Goal: Task Accomplishment & Management: Use online tool/utility

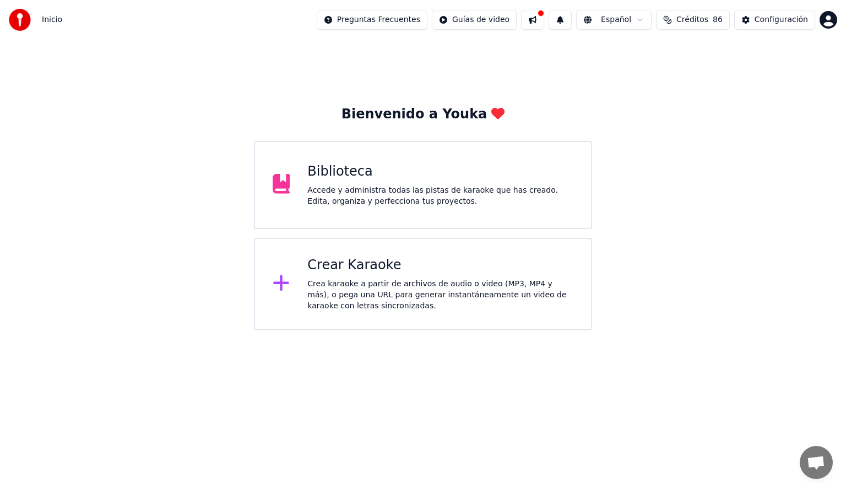
click at [327, 193] on div "Accede y administra todas las pistas de karaoke que has creado. Edita, organiza…" at bounding box center [440, 196] width 266 height 22
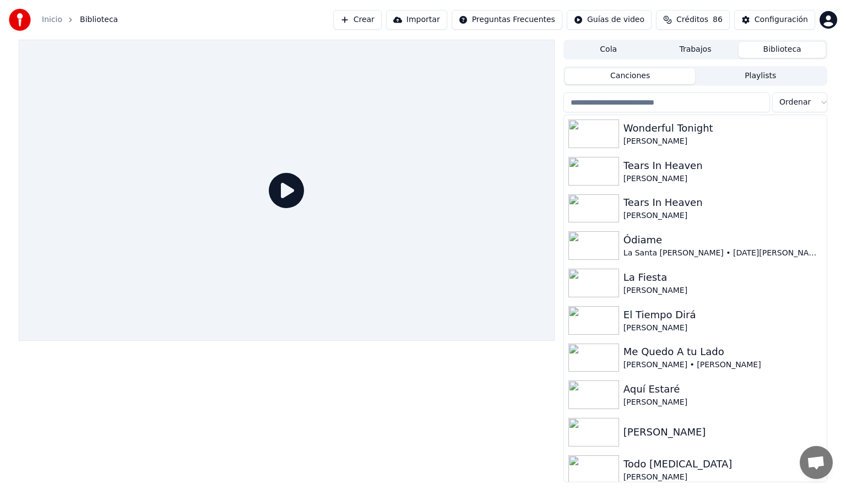
click at [583, 100] on input "search" at bounding box center [666, 103] width 206 height 20
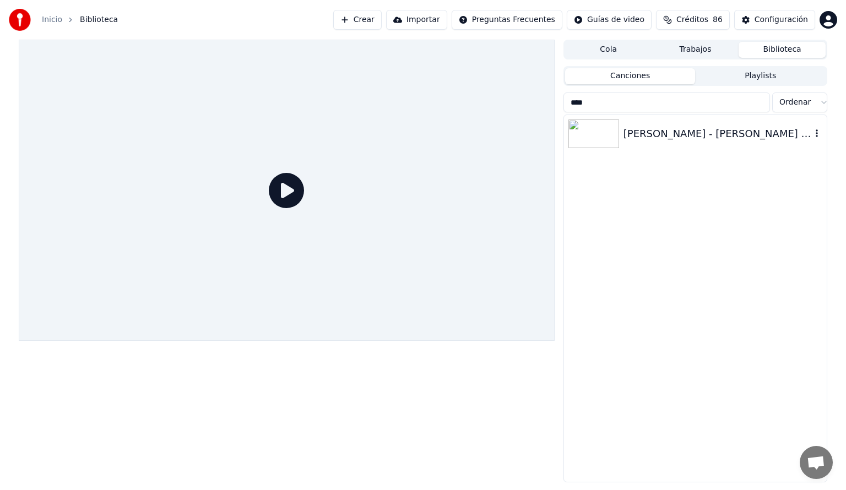
type input "****"
click at [694, 125] on div "[PERSON_NAME] - [PERSON_NAME] Mi Amor ft. [PERSON_NAME]" at bounding box center [695, 133] width 263 height 37
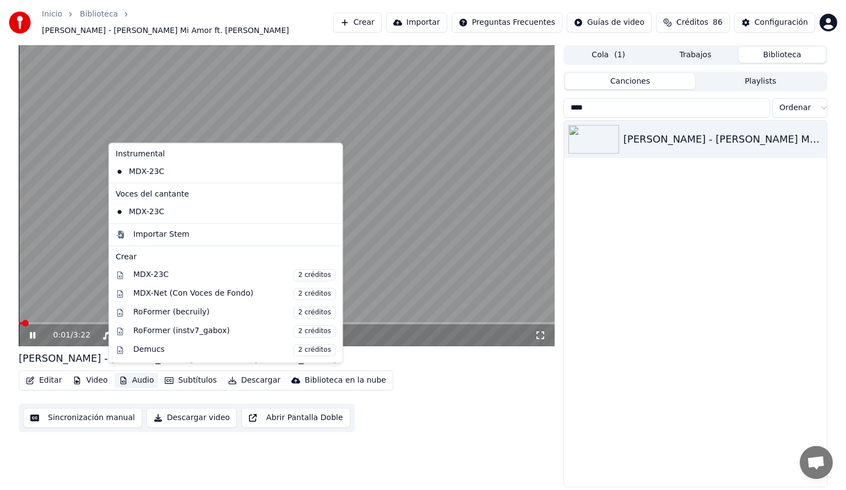
click at [145, 373] on button "Audio" at bounding box center [137, 380] width 44 height 15
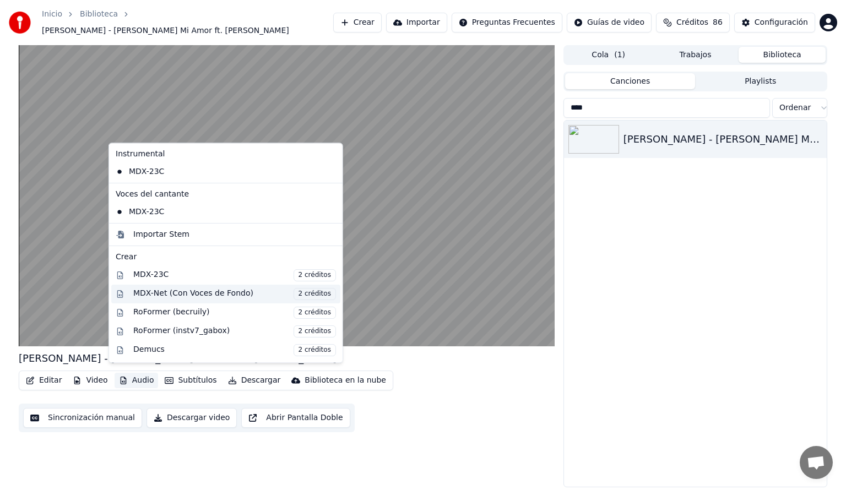
click at [153, 293] on div "MDX-Net (Con Voces de Fondo) 2 créditos" at bounding box center [234, 294] width 203 height 12
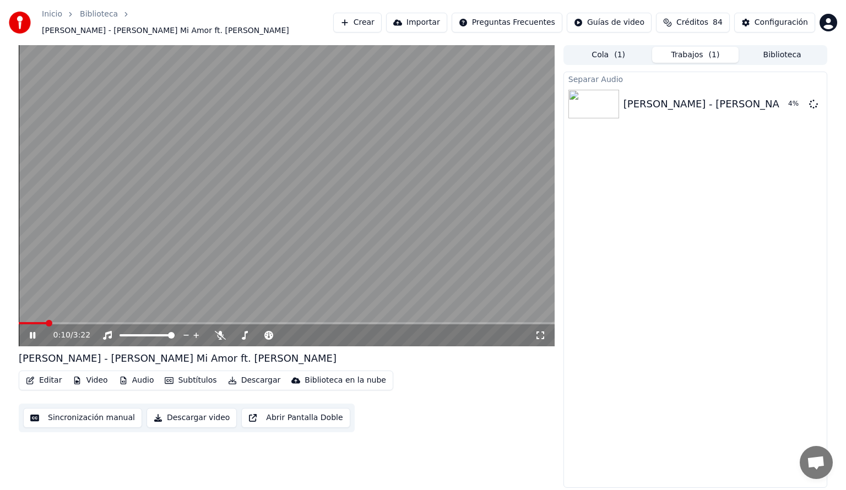
click at [34, 332] on icon at bounding box center [33, 335] width 6 height 7
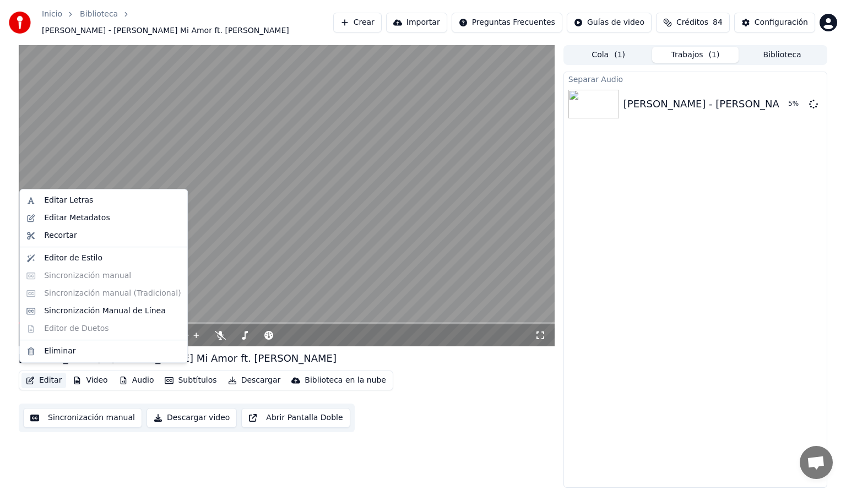
click at [46, 378] on button "Editar" at bounding box center [43, 380] width 45 height 15
click at [65, 200] on div "Editar Letras" at bounding box center [68, 200] width 49 height 11
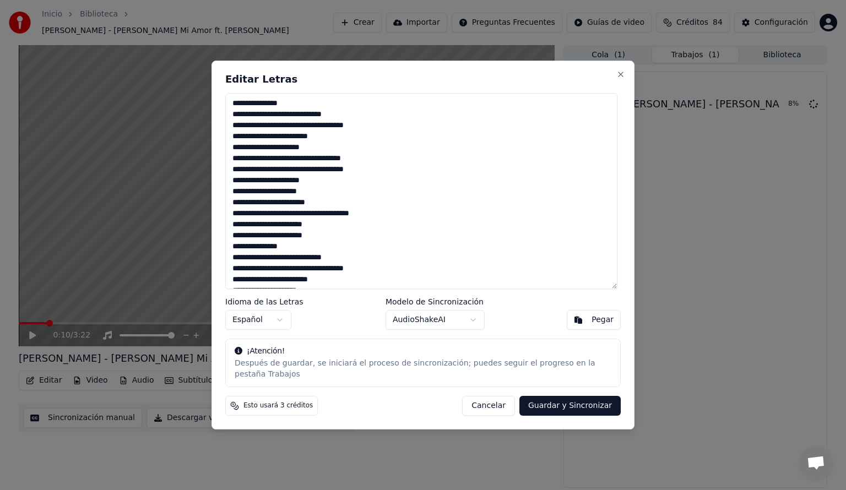
click at [251, 111] on textarea "**********" at bounding box center [421, 191] width 392 height 196
click at [278, 154] on textarea "**********" at bounding box center [421, 191] width 392 height 196
click at [269, 230] on textarea "**********" at bounding box center [421, 191] width 392 height 196
click at [308, 231] on textarea "**********" at bounding box center [421, 191] width 392 height 196
click at [250, 254] on textarea "**********" at bounding box center [421, 191] width 392 height 196
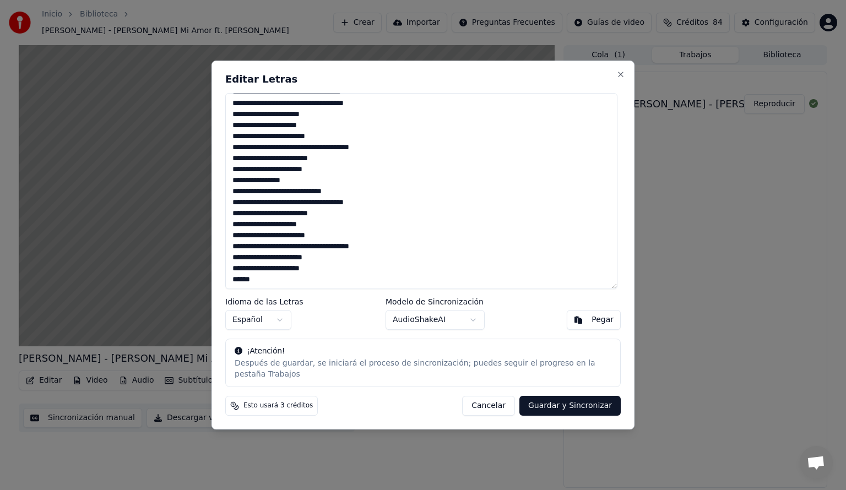
scroll to position [67, 0]
click at [269, 264] on textarea "**********" at bounding box center [421, 191] width 392 height 196
click at [307, 262] on textarea "**********" at bounding box center [421, 191] width 392 height 196
type textarea "**********"
click at [573, 399] on button "Guardar y Sincronizar" at bounding box center [569, 406] width 101 height 20
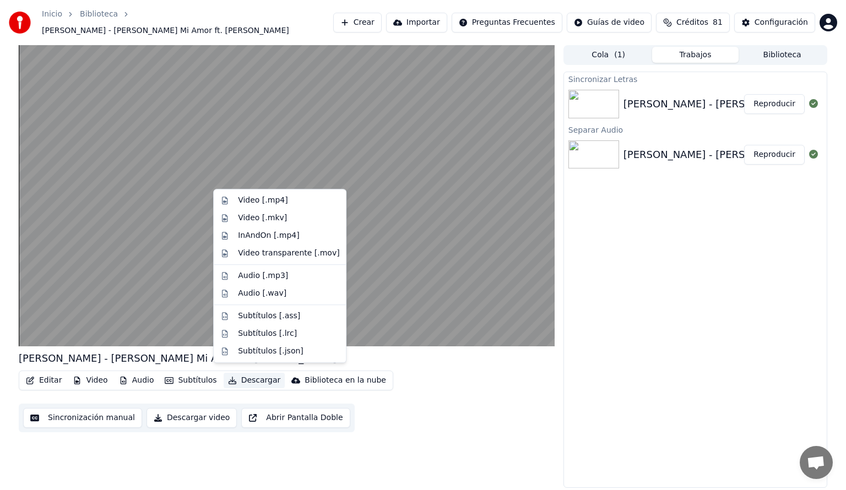
click at [251, 373] on button "Descargar" at bounding box center [255, 380] width 62 height 15
click at [249, 199] on div "Video [.mp4]" at bounding box center [263, 200] width 50 height 11
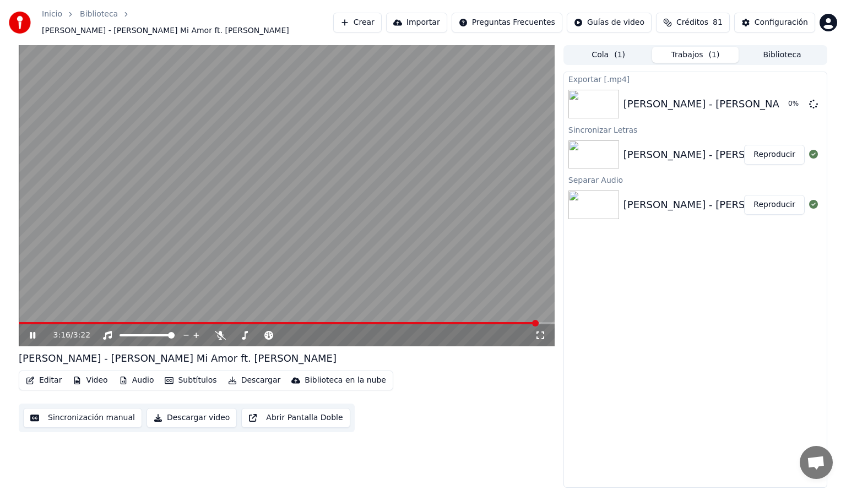
click at [116, 322] on span at bounding box center [279, 323] width 520 height 2
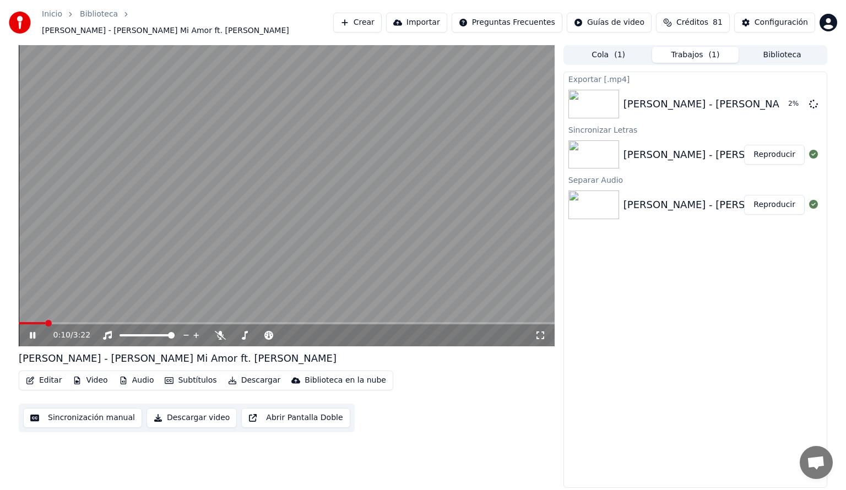
click at [45, 322] on span at bounding box center [32, 323] width 26 height 2
click at [70, 322] on span at bounding box center [287, 323] width 536 height 2
click at [90, 322] on span at bounding box center [287, 323] width 536 height 2
click at [34, 332] on icon at bounding box center [33, 335] width 6 height 7
click at [46, 374] on button "Editar" at bounding box center [43, 380] width 45 height 15
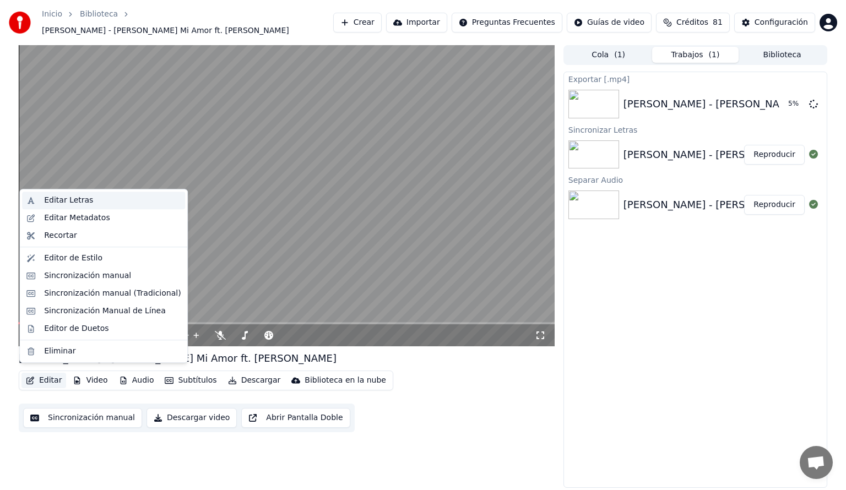
click at [70, 202] on div "Editar Letras" at bounding box center [68, 200] width 49 height 11
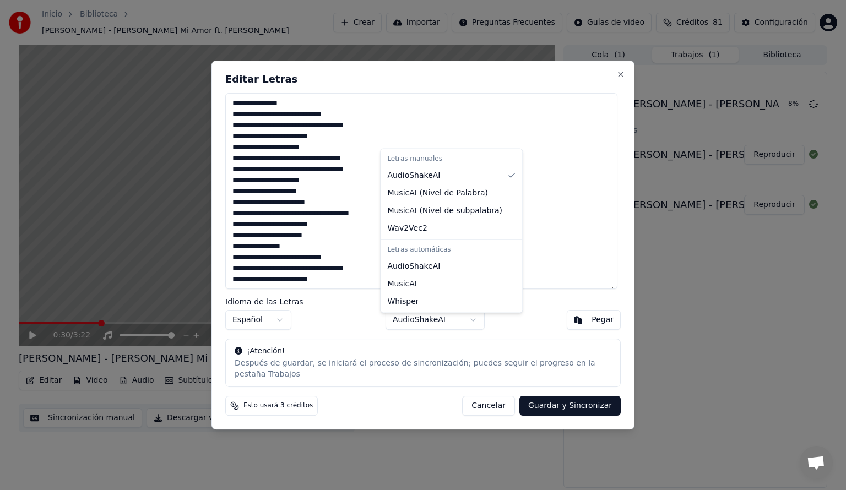
click at [466, 324] on body "Inicio Biblioteca [PERSON_NAME] Amor ft. [PERSON_NAME] Crear Importar Preguntas…" at bounding box center [423, 245] width 846 height 490
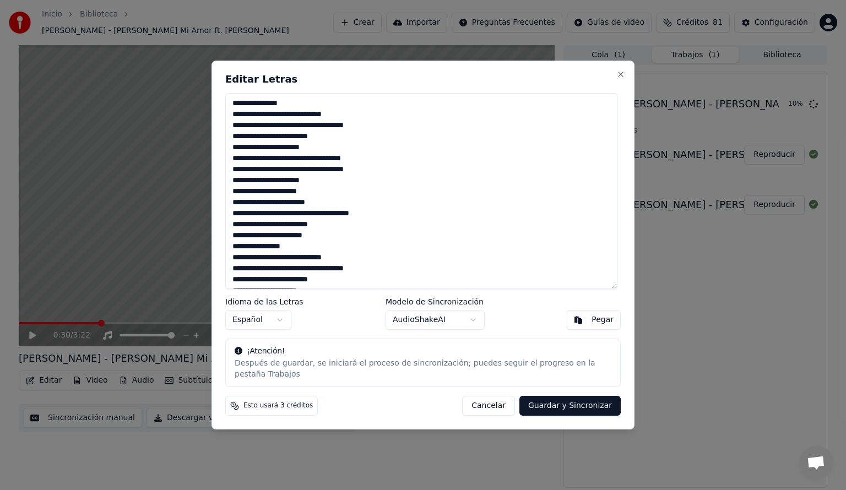
click at [617, 77] on body "Inicio Biblioteca [PERSON_NAME] Amor ft. [PERSON_NAME] Crear Importar Preguntas…" at bounding box center [423, 245] width 846 height 490
click at [618, 79] on button "Close" at bounding box center [620, 74] width 9 height 9
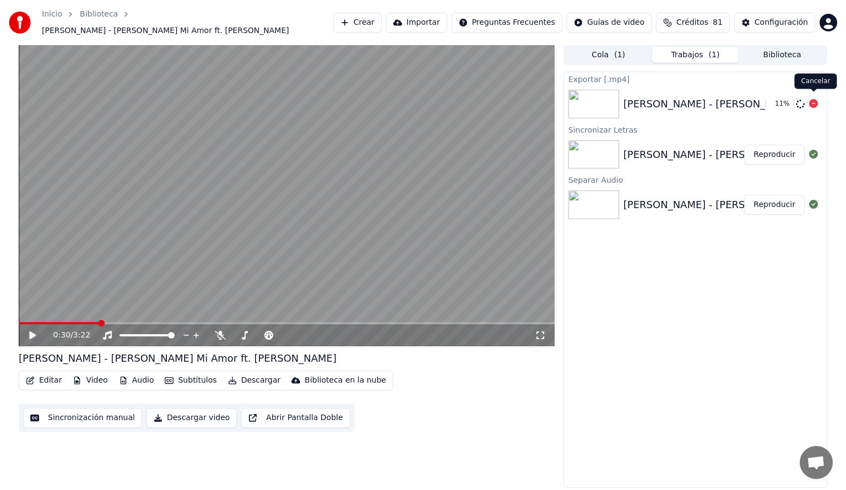
click at [811, 99] on icon at bounding box center [813, 103] width 9 height 9
click at [40, 376] on button "Editar" at bounding box center [43, 380] width 45 height 15
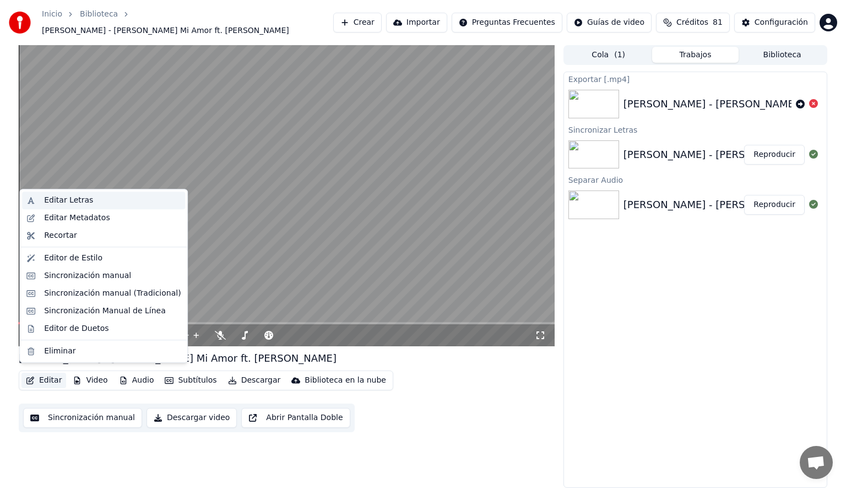
click at [64, 200] on div "Editar Letras" at bounding box center [68, 200] width 49 height 11
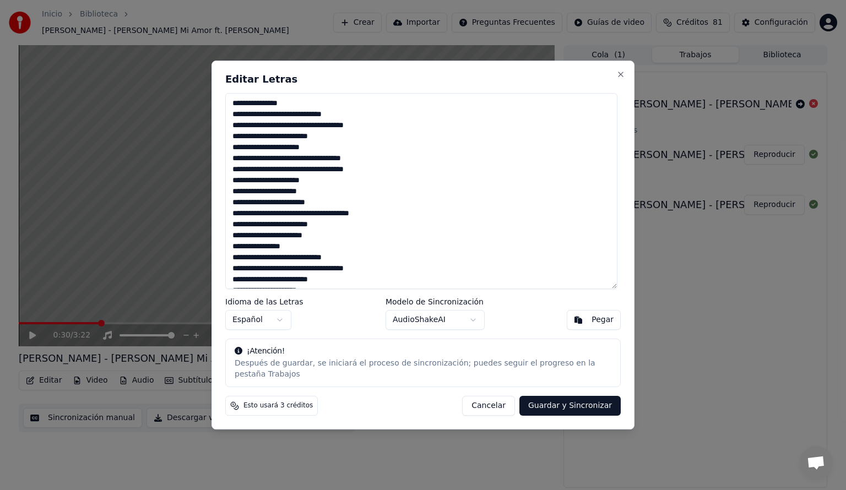
click at [249, 110] on textarea "**********" at bounding box center [421, 191] width 392 height 196
click at [467, 326] on body "Inicio Biblioteca [PERSON_NAME] Amor ft. [PERSON_NAME] Crear Importar Preguntas…" at bounding box center [423, 245] width 846 height 490
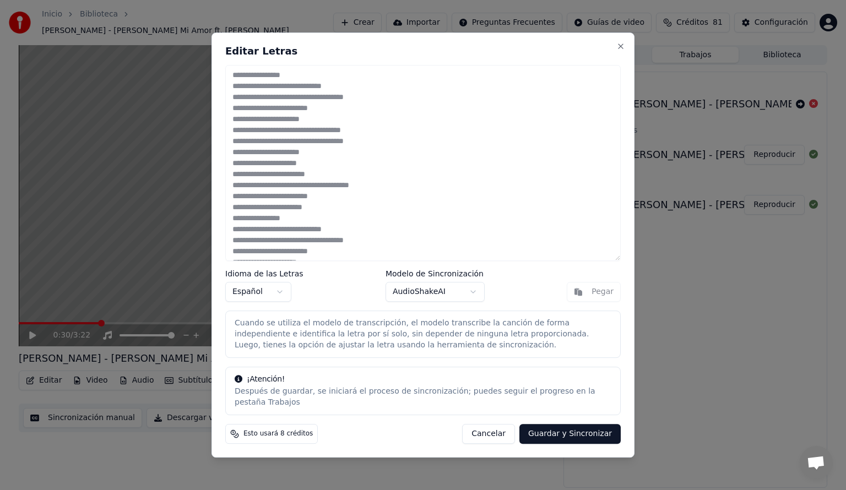
click at [463, 300] on body "Inicio Biblioteca [PERSON_NAME] Amor ft. [PERSON_NAME] Crear Importar Preguntas…" at bounding box center [423, 245] width 846 height 490
click at [469, 303] on body "Inicio Biblioteca [PERSON_NAME] Amor ft. [PERSON_NAME] Crear Importar Preguntas…" at bounding box center [423, 245] width 846 height 490
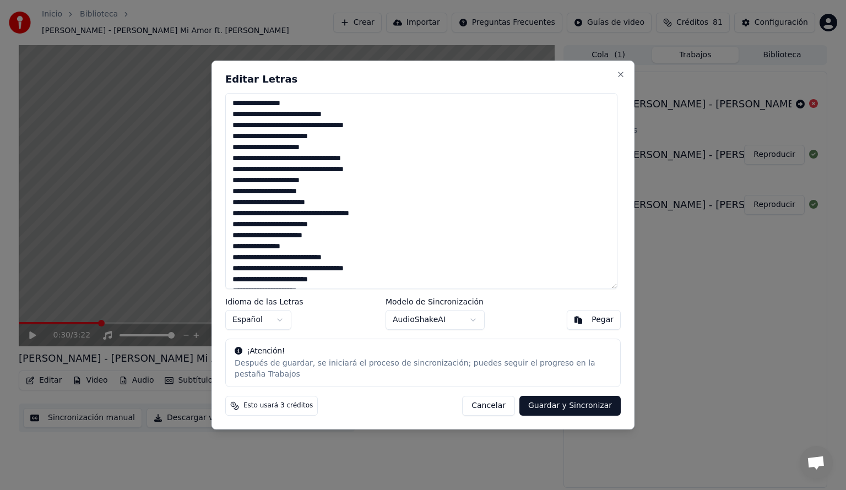
click at [278, 153] on textarea "**********" at bounding box center [421, 191] width 392 height 196
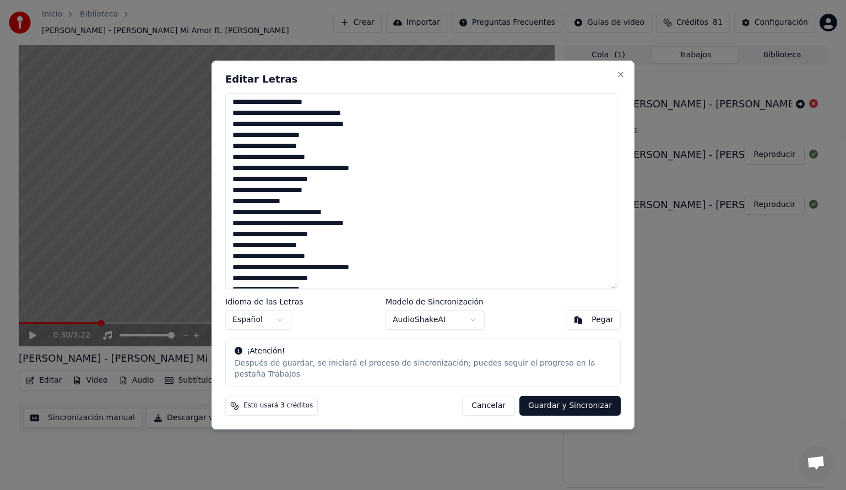
scroll to position [0, 0]
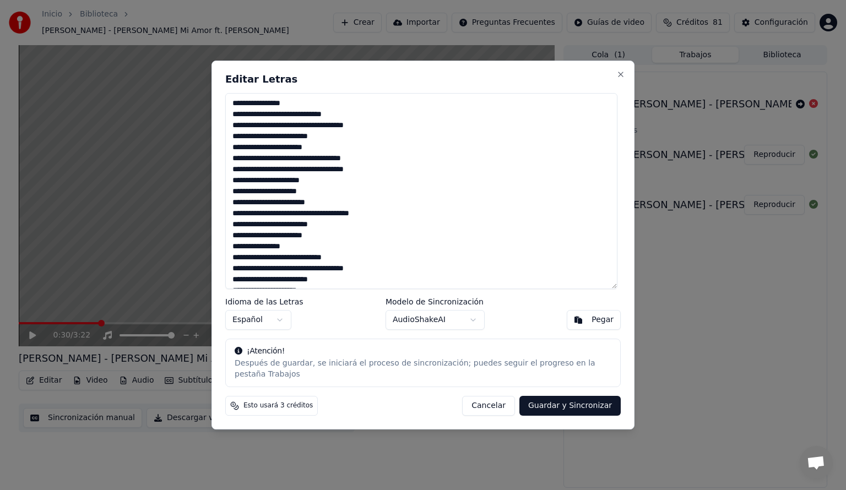
type textarea "**********"
click at [577, 399] on button "Guardar y Sincronizar" at bounding box center [569, 406] width 101 height 20
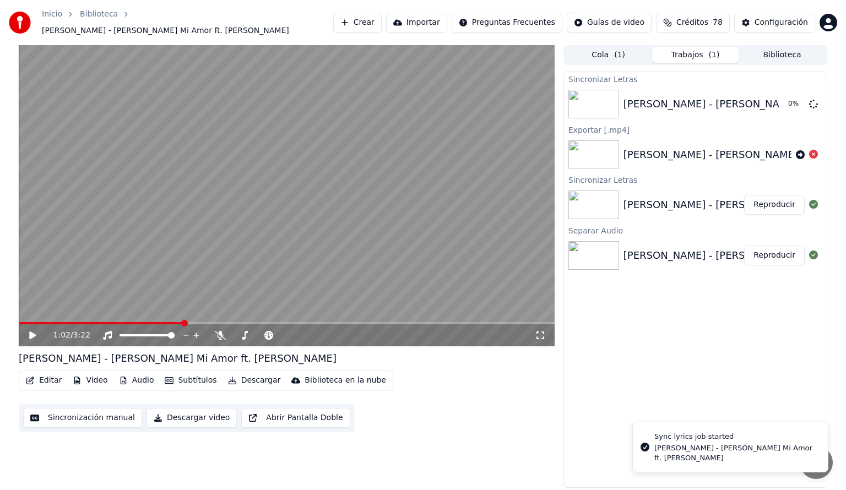
click at [183, 322] on span at bounding box center [287, 323] width 536 height 2
click at [205, 322] on span at bounding box center [287, 323] width 536 height 2
click at [238, 322] on span at bounding box center [287, 323] width 536 height 2
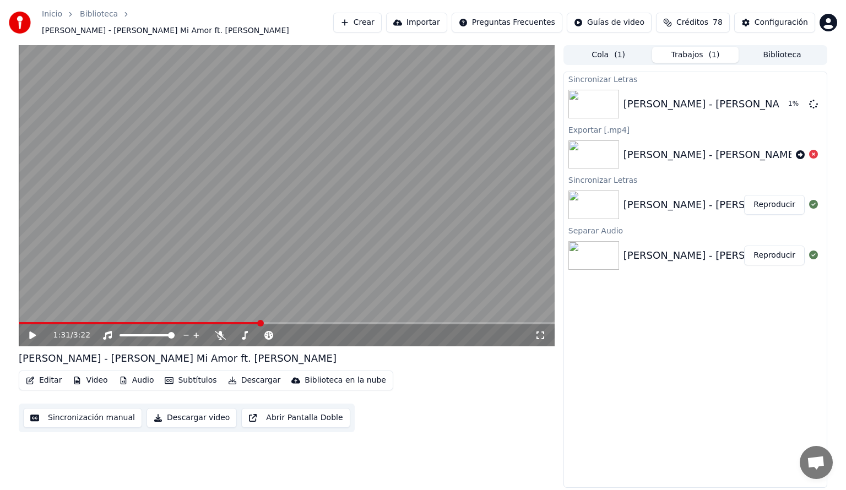
click at [259, 322] on span at bounding box center [287, 323] width 536 height 2
click at [301, 322] on span at bounding box center [287, 323] width 536 height 2
click at [327, 324] on div "1:47 / 3:22" at bounding box center [287, 335] width 536 height 22
click at [338, 322] on span at bounding box center [287, 323] width 536 height 2
click at [355, 322] on span at bounding box center [287, 323] width 536 height 2
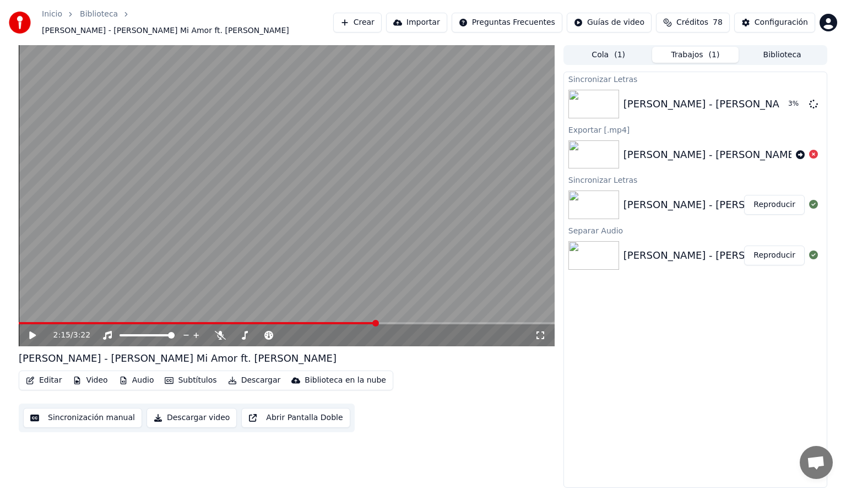
click at [376, 322] on span at bounding box center [287, 323] width 536 height 2
click at [363, 322] on span at bounding box center [191, 323] width 345 height 2
click at [56, 322] on span at bounding box center [191, 323] width 345 height 2
click at [79, 322] on span at bounding box center [287, 323] width 536 height 2
click at [70, 322] on span at bounding box center [45, 323] width 53 height 2
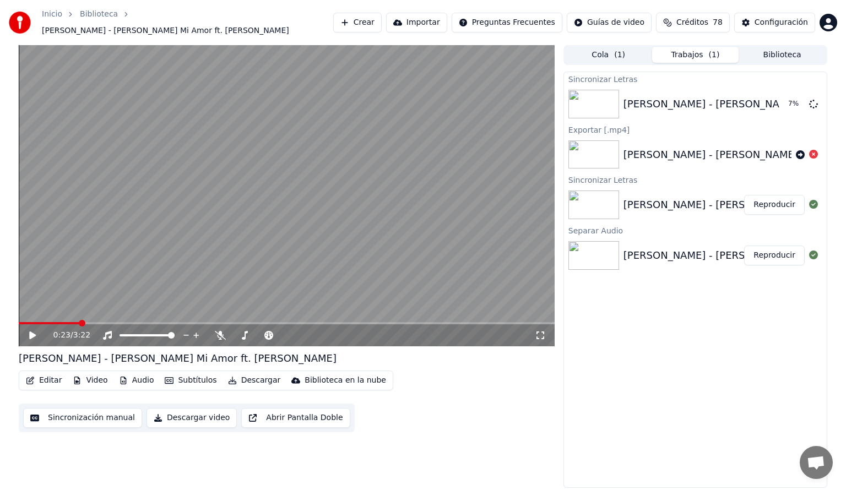
click at [79, 322] on span at bounding box center [287, 323] width 536 height 2
click at [77, 322] on span at bounding box center [48, 323] width 58 height 2
click at [74, 322] on span at bounding box center [47, 323] width 56 height 2
click at [71, 322] on span at bounding box center [45, 323] width 53 height 2
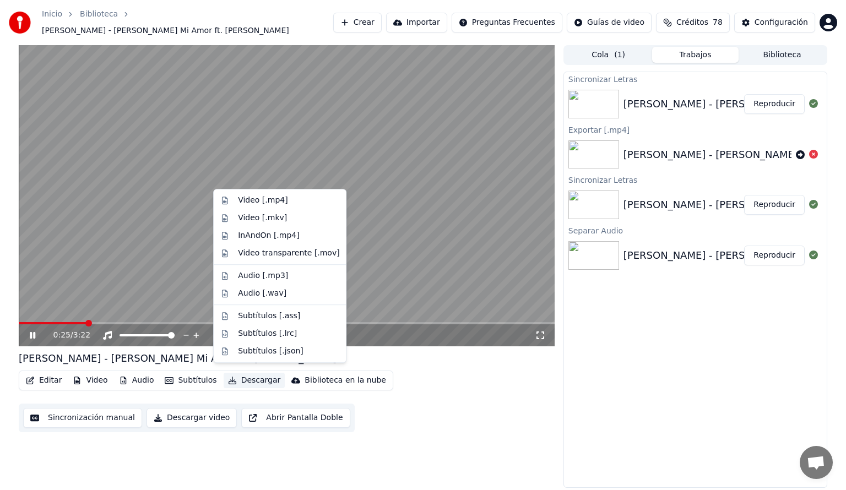
click at [248, 373] on button "Descargar" at bounding box center [255, 380] width 62 height 15
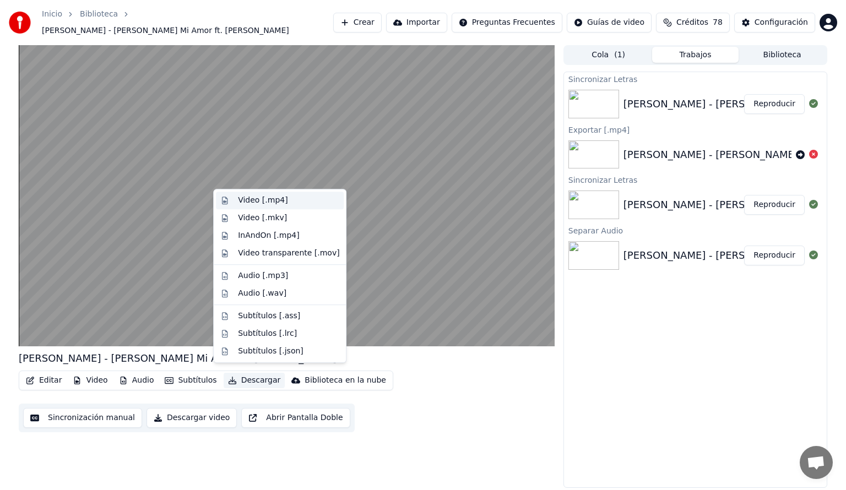
click at [249, 197] on div "Video [.mp4]" at bounding box center [263, 200] width 50 height 11
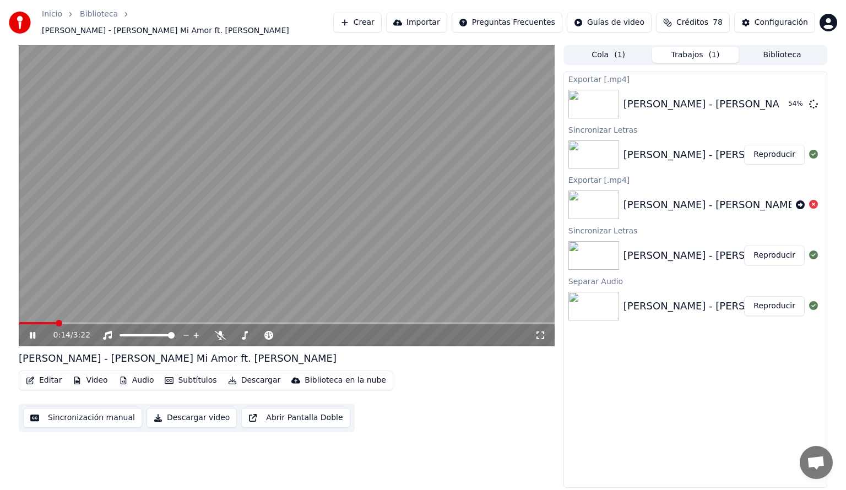
click at [56, 322] on span at bounding box center [37, 323] width 37 height 2
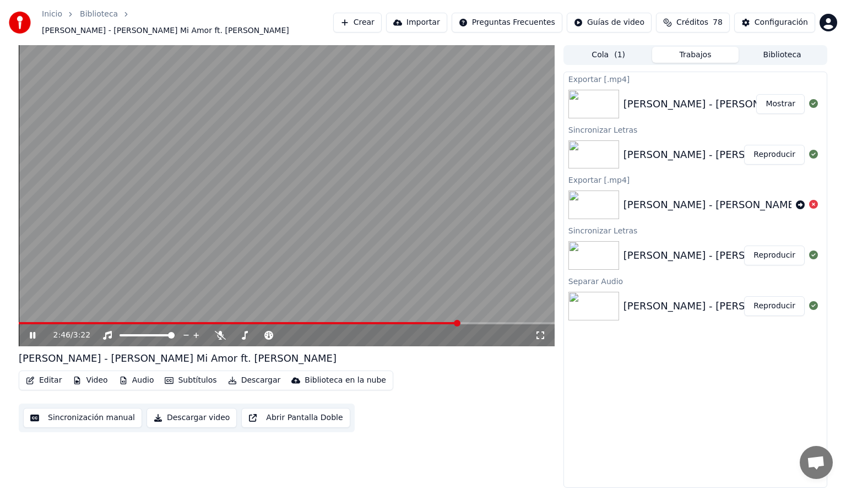
click at [34, 332] on icon at bounding box center [33, 335] width 6 height 7
click at [774, 48] on button "Biblioteca" at bounding box center [781, 55] width 87 height 16
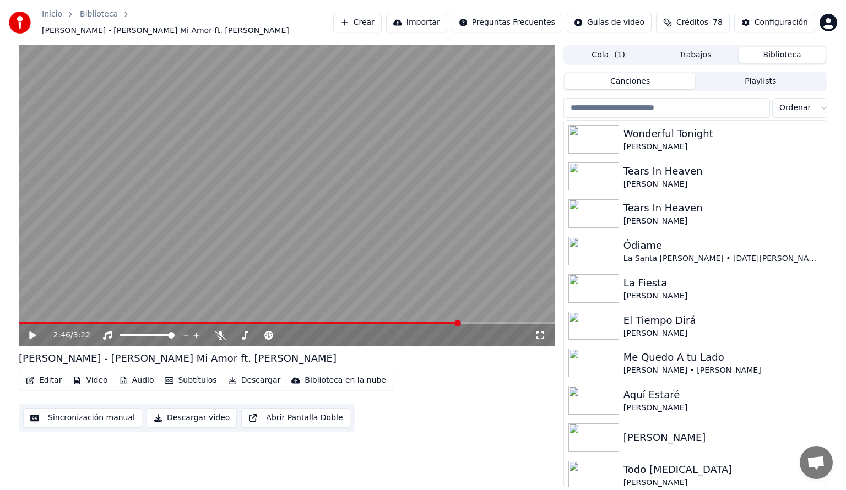
click at [618, 102] on input "search" at bounding box center [666, 108] width 206 height 20
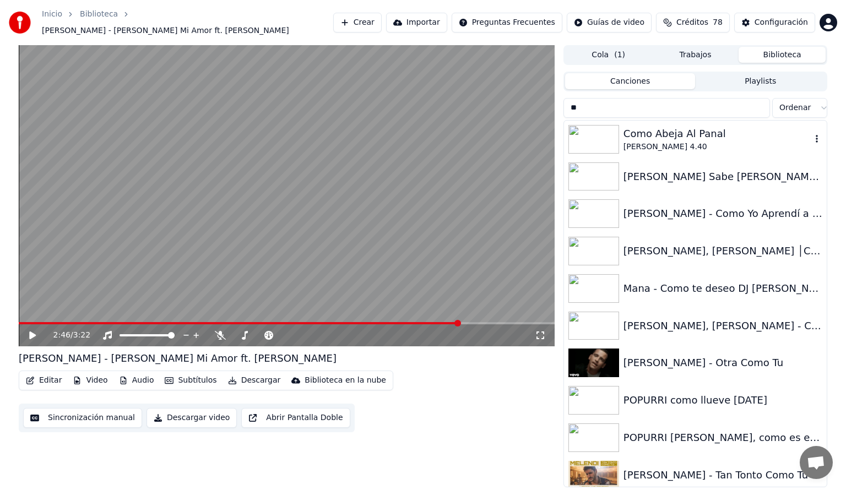
type input "*"
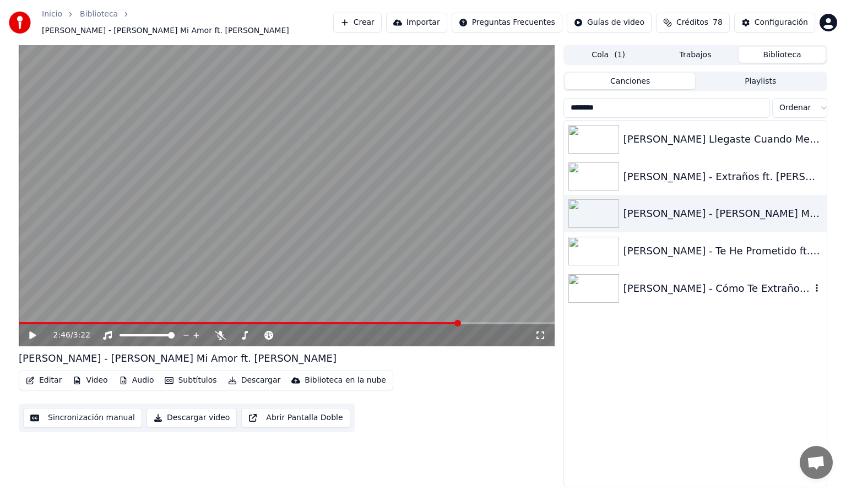
type input "*******"
click at [735, 284] on div "[PERSON_NAME] - Cómo Te Extraño Mi Amor ft. [PERSON_NAME]" at bounding box center [717, 288] width 188 height 15
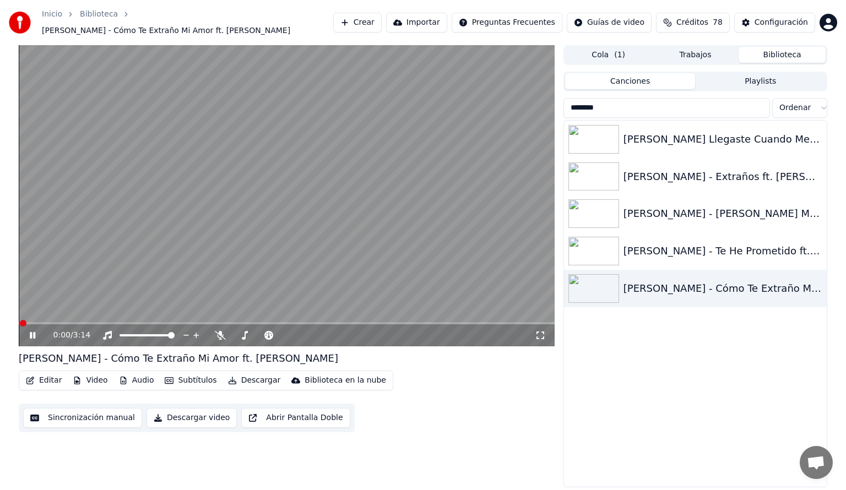
click at [143, 373] on button "Audio" at bounding box center [137, 380] width 44 height 15
click at [454, 388] on div "Editar Video Audio Subtítulos Descargar Biblioteca en la nube Sincronización ma…" at bounding box center [287, 402] width 536 height 62
click at [146, 322] on span at bounding box center [287, 323] width 536 height 2
click at [188, 322] on span at bounding box center [287, 323] width 536 height 2
click at [221, 324] on div "1:02 / 3:14" at bounding box center [287, 335] width 536 height 22
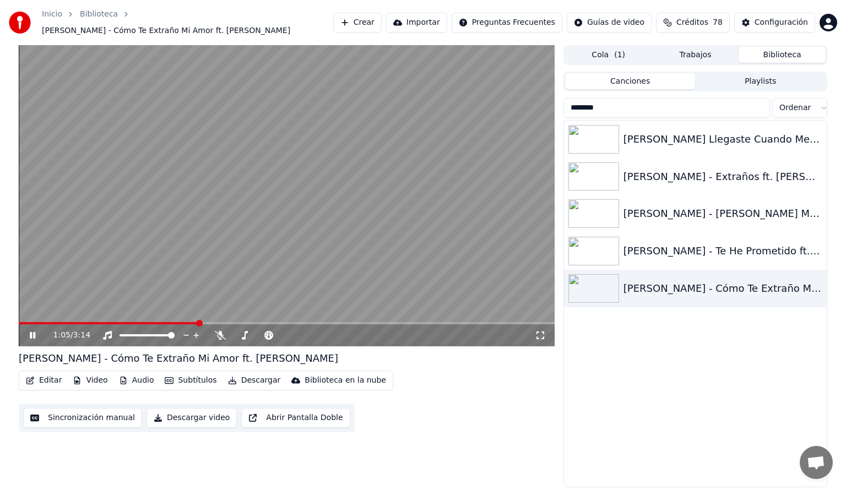
click at [32, 332] on icon at bounding box center [41, 335] width 26 height 9
click at [134, 373] on button "Audio" at bounding box center [137, 380] width 44 height 15
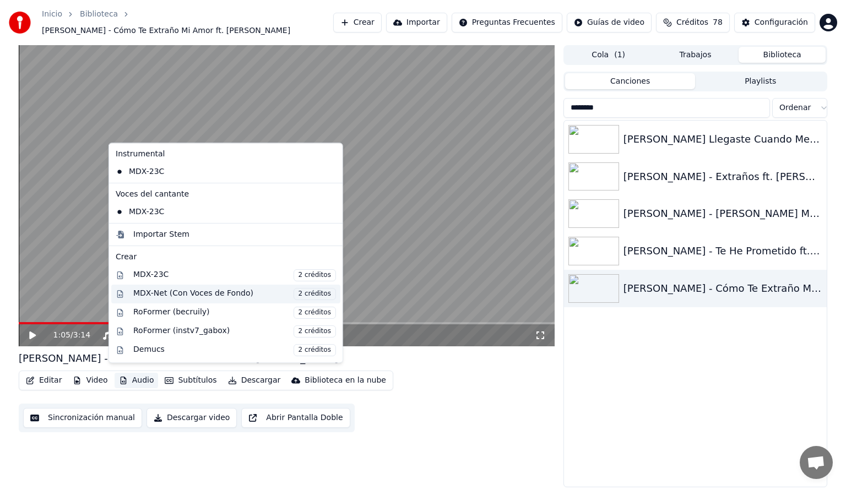
click at [162, 292] on div "MDX-Net (Con Voces de Fondo) 2 créditos" at bounding box center [234, 294] width 203 height 12
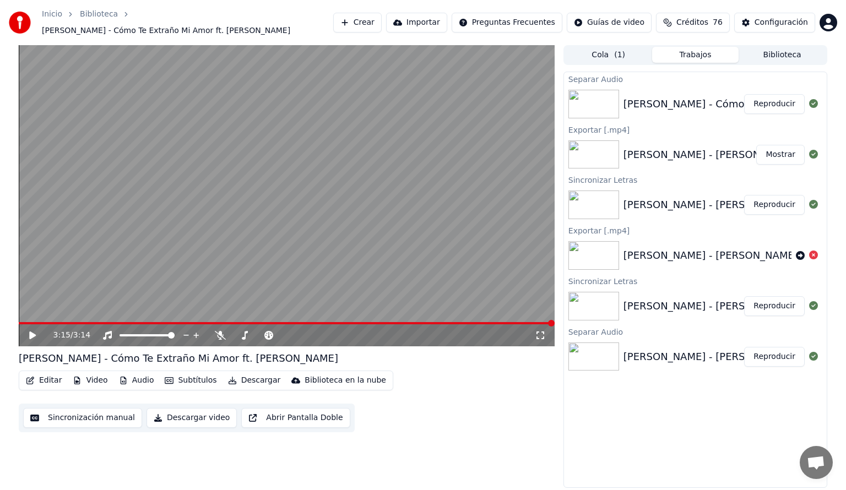
click at [31, 331] on icon at bounding box center [32, 335] width 7 height 8
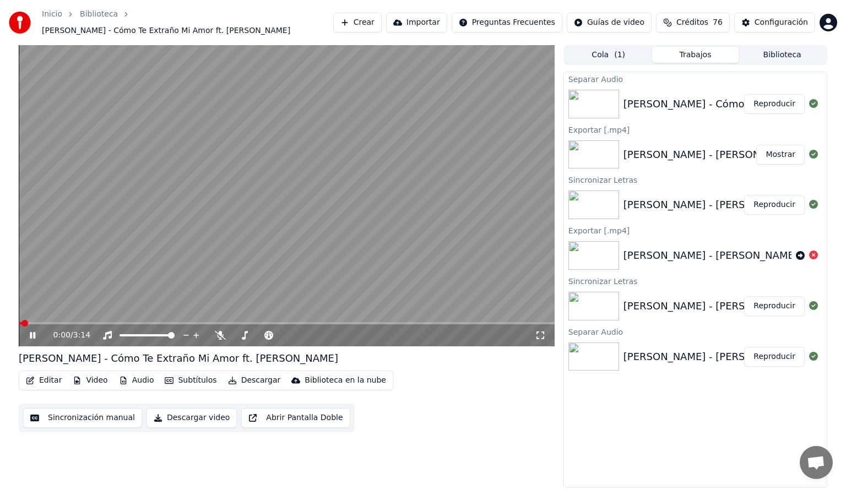
click at [77, 324] on div "0:00 / 3:14" at bounding box center [287, 335] width 536 height 22
click at [92, 324] on div "0:03 / 3:14" at bounding box center [287, 335] width 536 height 22
click at [95, 322] on span at bounding box center [287, 323] width 536 height 2
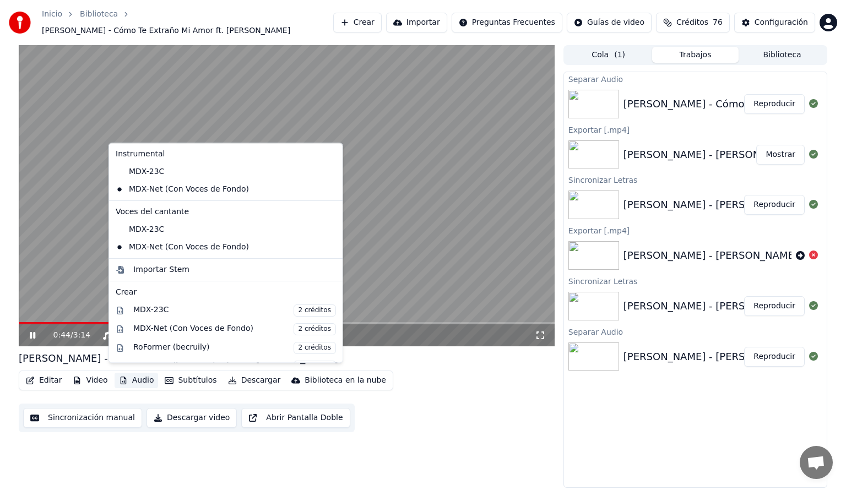
click at [139, 374] on button "Audio" at bounding box center [137, 380] width 44 height 15
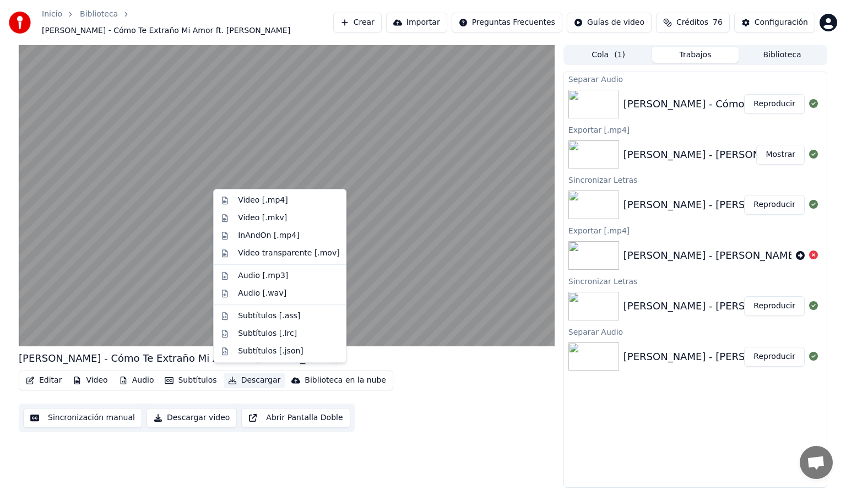
click at [249, 376] on button "Descargar" at bounding box center [255, 380] width 62 height 15
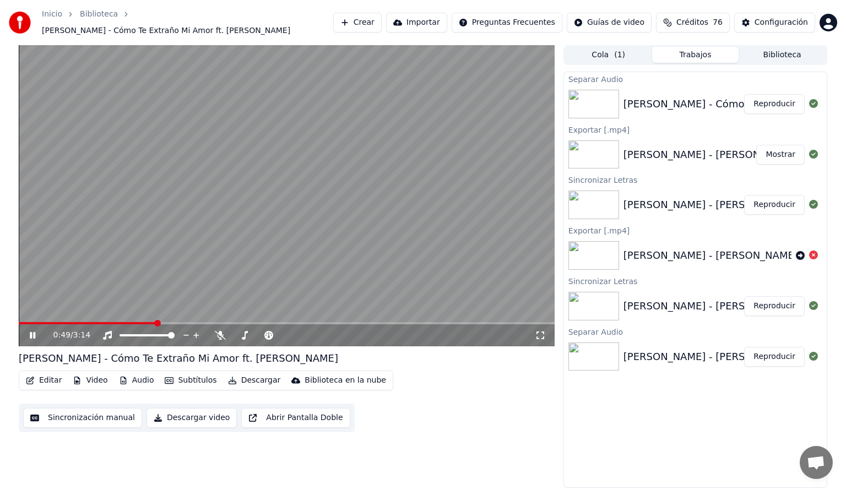
click at [246, 374] on button "Descargar" at bounding box center [255, 380] width 62 height 15
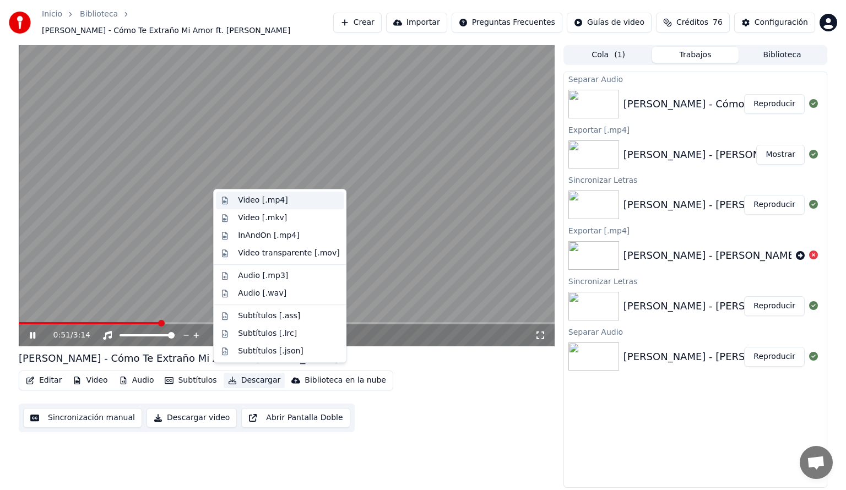
click at [259, 198] on div "Video [.mp4]" at bounding box center [263, 200] width 50 height 11
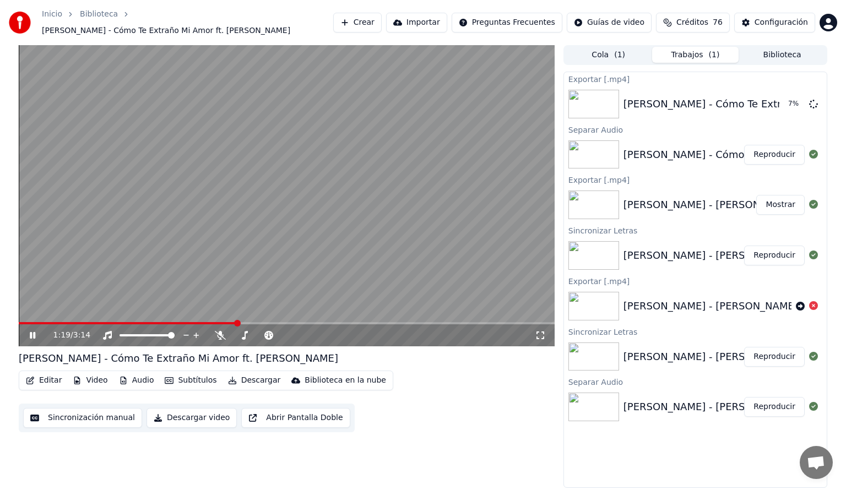
click at [141, 376] on button "Audio" at bounding box center [137, 380] width 44 height 15
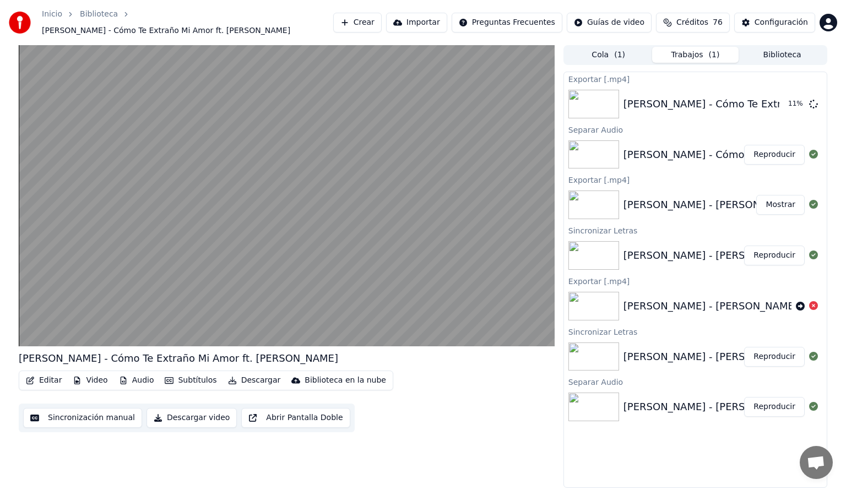
click at [448, 426] on div "Editar Video Audio Subtítulos Descargar Biblioteca en la nube Sincronización ma…" at bounding box center [287, 402] width 536 height 62
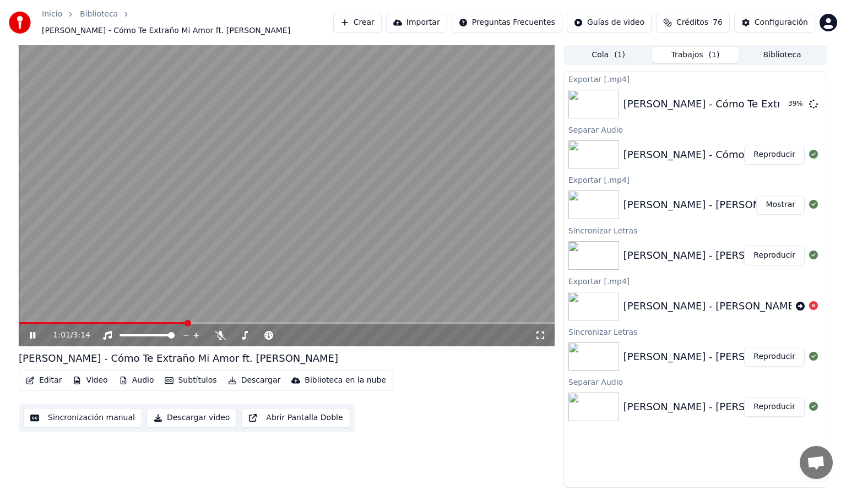
click at [185, 322] on span at bounding box center [102, 323] width 167 height 2
click at [238, 332] on span at bounding box center [235, 335] width 7 height 7
click at [240, 334] on span at bounding box center [259, 335] width 55 height 2
click at [248, 334] on span at bounding box center [259, 335] width 55 height 2
click at [257, 334] on span at bounding box center [259, 335] width 55 height 2
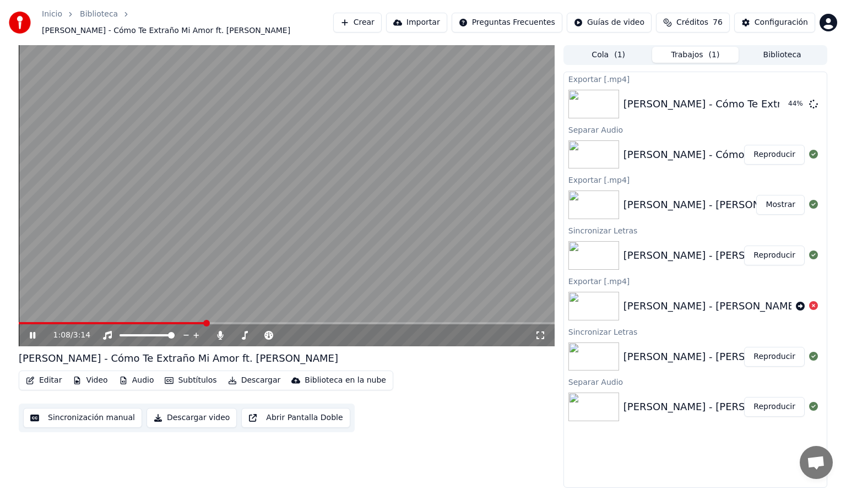
click at [205, 322] on span at bounding box center [112, 323] width 187 height 2
click at [220, 331] on icon at bounding box center [220, 335] width 6 height 9
click at [217, 331] on icon at bounding box center [220, 335] width 11 height 9
click at [246, 334] on span at bounding box center [239, 335] width 14 height 2
click at [242, 334] on span at bounding box center [237, 335] width 10 height 2
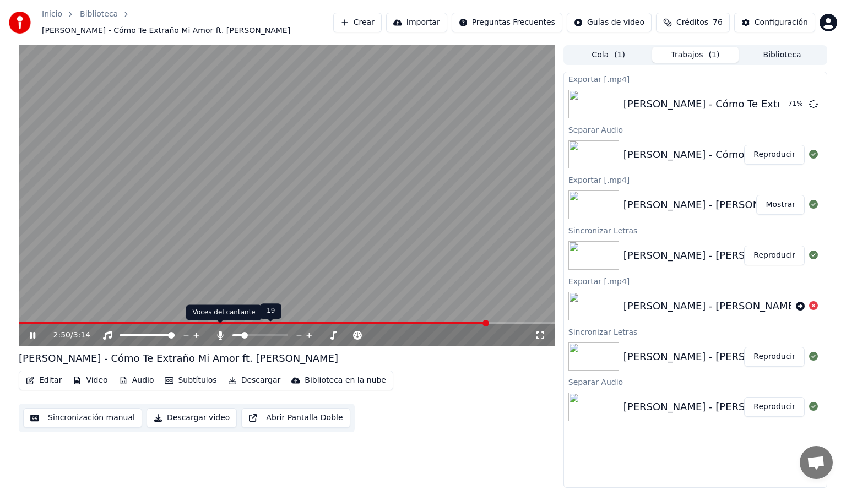
click at [216, 331] on icon at bounding box center [220, 335] width 11 height 9
click at [220, 331] on icon at bounding box center [220, 335] width 11 height 9
click at [32, 331] on icon at bounding box center [41, 335] width 26 height 9
click at [812, 100] on icon at bounding box center [813, 103] width 9 height 9
click at [253, 377] on button "Descargar" at bounding box center [255, 380] width 62 height 15
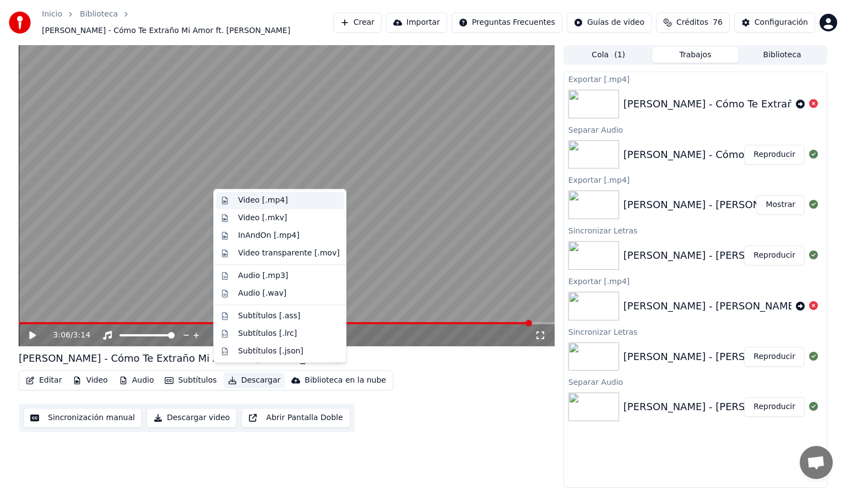
click at [252, 197] on div "Video [.mp4]" at bounding box center [263, 200] width 50 height 11
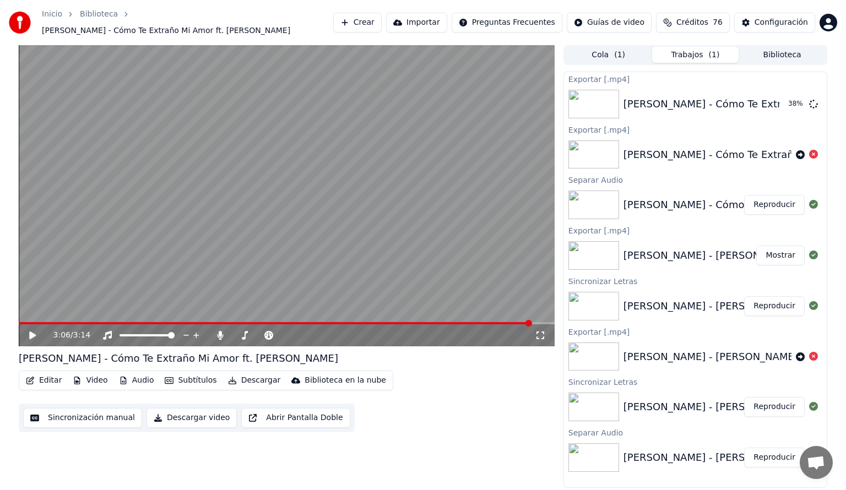
click at [363, 19] on button "Crear" at bounding box center [357, 23] width 48 height 20
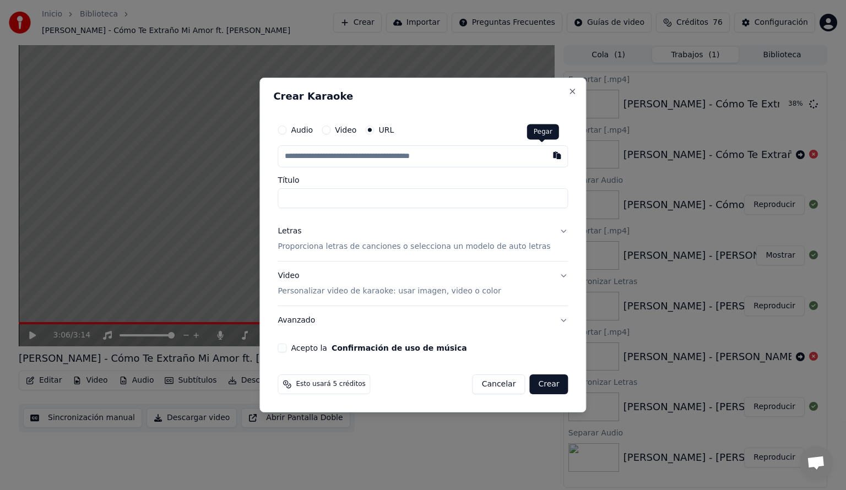
click at [546, 153] on button "button" at bounding box center [557, 155] width 22 height 20
type input "**********"
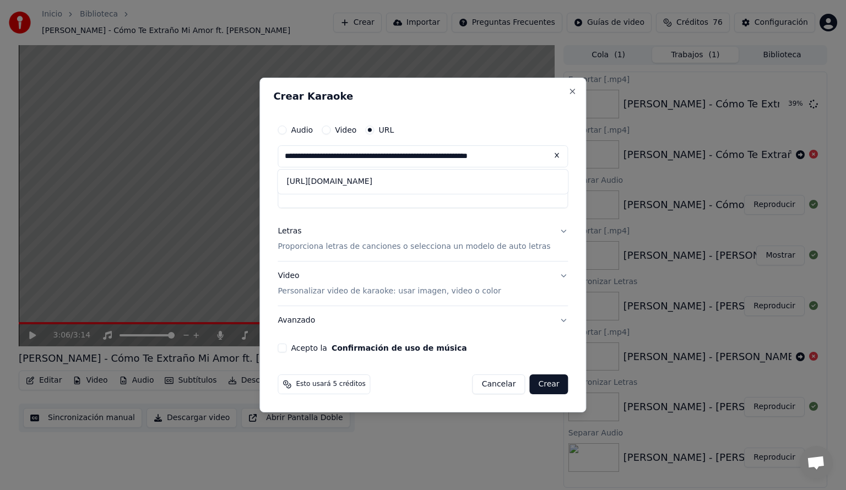
click at [297, 231] on div "Letras" at bounding box center [290, 231] width 24 height 11
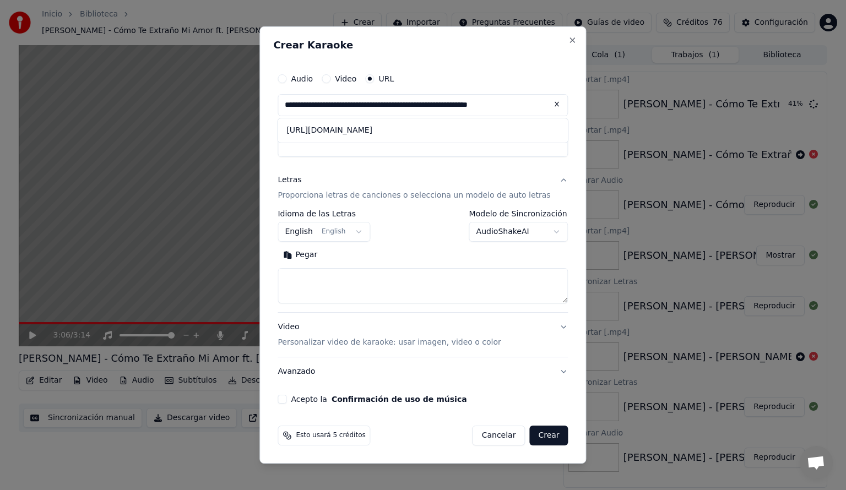
click at [366, 232] on button "English English" at bounding box center [324, 232] width 93 height 20
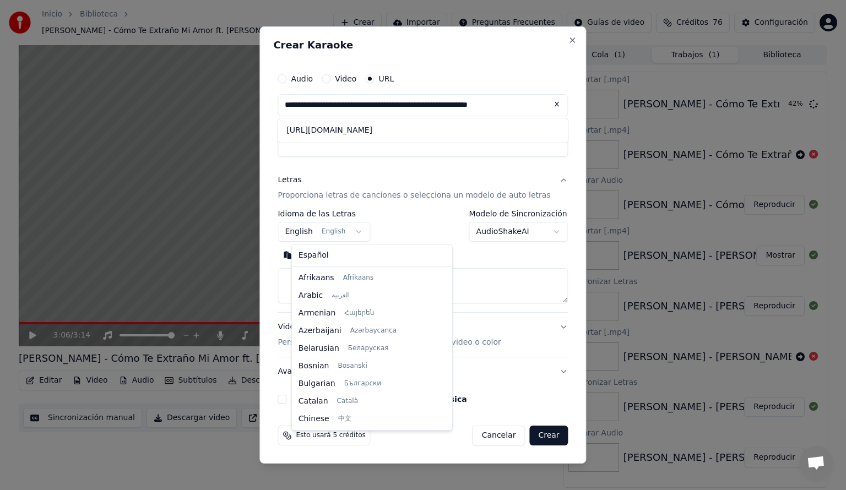
scroll to position [88, 0]
select select "**"
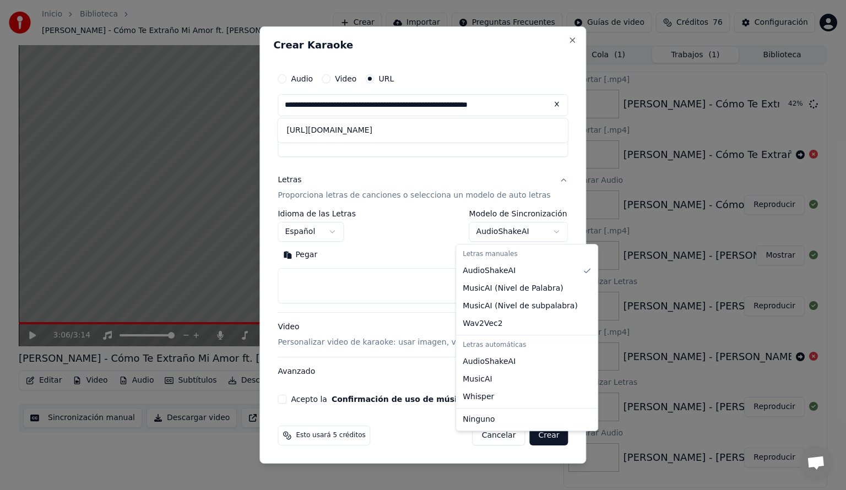
click at [545, 232] on body "Inicio Biblioteca [PERSON_NAME] - Cómo Te Extraño Mi Amor ft. [PERSON_NAME] Cre…" at bounding box center [423, 245] width 846 height 490
select select "**********"
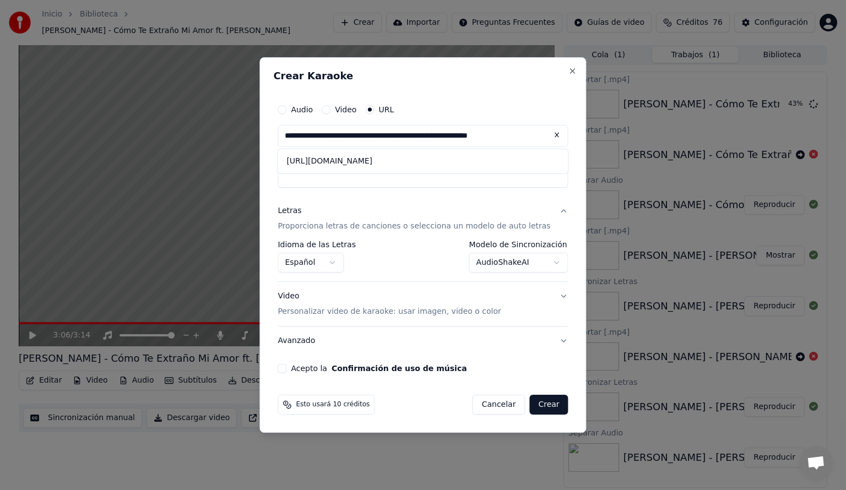
click at [534, 405] on button "Crear" at bounding box center [548, 405] width 39 height 20
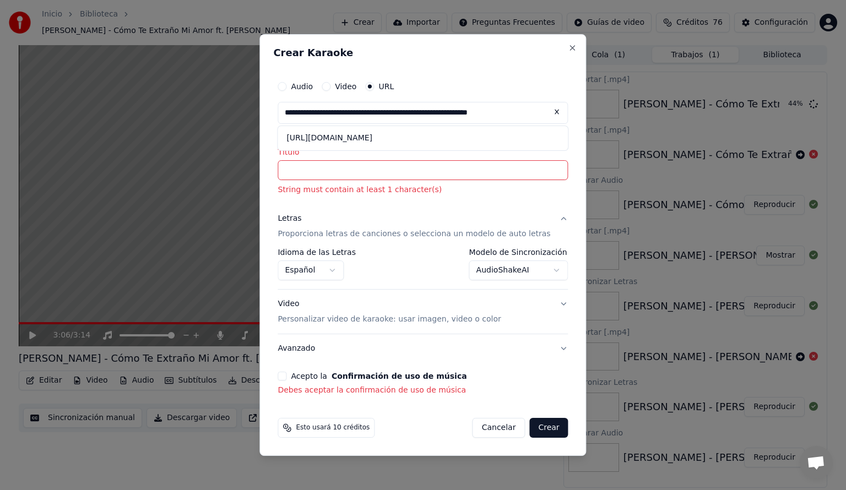
click at [286, 377] on button "Acepto la Confirmación de uso de música" at bounding box center [282, 376] width 9 height 9
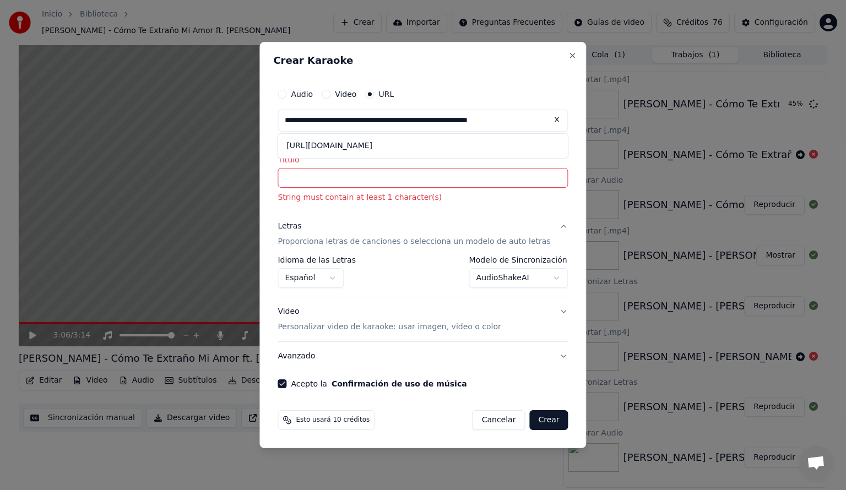
click at [543, 418] on button "Crear" at bounding box center [548, 420] width 39 height 20
click at [537, 418] on button "Crear" at bounding box center [548, 420] width 39 height 20
click at [546, 119] on button at bounding box center [557, 120] width 22 height 20
click at [546, 119] on button "button" at bounding box center [557, 120] width 22 height 20
type input "**********"
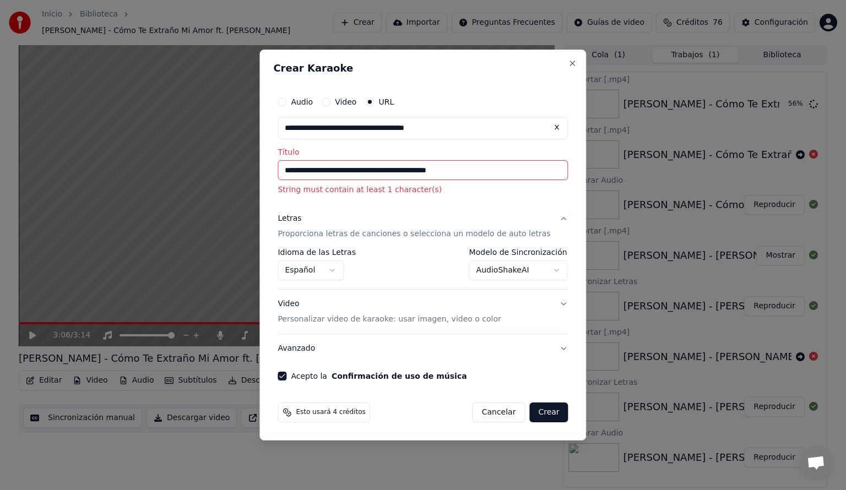
type input "**********"
click at [568, 64] on button "Close" at bounding box center [572, 63] width 9 height 9
select select "**********"
select select
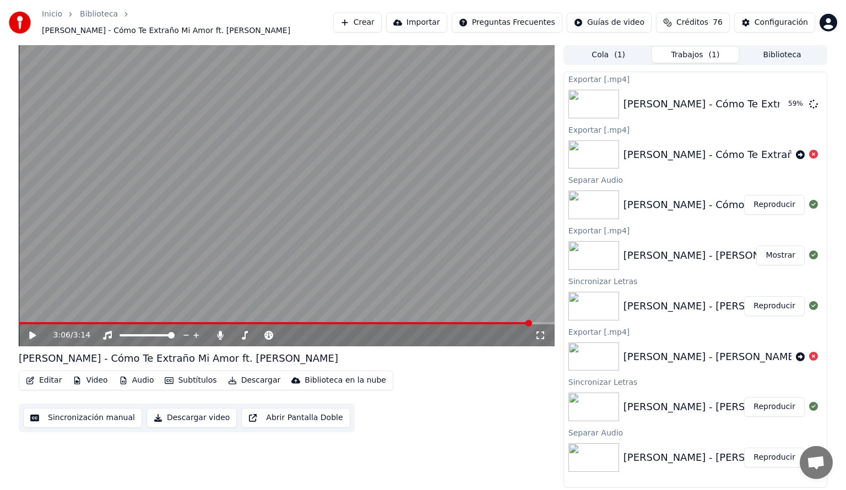
click at [369, 23] on button "Crear" at bounding box center [357, 23] width 48 height 20
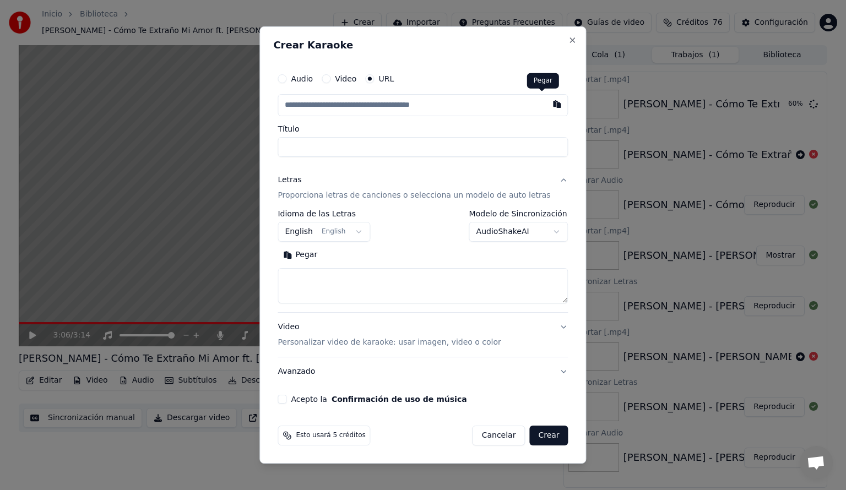
click at [546, 107] on button "button" at bounding box center [557, 104] width 22 height 20
type input "**********"
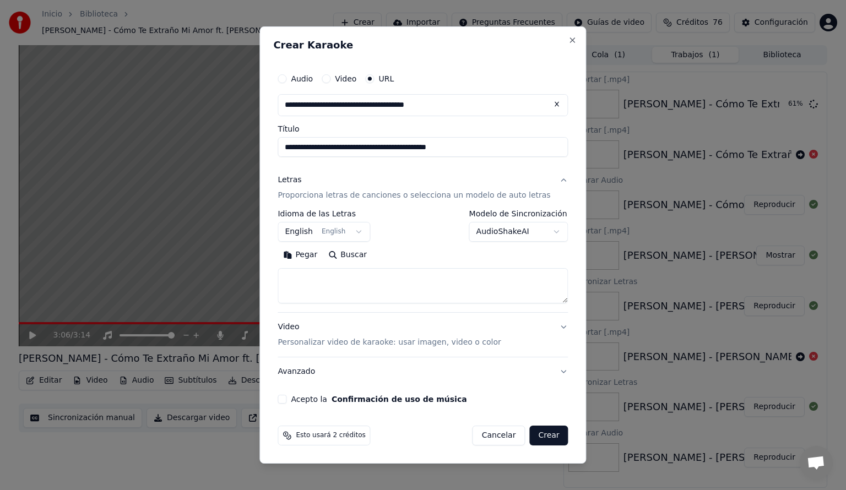
type input "**********"
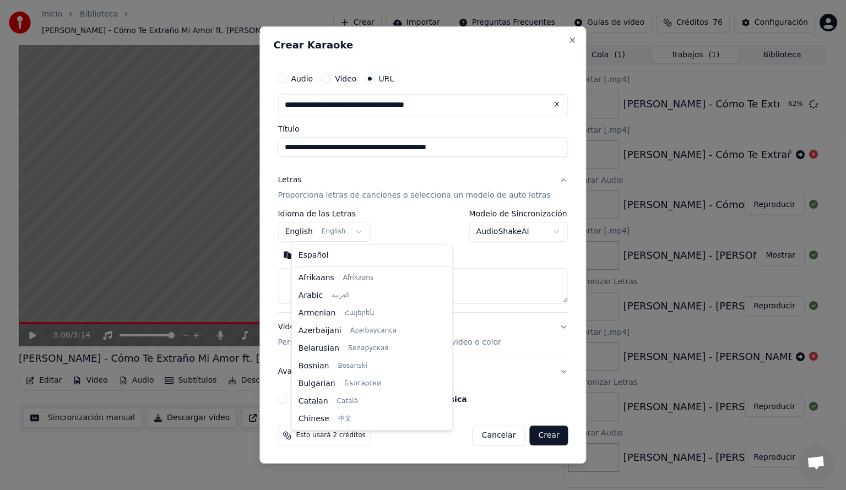
click at [365, 229] on body "Inicio Biblioteca [PERSON_NAME] - Cómo Te Extraño Mi Amor ft. [PERSON_NAME] Cre…" at bounding box center [423, 245] width 846 height 490
select select "**"
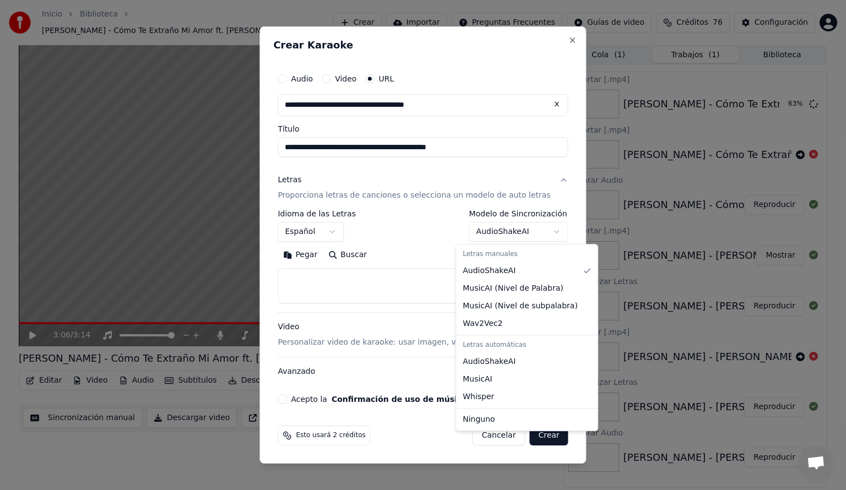
click at [545, 231] on body "Inicio Biblioteca [PERSON_NAME] - Cómo Te Extraño Mi Amor ft. [PERSON_NAME] Cre…" at bounding box center [423, 245] width 846 height 490
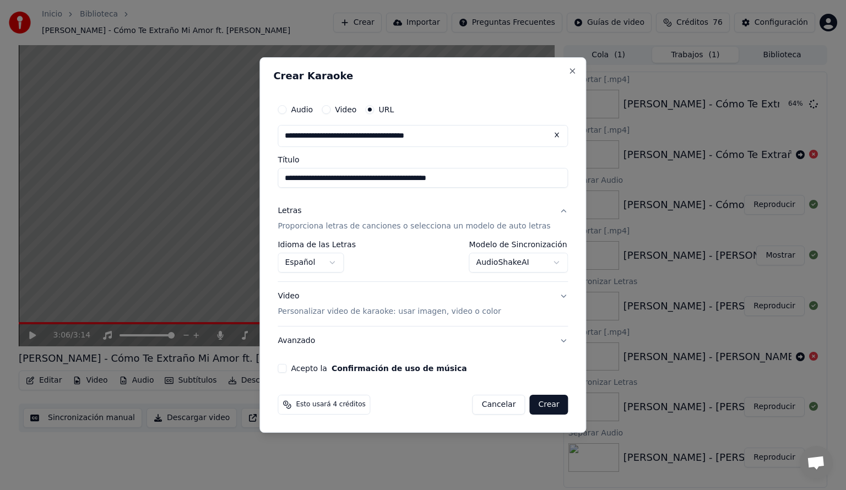
click at [286, 367] on button "Acepto la Confirmación de uso de música" at bounding box center [282, 368] width 9 height 9
click at [537, 404] on button "Crear" at bounding box center [548, 405] width 39 height 20
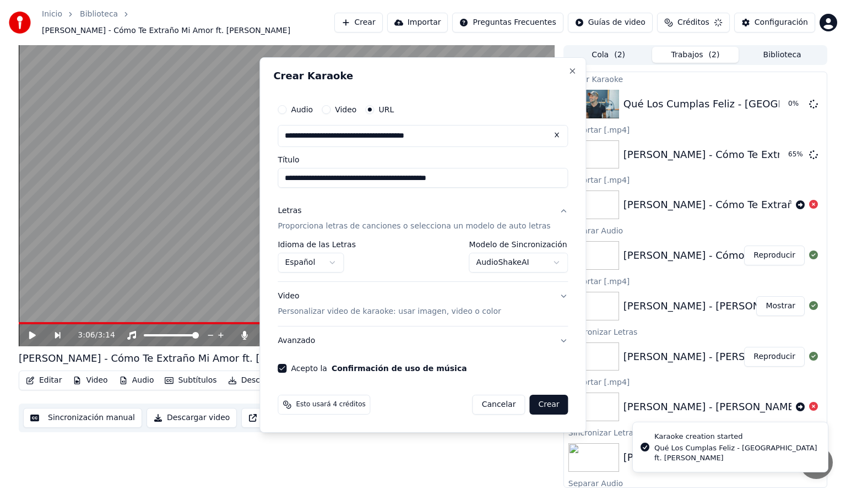
select select "**********"
select select
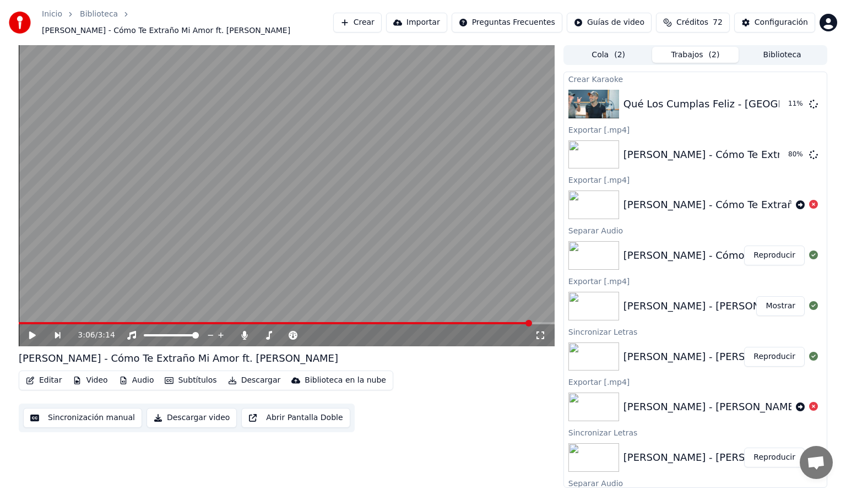
click at [353, 21] on button "Crear" at bounding box center [357, 23] width 48 height 20
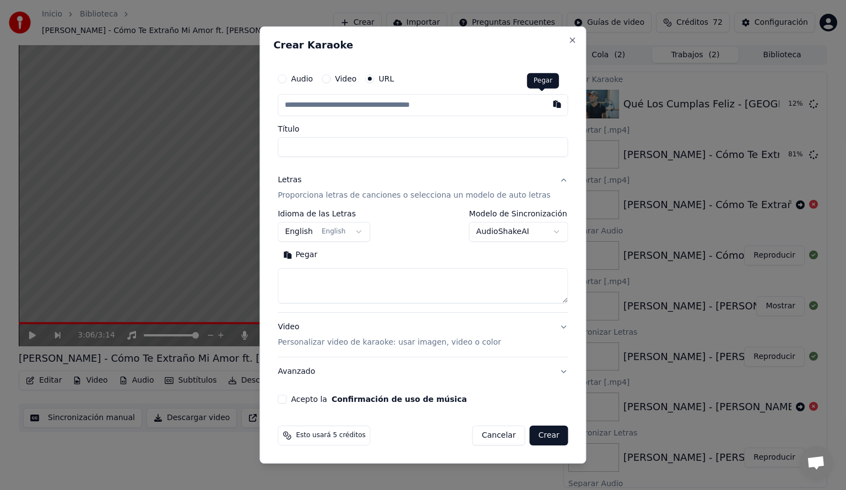
click at [546, 104] on button "button" at bounding box center [557, 104] width 22 height 20
type input "**********"
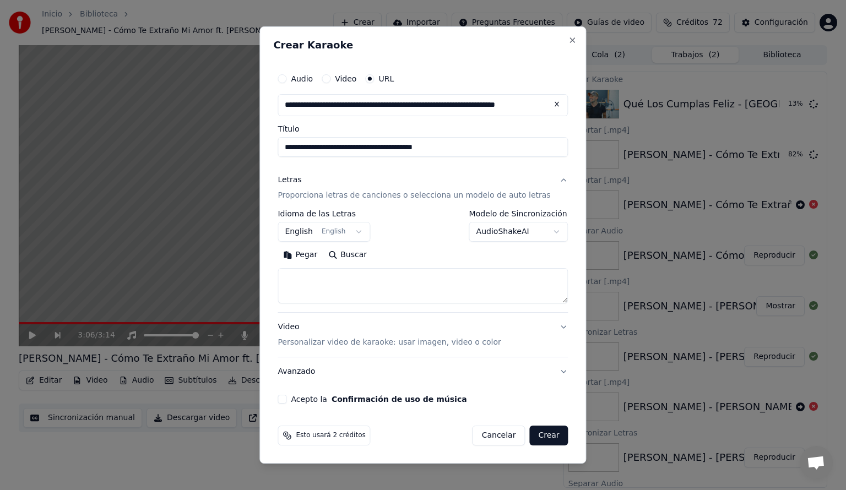
type input "**********"
click at [368, 231] on body "Inicio Biblioteca [PERSON_NAME] - Cómo Te Extraño Mi Amor ft. [PERSON_NAME] Cre…" at bounding box center [423, 245] width 846 height 490
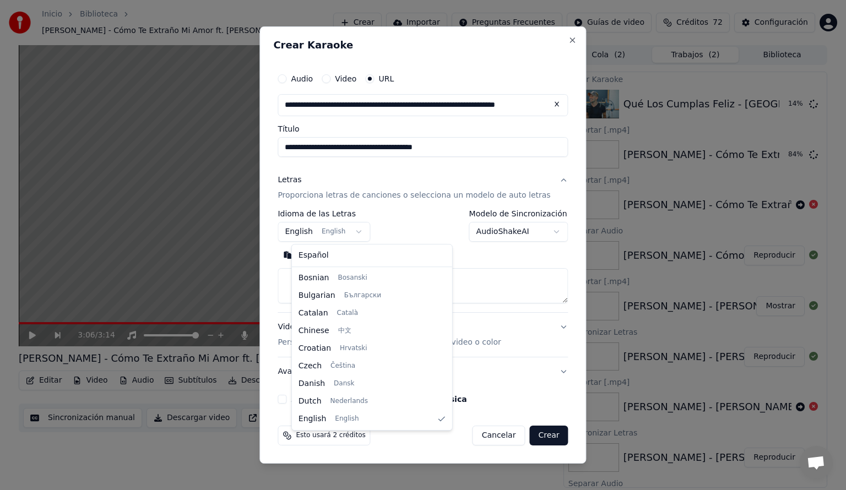
select select "**"
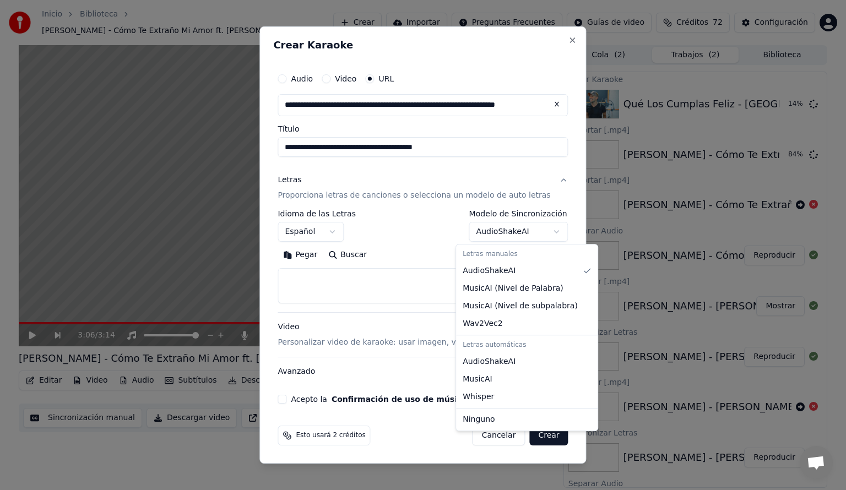
click at [543, 231] on body "Inicio Biblioteca [PERSON_NAME] - Cómo Te Extraño Mi Amor ft. [PERSON_NAME] Cre…" at bounding box center [423, 245] width 846 height 490
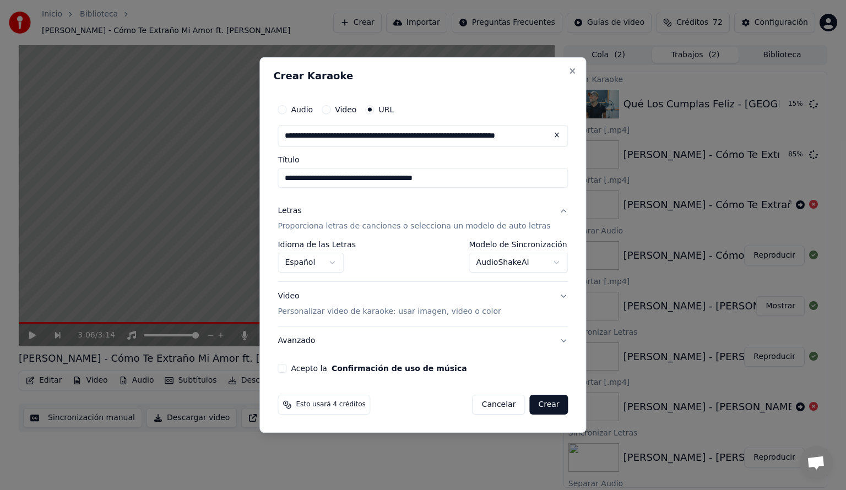
click at [286, 372] on button "Acepto la Confirmación de uso de música" at bounding box center [282, 368] width 9 height 9
click at [531, 407] on button "Crear" at bounding box center [548, 405] width 39 height 20
select select "**********"
select select
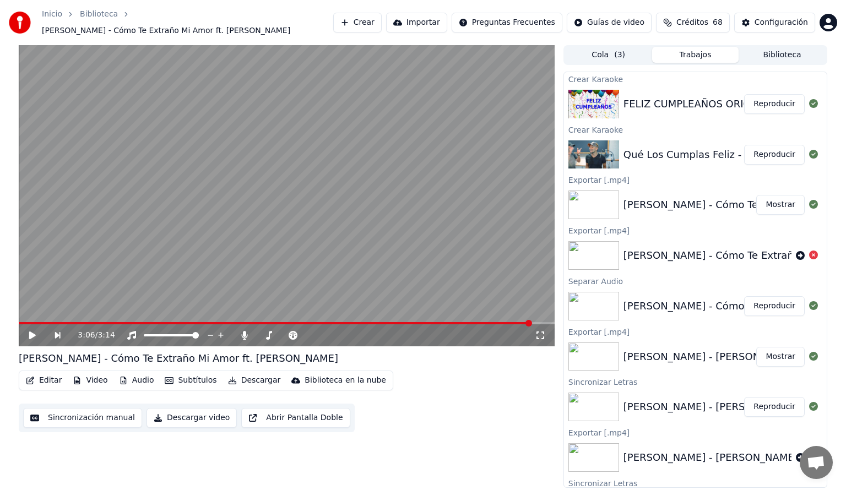
click at [362, 23] on button "Crear" at bounding box center [357, 23] width 48 height 20
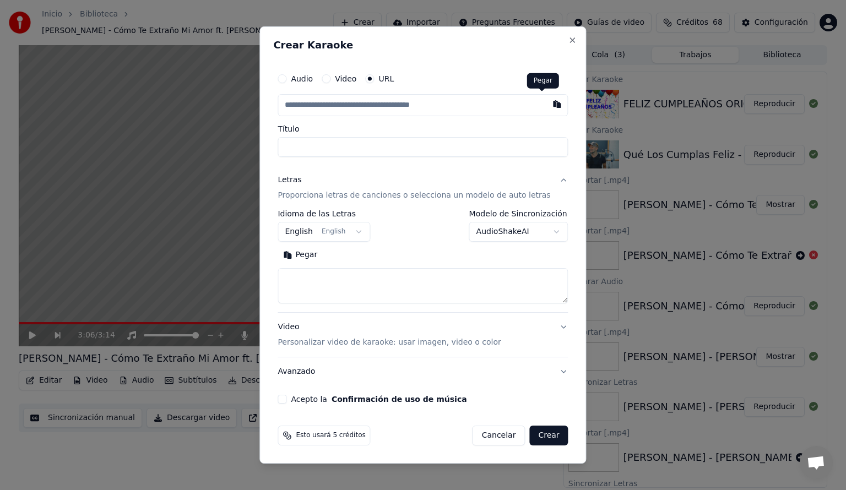
click at [546, 102] on button "button" at bounding box center [557, 104] width 22 height 20
type input "**********"
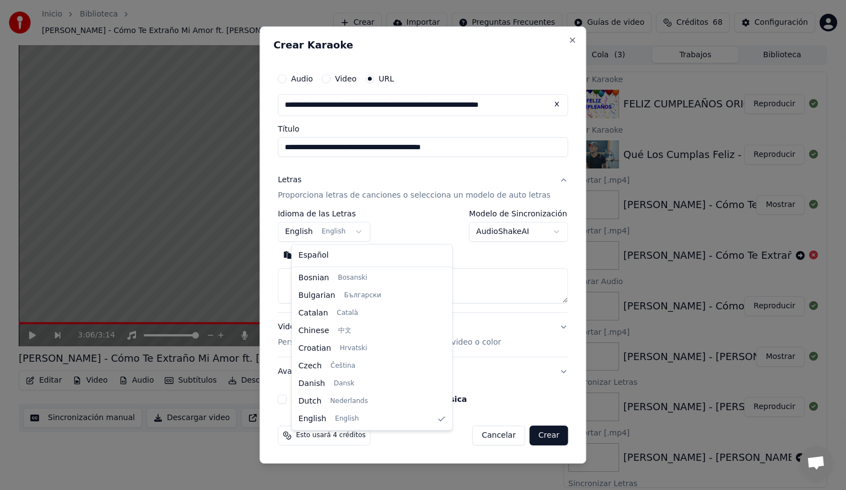
click at [362, 233] on body "Inicio Biblioteca [PERSON_NAME] - Cómo Te Extraño Mi Amor ft. [PERSON_NAME] Cre…" at bounding box center [423, 245] width 846 height 490
select select "**"
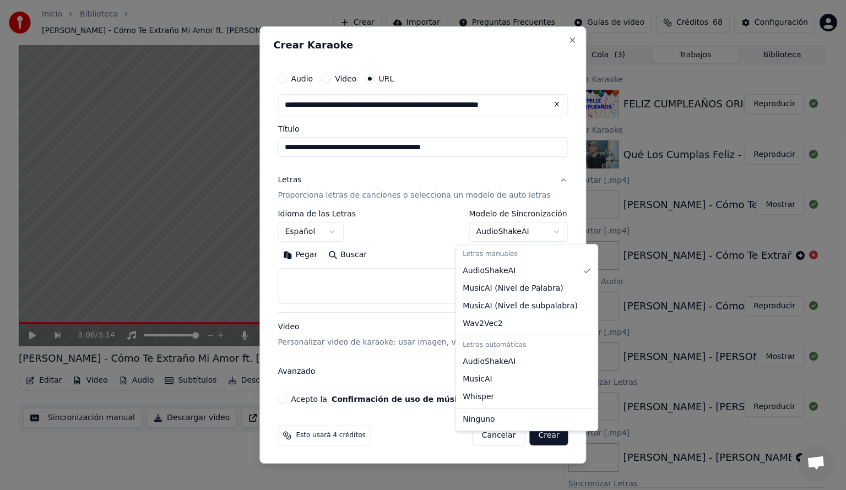
click at [546, 232] on body "Inicio Biblioteca [PERSON_NAME] - Cómo Te Extraño Mi Amor ft. [PERSON_NAME] Cre…" at bounding box center [423, 245] width 846 height 490
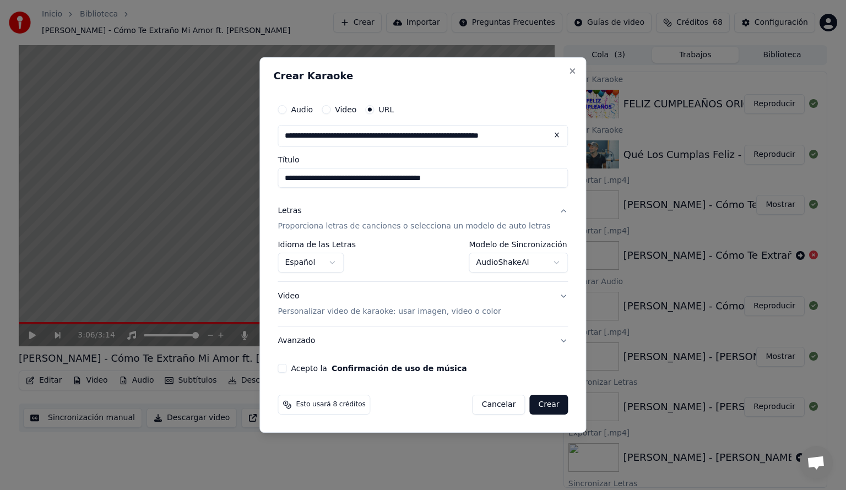
click at [297, 374] on div "**********" at bounding box center [422, 235] width 299 height 283
click at [286, 368] on button "Acepto la Confirmación de uso de música" at bounding box center [282, 368] width 9 height 9
click at [538, 407] on button "Crear" at bounding box center [548, 405] width 39 height 20
select select "**********"
select select
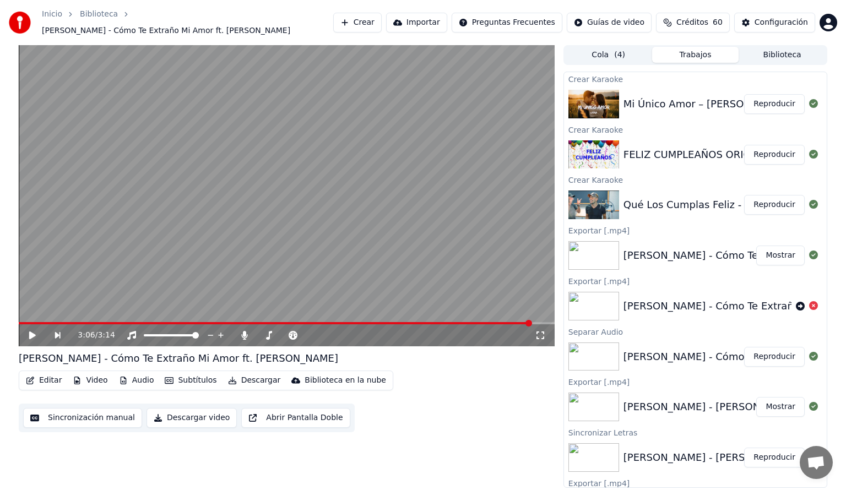
click at [370, 21] on button "Crear" at bounding box center [357, 23] width 48 height 20
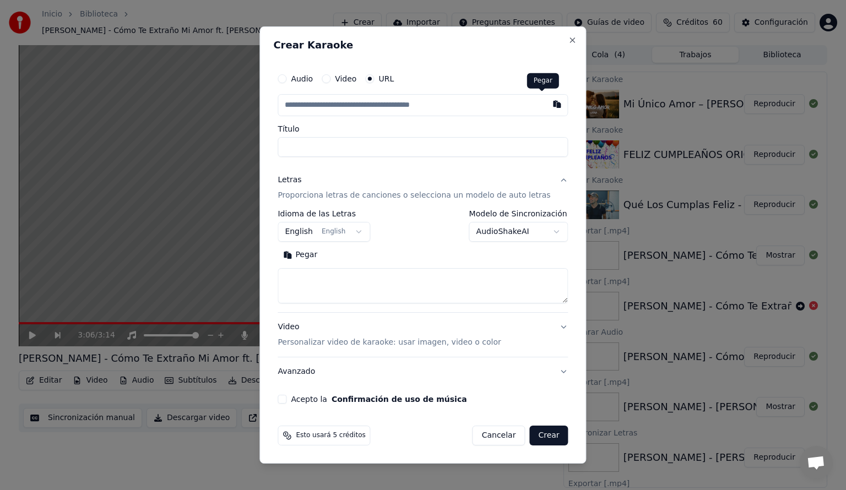
click at [546, 104] on button "button" at bounding box center [557, 104] width 22 height 20
type input "**********"
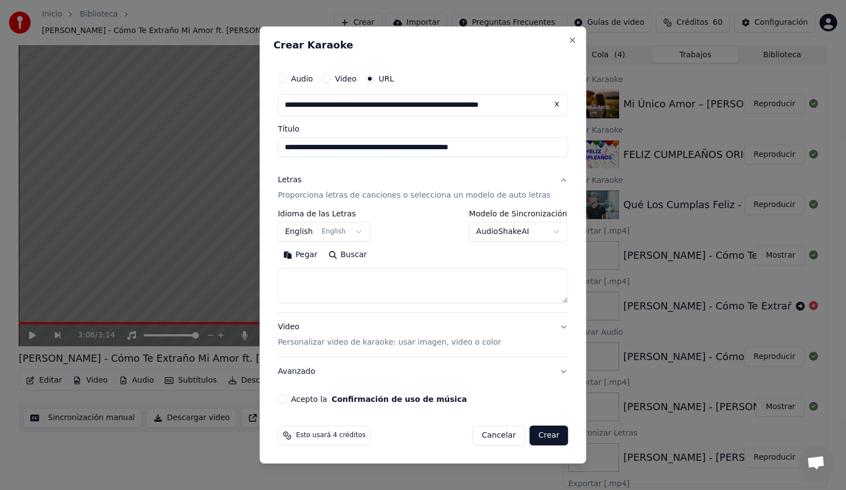
click at [369, 228] on body "Inicio Biblioteca [PERSON_NAME] - Cómo Te Extraño Mi Amor ft. [PERSON_NAME] Cre…" at bounding box center [423, 245] width 846 height 490
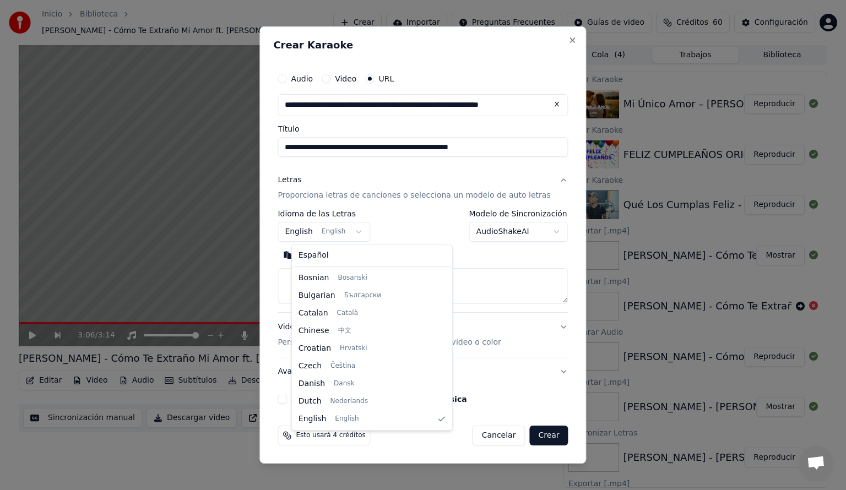
select select "**"
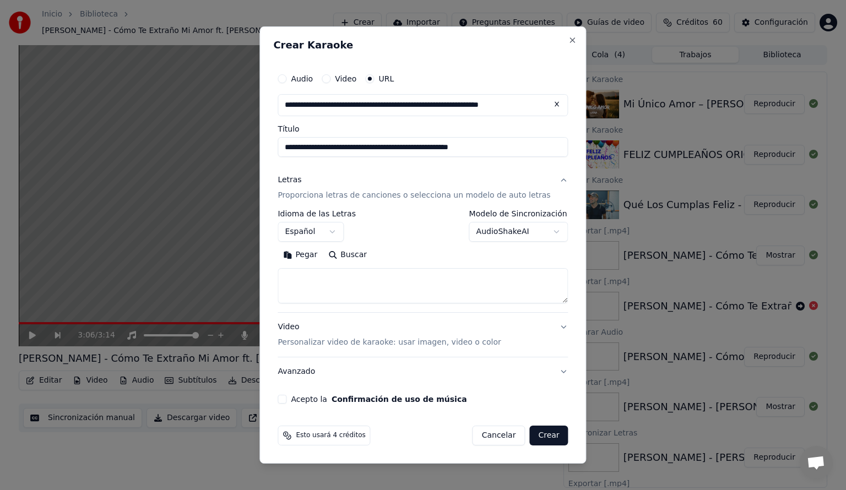
click at [547, 227] on body "Inicio Biblioteca [PERSON_NAME] - Cómo Te Extraño Mi Amor ft. [PERSON_NAME] Cre…" at bounding box center [423, 245] width 846 height 490
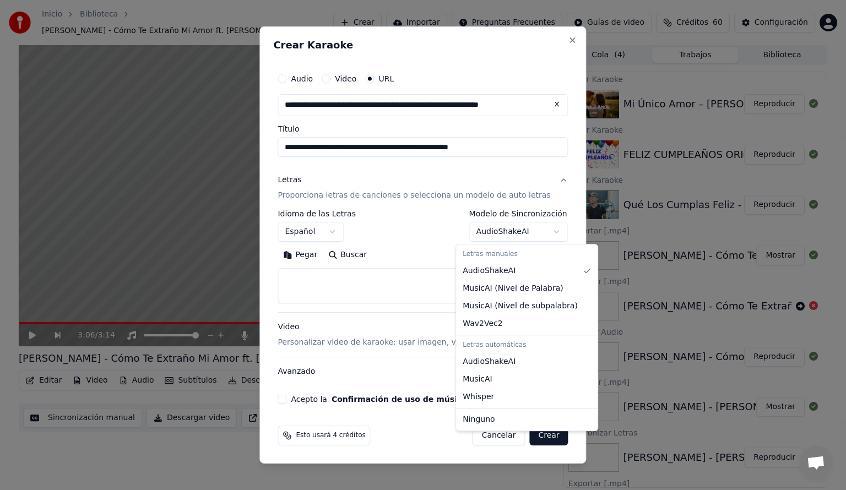
select select "**********"
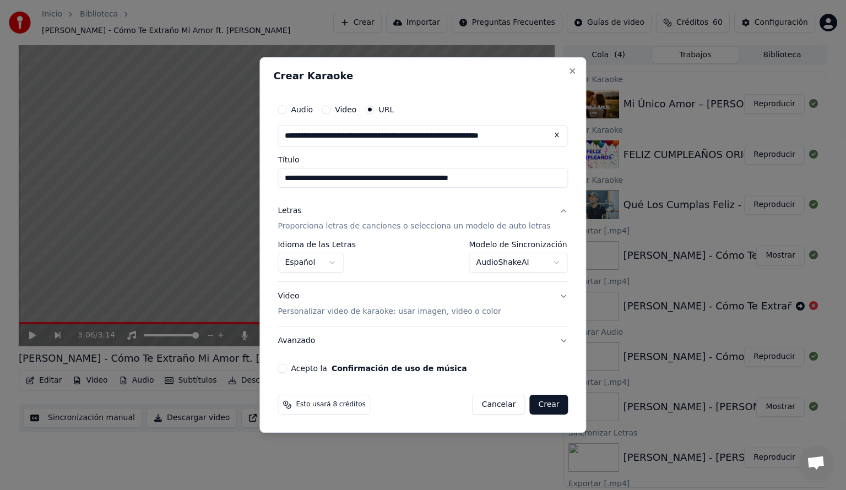
click at [286, 370] on button "Acepto la Confirmación de uso de música" at bounding box center [282, 368] width 9 height 9
click at [298, 297] on div "Video Personalizar video de karaoke: usar imagen, video o color" at bounding box center [389, 304] width 223 height 26
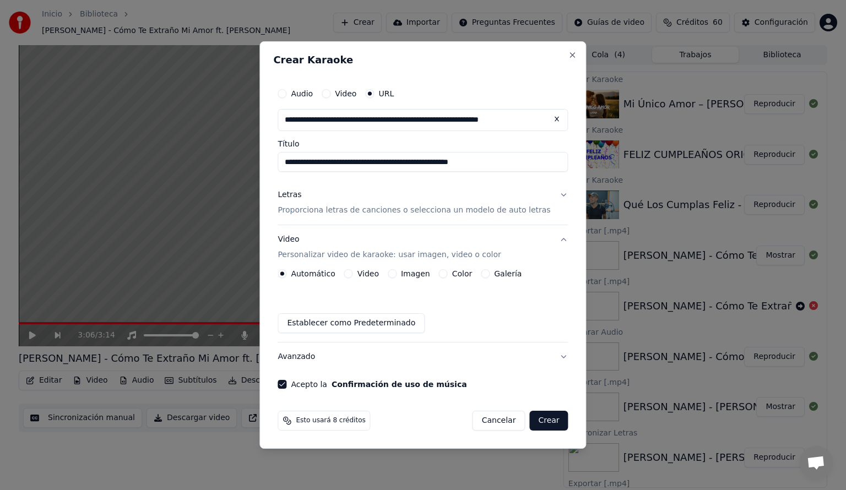
click at [379, 271] on label "Video" at bounding box center [367, 274] width 21 height 8
click at [353, 271] on button "Video" at bounding box center [348, 273] width 9 height 9
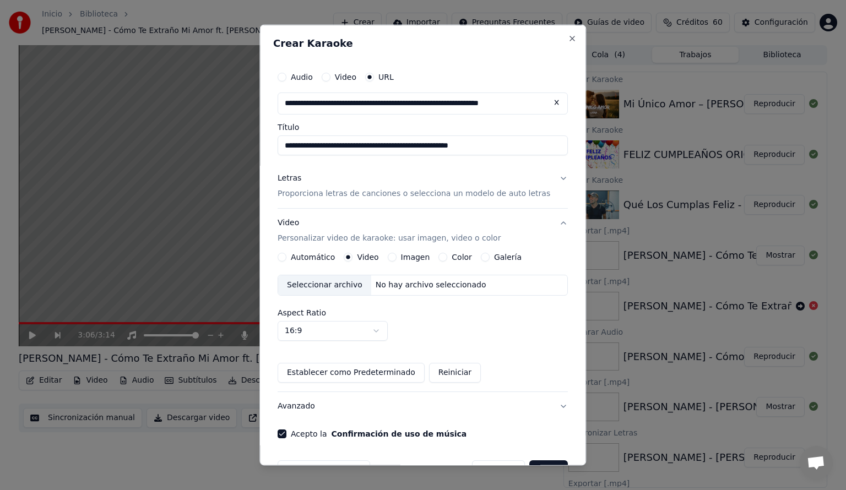
click at [333, 289] on div "Seleccionar archivo" at bounding box center [324, 285] width 93 height 20
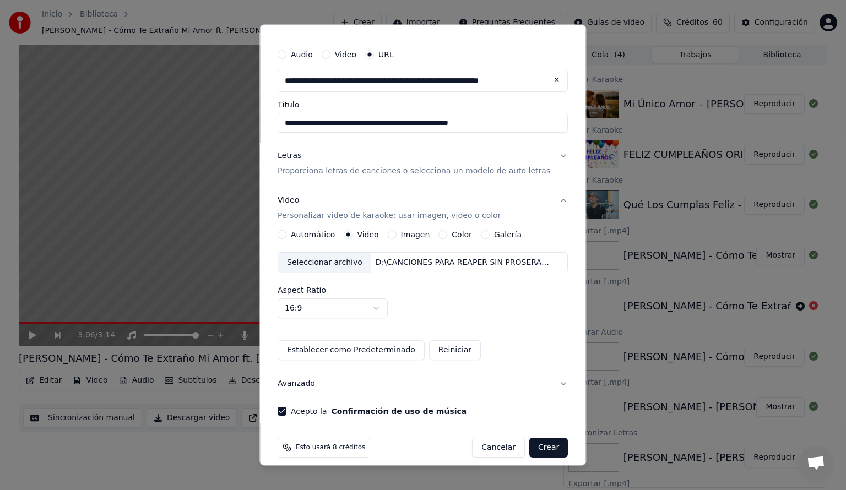
scroll to position [24, 0]
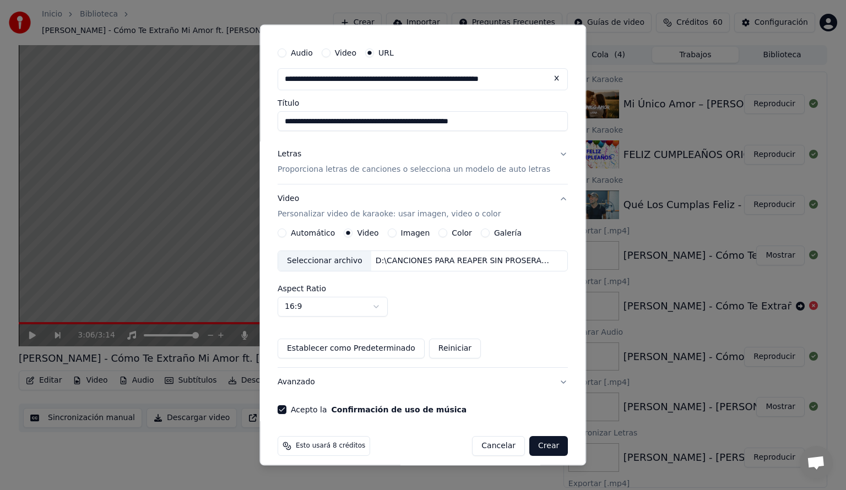
click at [537, 444] on button "Crear" at bounding box center [548, 446] width 39 height 20
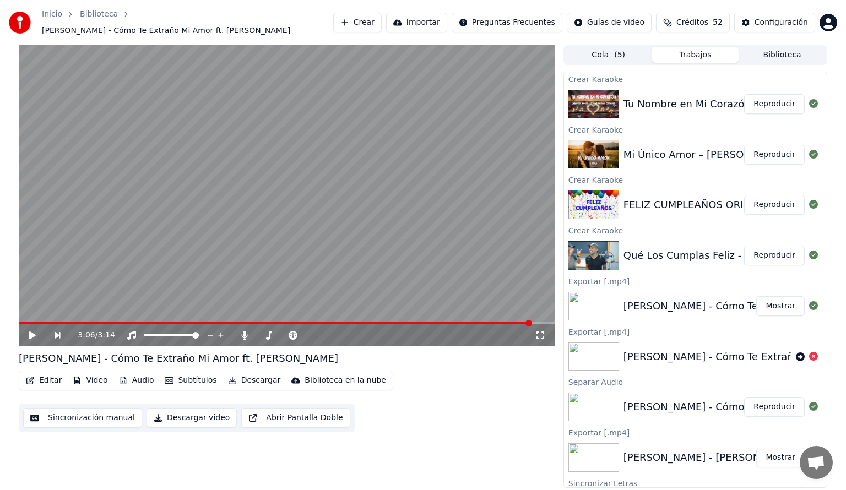
click at [771, 99] on button "Reproducir" at bounding box center [774, 104] width 61 height 20
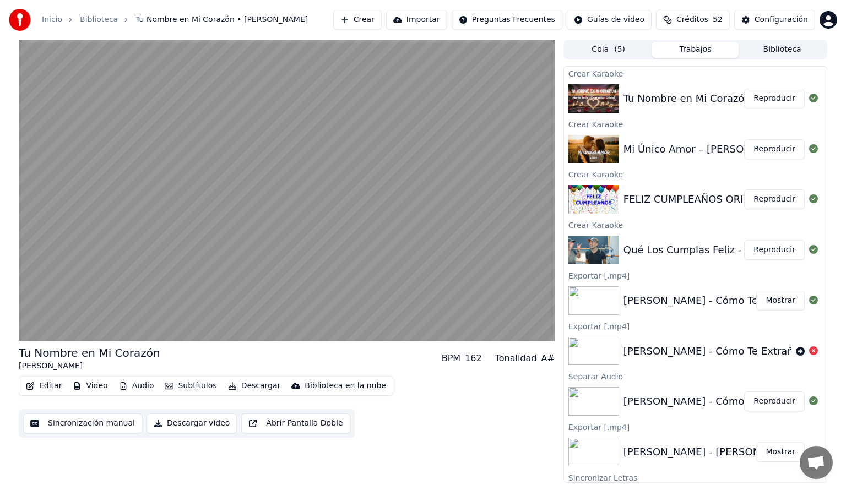
click at [138, 387] on button "Audio" at bounding box center [137, 385] width 44 height 15
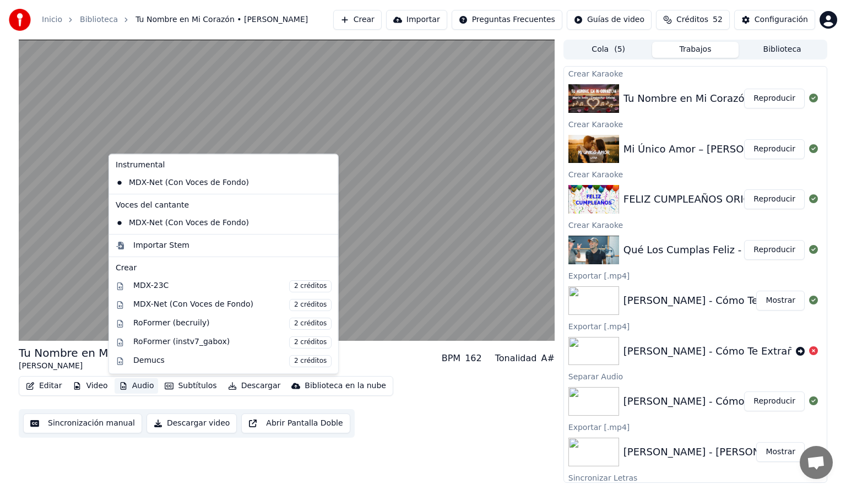
click at [392, 358] on div "Tu Nombre en Mi [PERSON_NAME] BPM 162 Tonalidad A#" at bounding box center [287, 358] width 536 height 26
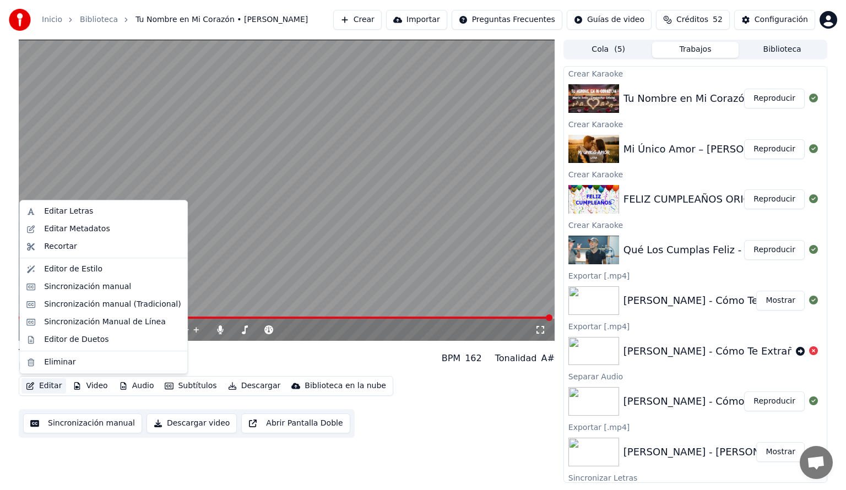
click at [40, 388] on button "Editar" at bounding box center [43, 385] width 45 height 15
click at [58, 215] on div "Editar Letras" at bounding box center [68, 211] width 49 height 11
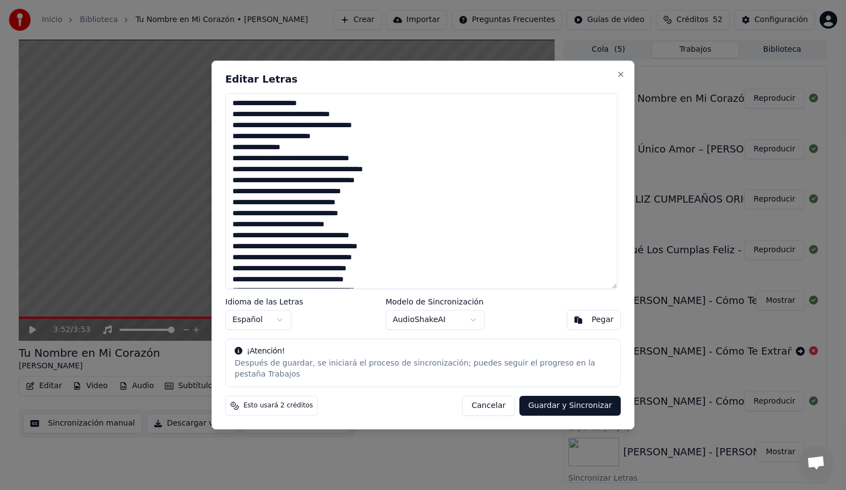
drag, startPoint x: 388, startPoint y: 128, endPoint x: 227, endPoint y: 111, distance: 161.1
click at [227, 111] on textarea at bounding box center [421, 191] width 392 height 196
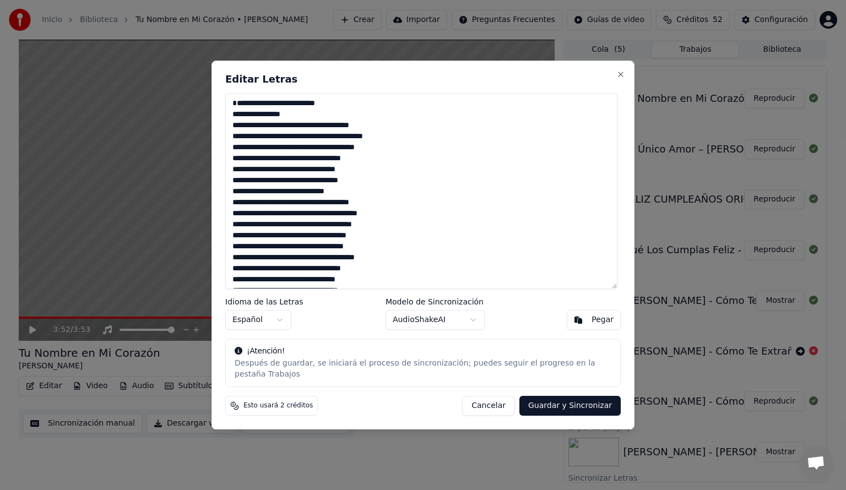
click at [552, 398] on button "Guardar y Sincronizar" at bounding box center [569, 406] width 101 height 20
type textarea "**********"
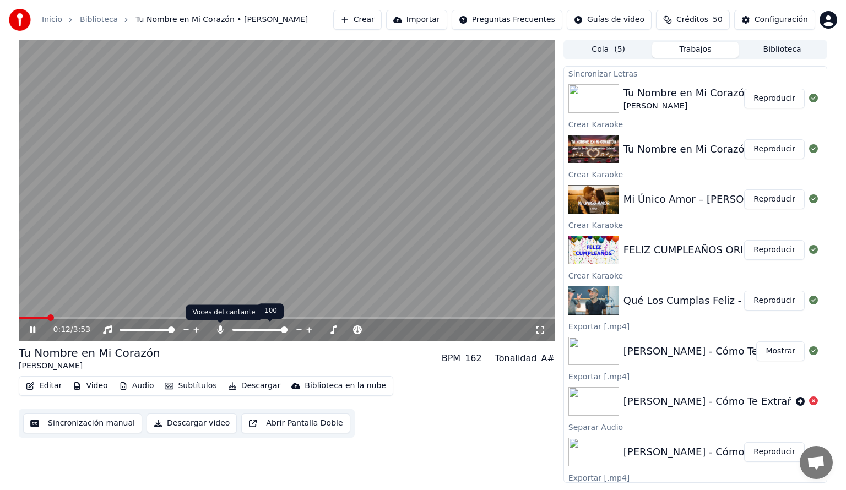
click at [218, 330] on icon at bounding box center [220, 329] width 6 height 9
click at [220, 331] on icon at bounding box center [220, 329] width 11 height 9
click at [32, 330] on icon at bounding box center [41, 329] width 26 height 9
click at [50, 389] on button "Editar" at bounding box center [43, 385] width 45 height 15
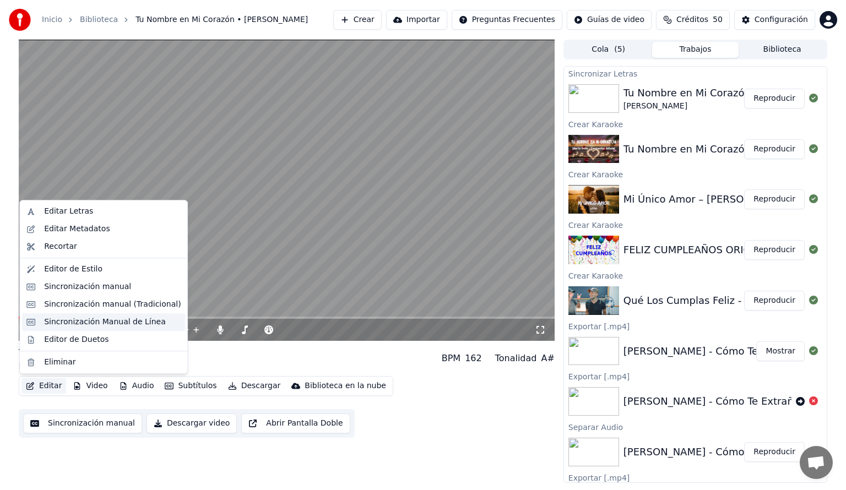
click at [59, 322] on div "Sincronización Manual de Línea" at bounding box center [105, 322] width 122 height 11
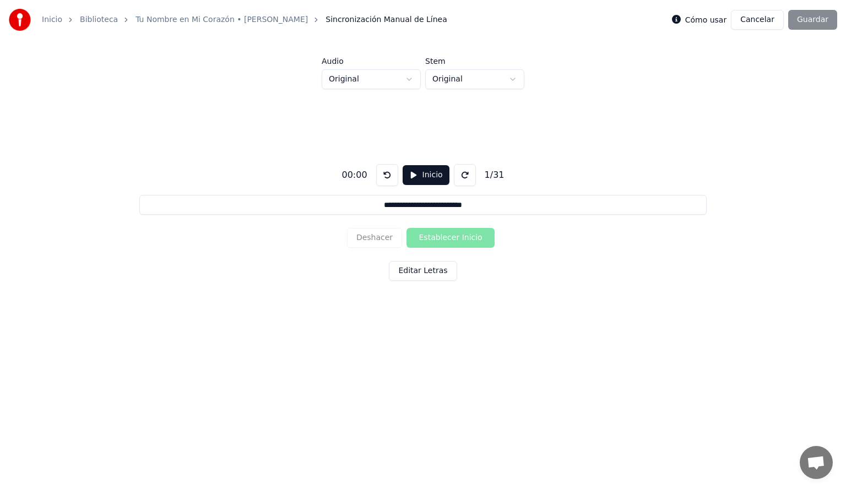
click at [413, 178] on button "Inicio" at bounding box center [426, 175] width 47 height 20
click at [466, 174] on button at bounding box center [467, 175] width 22 height 22
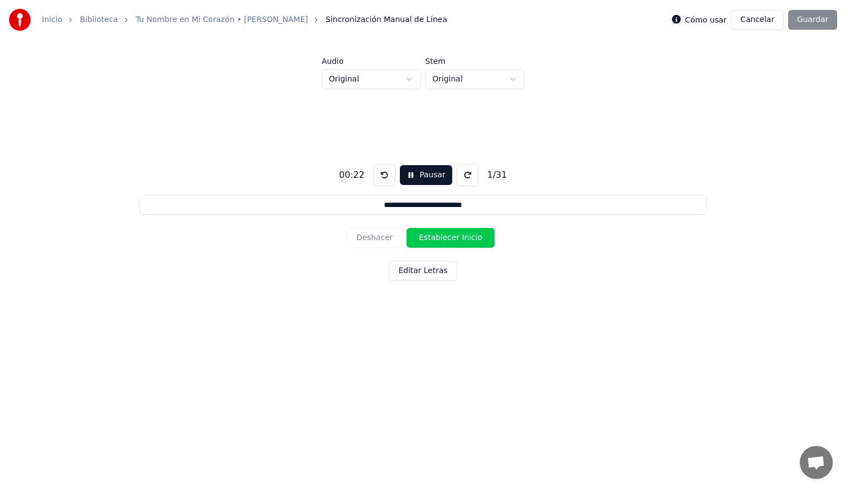
click at [466, 174] on button at bounding box center [467, 175] width 22 height 22
click at [382, 177] on button at bounding box center [384, 175] width 22 height 22
click at [423, 240] on button "Establecer Inicio" at bounding box center [450, 238] width 88 height 20
click at [423, 240] on button "Establecer Fin" at bounding box center [450, 238] width 88 height 20
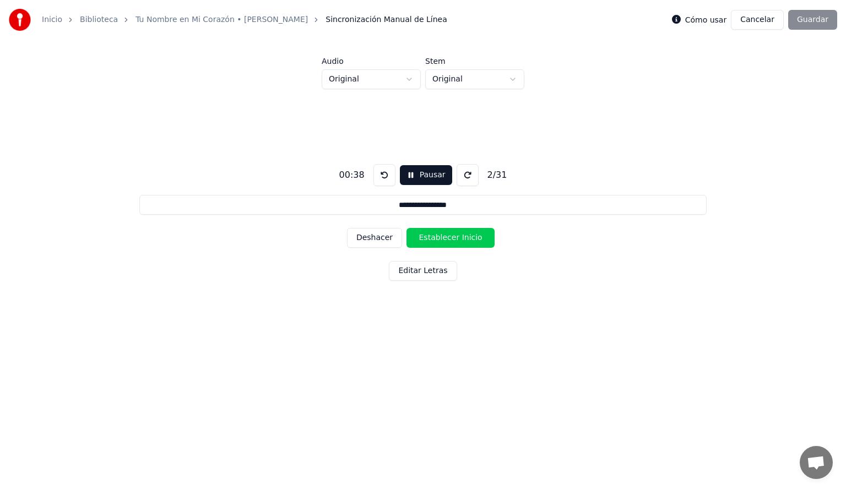
click at [423, 240] on button "Establecer Inicio" at bounding box center [450, 238] width 88 height 20
click at [423, 240] on button "Establecer Fin" at bounding box center [450, 238] width 88 height 20
click at [423, 240] on button "Establecer Inicio" at bounding box center [450, 238] width 88 height 20
click at [423, 240] on button "Establecer Fin" at bounding box center [450, 238] width 88 height 20
click at [423, 240] on button "Establecer Inicio" at bounding box center [450, 238] width 88 height 20
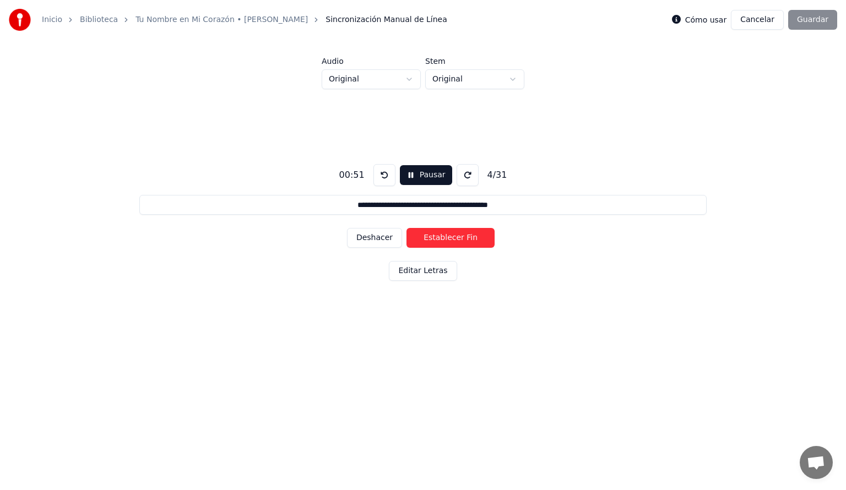
click at [423, 240] on button "Establecer Fin" at bounding box center [450, 238] width 88 height 20
click at [423, 240] on button "Establecer Inicio" at bounding box center [450, 238] width 88 height 20
click at [423, 240] on button "Establecer Fin" at bounding box center [450, 238] width 88 height 20
click at [423, 240] on button "Establecer Inicio" at bounding box center [450, 238] width 88 height 20
click at [423, 240] on button "Establecer Fin" at bounding box center [450, 238] width 88 height 20
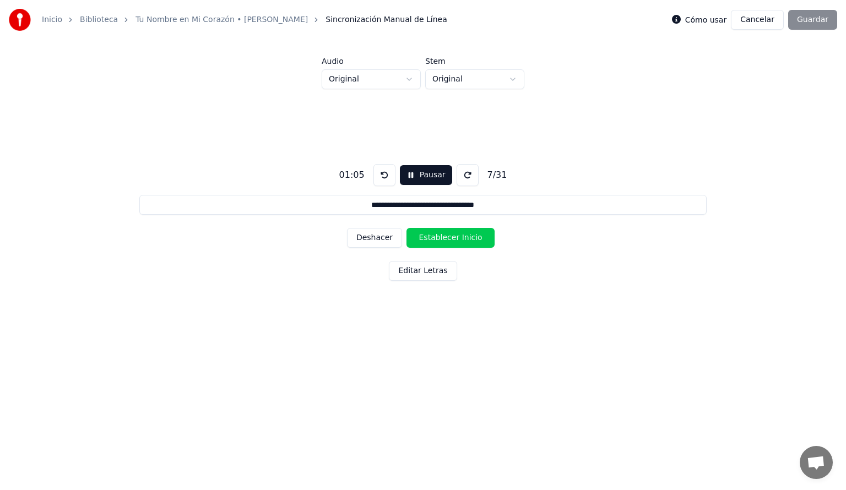
click at [423, 240] on button "Establecer Inicio" at bounding box center [450, 238] width 88 height 20
click at [423, 240] on button "Establecer Fin" at bounding box center [450, 238] width 88 height 20
click at [423, 240] on button "Establecer Inicio" at bounding box center [450, 238] width 88 height 20
click at [434, 240] on button "Establecer Fin" at bounding box center [450, 238] width 88 height 20
click at [434, 240] on button "Establecer Inicio" at bounding box center [450, 238] width 88 height 20
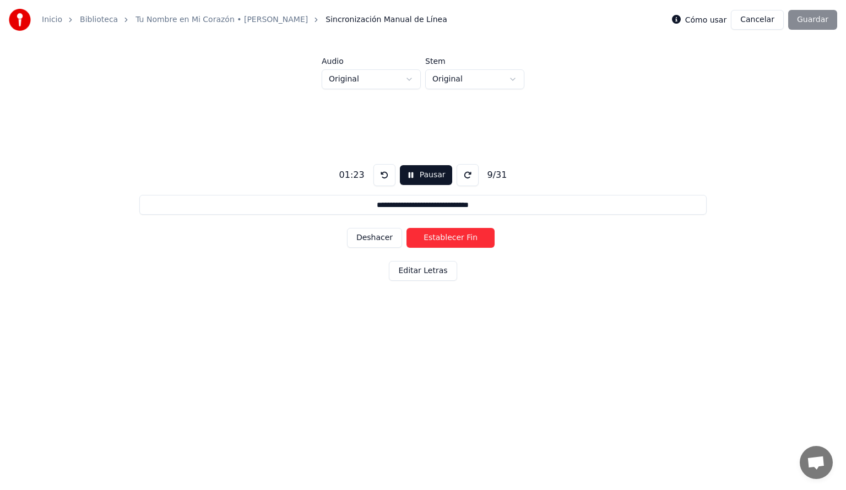
click at [434, 240] on button "Establecer Fin" at bounding box center [450, 238] width 88 height 20
click at [434, 240] on button "Establecer Inicio" at bounding box center [450, 238] width 88 height 20
click at [434, 240] on button "Establecer Fin" at bounding box center [450, 238] width 88 height 20
click at [434, 240] on button "Establecer Inicio" at bounding box center [450, 238] width 88 height 20
click at [434, 240] on button "Establecer Fin" at bounding box center [450, 238] width 88 height 20
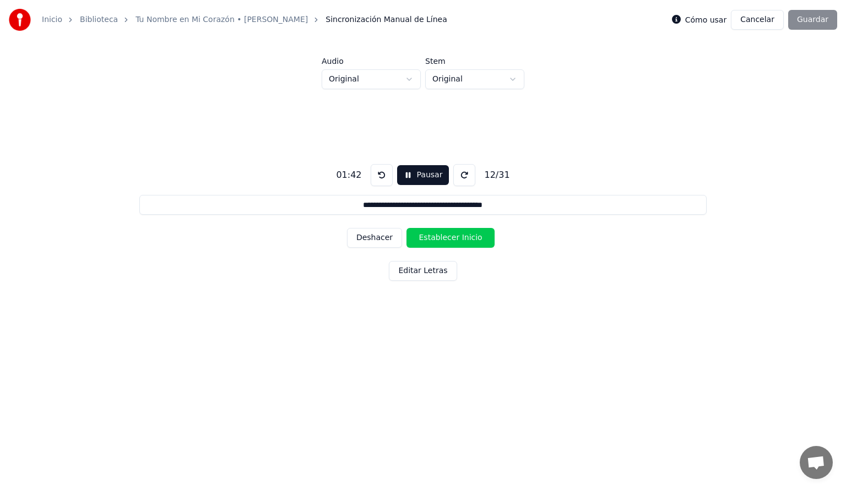
click at [434, 240] on button "Establecer Inicio" at bounding box center [450, 238] width 88 height 20
click at [436, 241] on button "Establecer Fin" at bounding box center [450, 238] width 88 height 20
click at [436, 241] on button "Establecer Inicio" at bounding box center [450, 238] width 88 height 20
click at [436, 241] on button "Establecer Fin" at bounding box center [450, 238] width 88 height 20
click at [436, 241] on button "Establecer Inicio" at bounding box center [450, 238] width 88 height 20
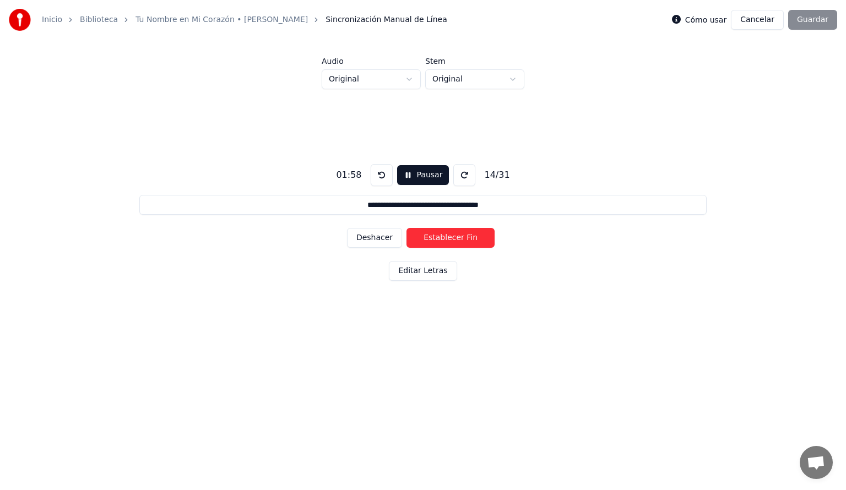
click at [436, 241] on button "Establecer Fin" at bounding box center [450, 238] width 88 height 20
click at [436, 241] on button "Establecer Inicio" at bounding box center [450, 238] width 88 height 20
click at [436, 241] on button "Establecer Fin" at bounding box center [450, 238] width 88 height 20
click at [436, 241] on button "Establecer Inicio" at bounding box center [450, 238] width 88 height 20
click at [436, 241] on button "Establecer Fin" at bounding box center [450, 238] width 88 height 20
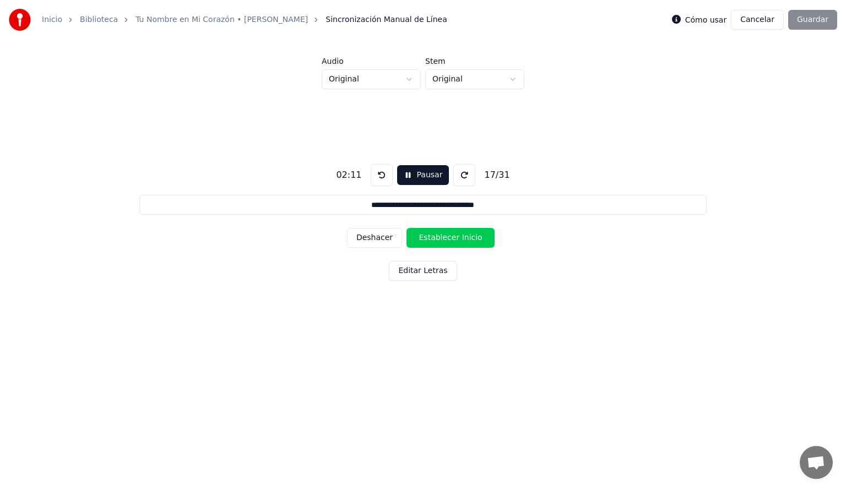
click at [436, 241] on button "Establecer Inicio" at bounding box center [450, 238] width 88 height 20
click at [436, 241] on button "Establecer Fin" at bounding box center [450, 238] width 88 height 20
click at [436, 241] on button "Establecer Inicio" at bounding box center [450, 238] width 88 height 20
click at [436, 241] on button "Establecer Fin" at bounding box center [450, 238] width 88 height 20
click at [436, 241] on button "Establecer Inicio" at bounding box center [450, 238] width 88 height 20
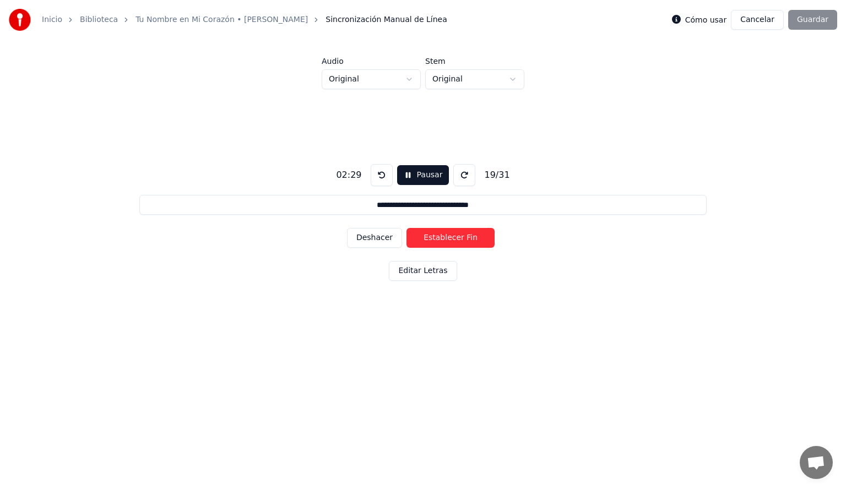
click at [436, 241] on button "Establecer Fin" at bounding box center [450, 238] width 88 height 20
click at [436, 241] on button "Establecer Inicio" at bounding box center [450, 238] width 88 height 20
click at [436, 241] on button "Establecer Fin" at bounding box center [450, 238] width 88 height 20
click at [436, 241] on button "Establecer Inicio" at bounding box center [450, 238] width 88 height 20
click at [436, 241] on button "Establecer Fin" at bounding box center [450, 238] width 88 height 20
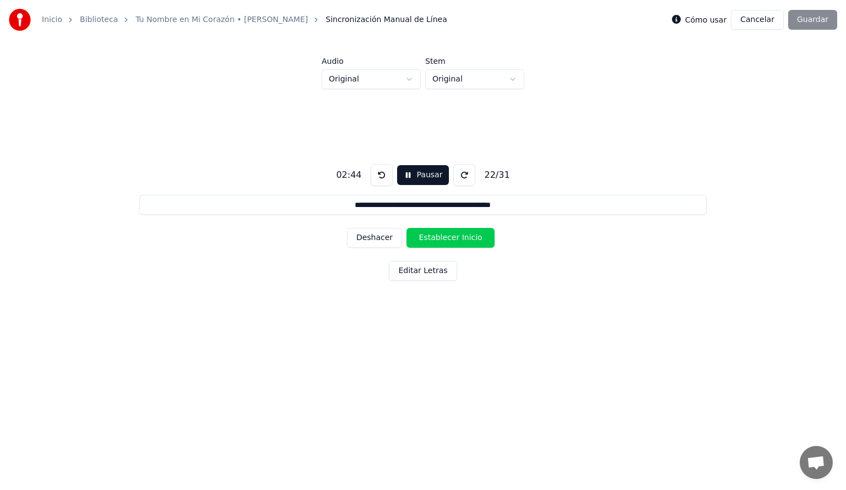
click at [436, 241] on button "Establecer Inicio" at bounding box center [450, 238] width 88 height 20
click at [436, 241] on button "Establecer Fin" at bounding box center [450, 238] width 88 height 20
click at [436, 241] on button "Establecer Inicio" at bounding box center [450, 238] width 88 height 20
click at [436, 241] on button "Establecer Fin" at bounding box center [450, 238] width 88 height 20
click at [436, 241] on button "Establecer Inicio" at bounding box center [450, 238] width 88 height 20
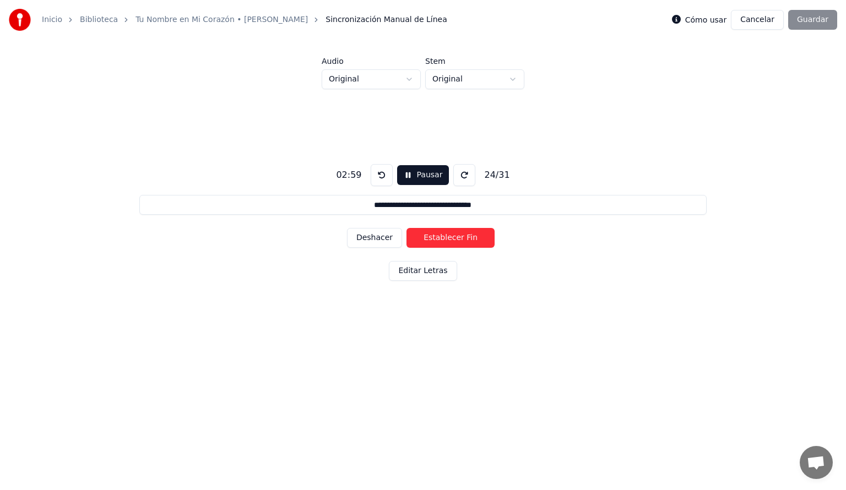
click at [436, 241] on button "Establecer Fin" at bounding box center [450, 238] width 88 height 20
click at [436, 241] on button "Establecer Inicio" at bounding box center [450, 238] width 88 height 20
click at [436, 241] on button "Establecer Fin" at bounding box center [450, 238] width 88 height 20
click at [437, 242] on button "Establecer Inicio" at bounding box center [450, 238] width 88 height 20
click at [438, 243] on button "Establecer Fin" at bounding box center [450, 238] width 88 height 20
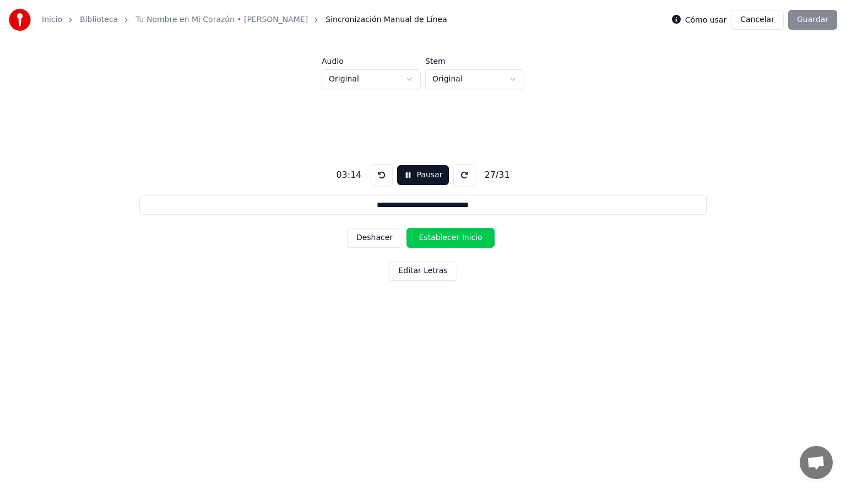
click at [438, 243] on button "Establecer Inicio" at bounding box center [450, 238] width 88 height 20
click at [438, 243] on button "Establecer Fin" at bounding box center [450, 238] width 88 height 20
click at [438, 243] on button "Establecer Inicio" at bounding box center [450, 238] width 88 height 20
click at [438, 243] on button "Establecer Fin" at bounding box center [450, 238] width 88 height 20
click at [438, 243] on button "Establecer Inicio" at bounding box center [450, 238] width 88 height 20
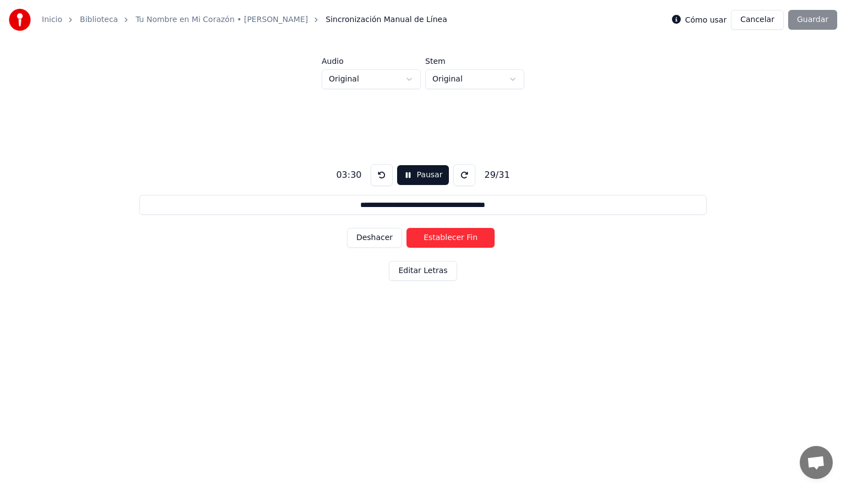
click at [438, 243] on button "Establecer Fin" at bounding box center [450, 238] width 88 height 20
click at [438, 243] on button "Establecer Inicio" at bounding box center [450, 238] width 88 height 20
click at [438, 243] on button "Establecer Fin" at bounding box center [450, 238] width 88 height 20
type input "**********"
click at [438, 243] on button "Establecer Inicio" at bounding box center [450, 238] width 88 height 20
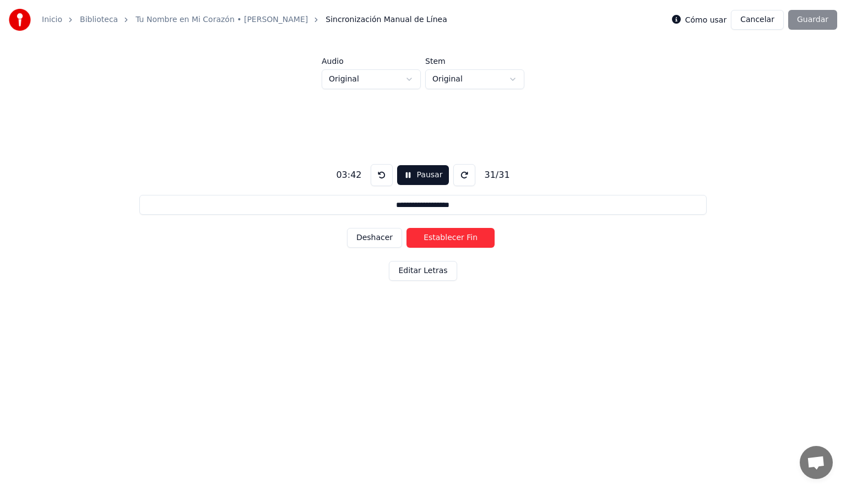
click at [438, 243] on button "Establecer Fin" at bounding box center [450, 238] width 88 height 20
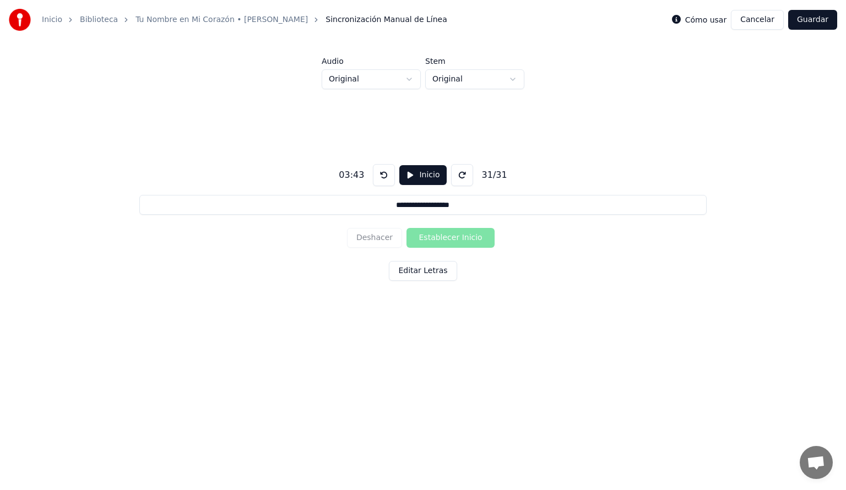
click at [808, 23] on button "Guardar" at bounding box center [812, 20] width 49 height 20
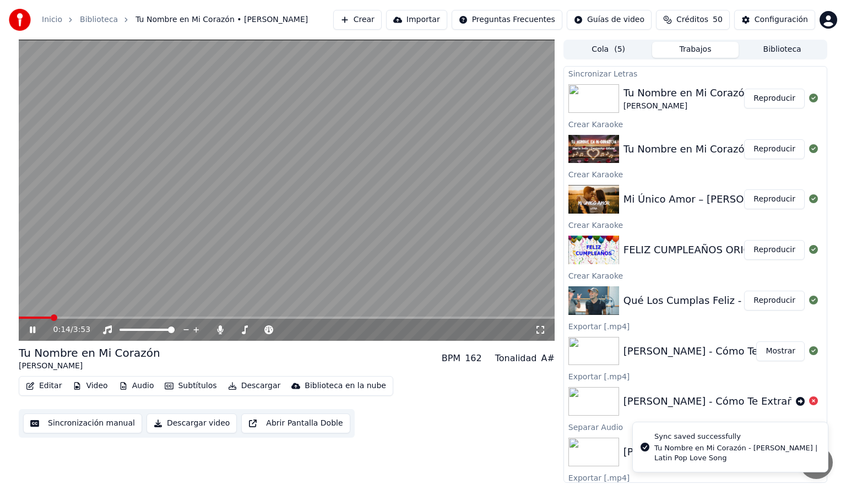
click at [50, 317] on span at bounding box center [287, 318] width 536 height 2
click at [75, 318] on span at bounding box center [287, 318] width 536 height 2
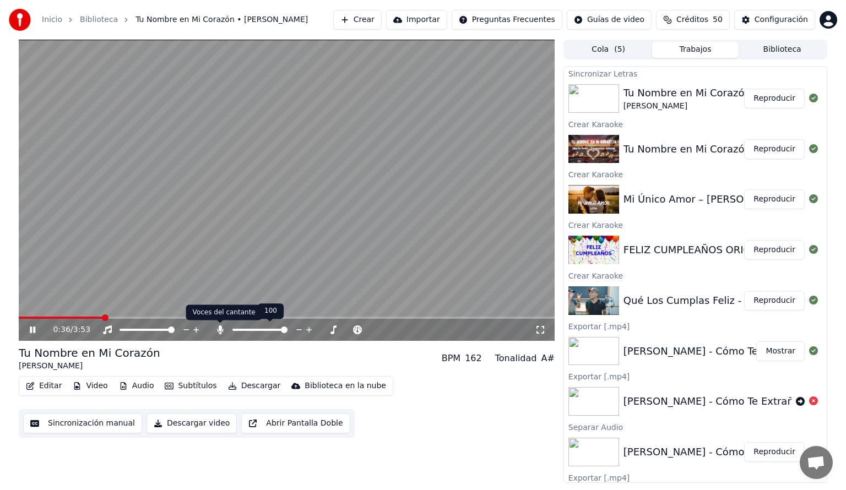
click at [220, 330] on icon at bounding box center [220, 329] width 6 height 9
click at [243, 385] on button "Descargar" at bounding box center [255, 385] width 62 height 15
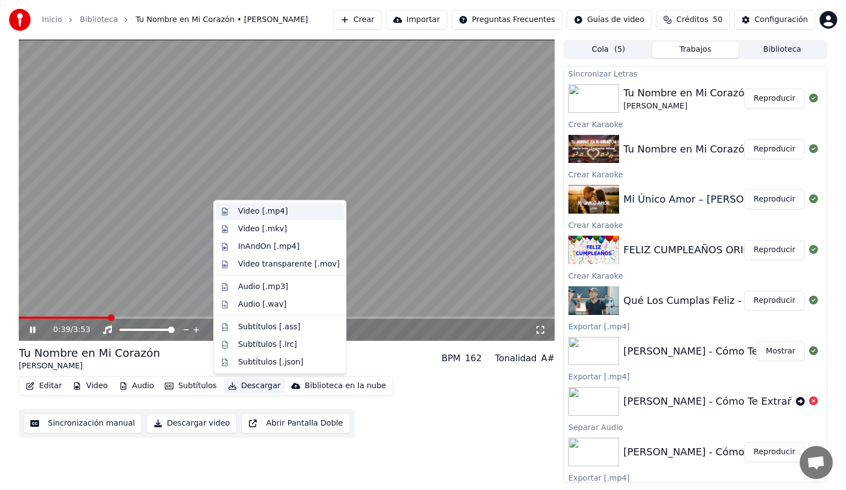
click at [251, 210] on div "Video [.mp4]" at bounding box center [263, 211] width 50 height 11
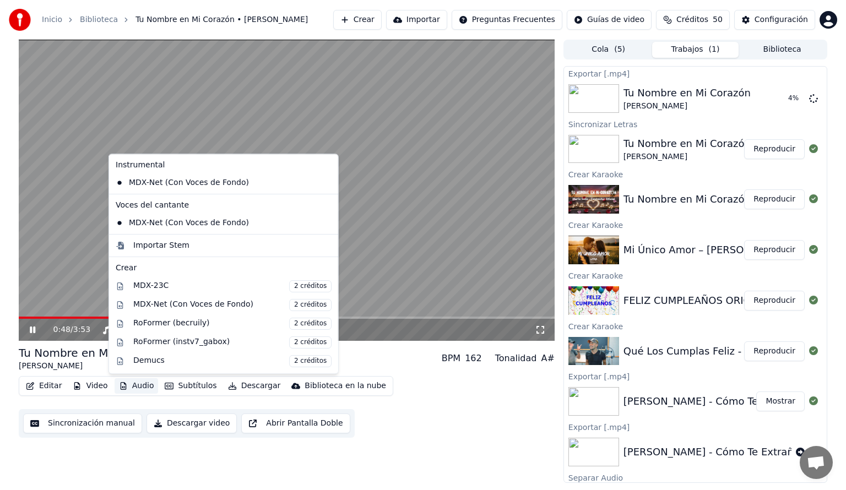
click at [140, 388] on button "Audio" at bounding box center [137, 385] width 44 height 15
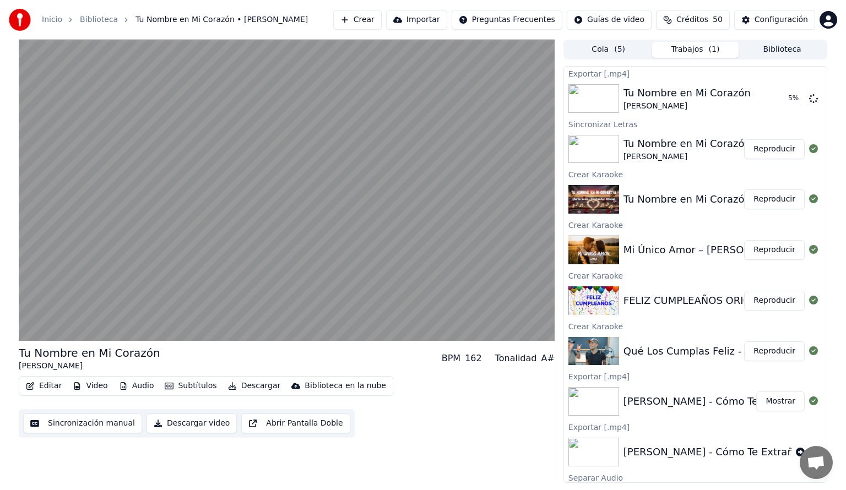
click at [501, 445] on div "Tu Nombre en Mi [PERSON_NAME] BPM 162 Tonalidad A# Editar Video Audio Subtítulo…" at bounding box center [287, 261] width 536 height 443
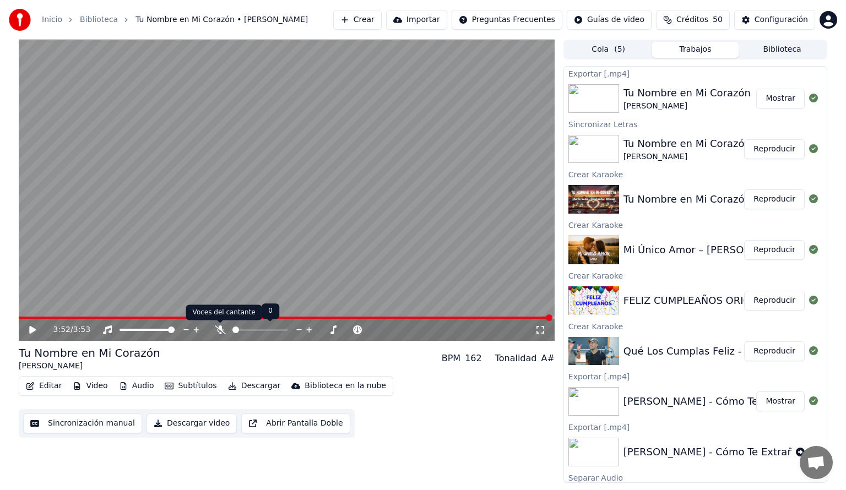
click at [220, 330] on icon at bounding box center [220, 329] width 11 height 9
click at [108, 328] on icon at bounding box center [107, 329] width 9 height 9
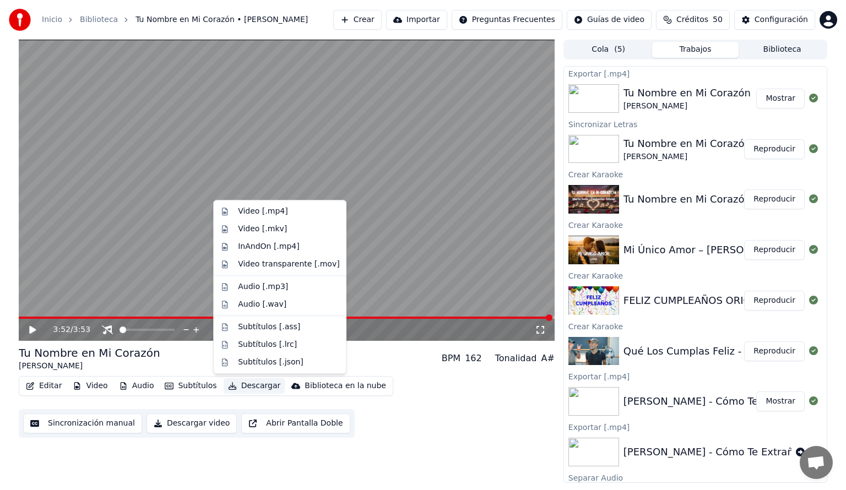
click at [244, 385] on button "Descargar" at bounding box center [255, 385] width 62 height 15
click at [244, 287] on div "Audio [.mp3]" at bounding box center [263, 286] width 50 height 11
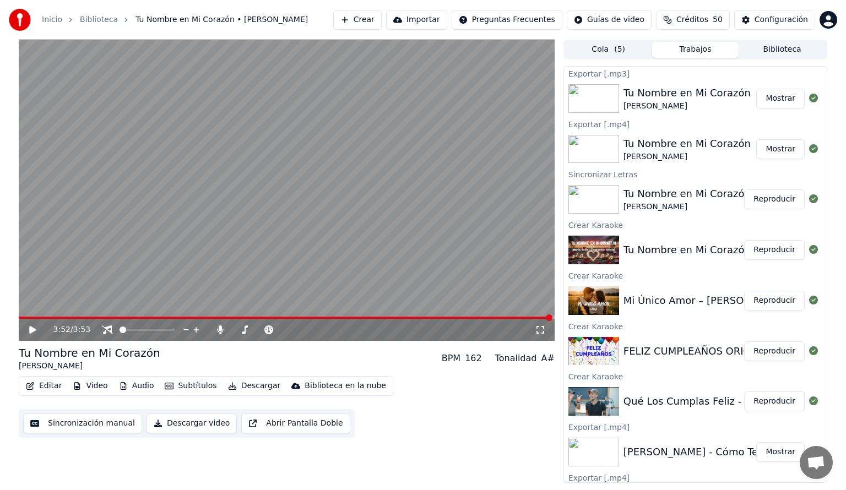
click at [764, 299] on button "Reproducir" at bounding box center [774, 301] width 61 height 20
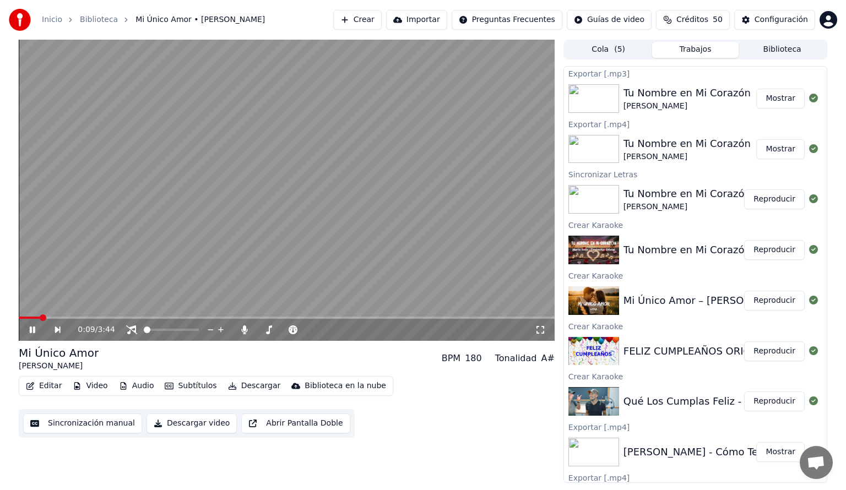
click at [41, 317] on span at bounding box center [287, 318] width 536 height 2
click at [131, 330] on icon at bounding box center [131, 329] width 11 height 9
click at [32, 333] on icon at bounding box center [40, 329] width 25 height 9
click at [89, 384] on button "Video" at bounding box center [89, 385] width 43 height 15
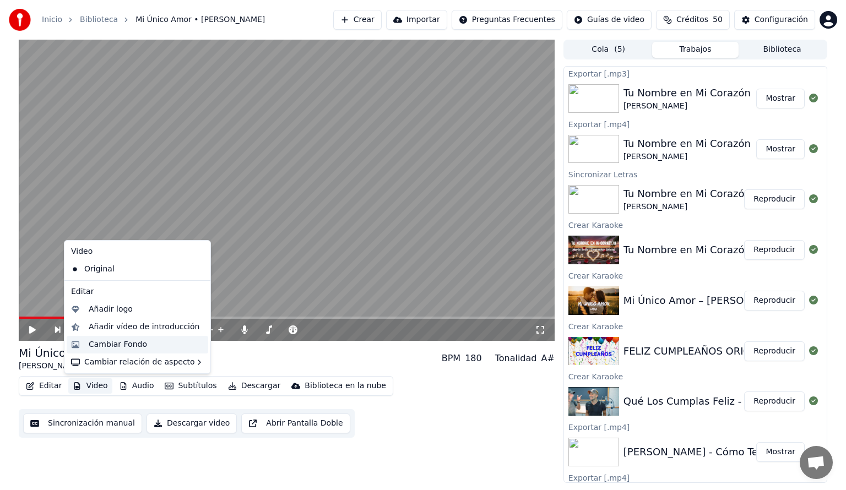
click at [129, 345] on div "Cambiar Fondo" at bounding box center [118, 344] width 58 height 11
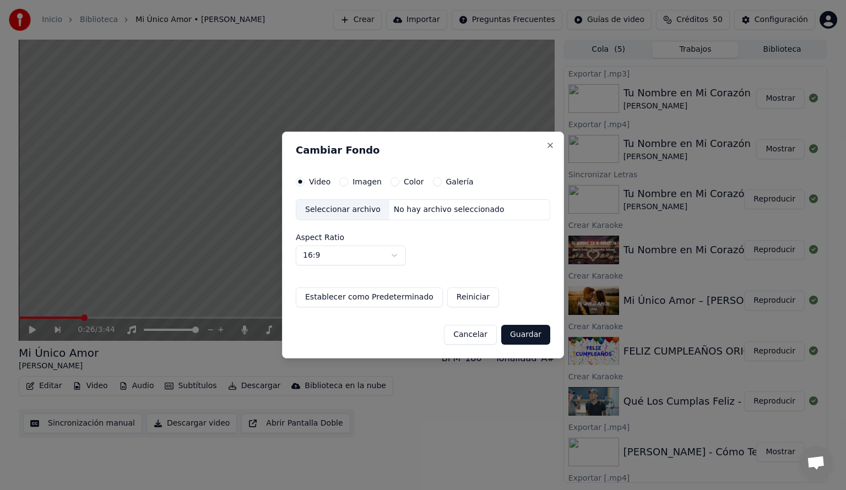
click at [331, 209] on div "Seleccionar archivo" at bounding box center [342, 210] width 93 height 20
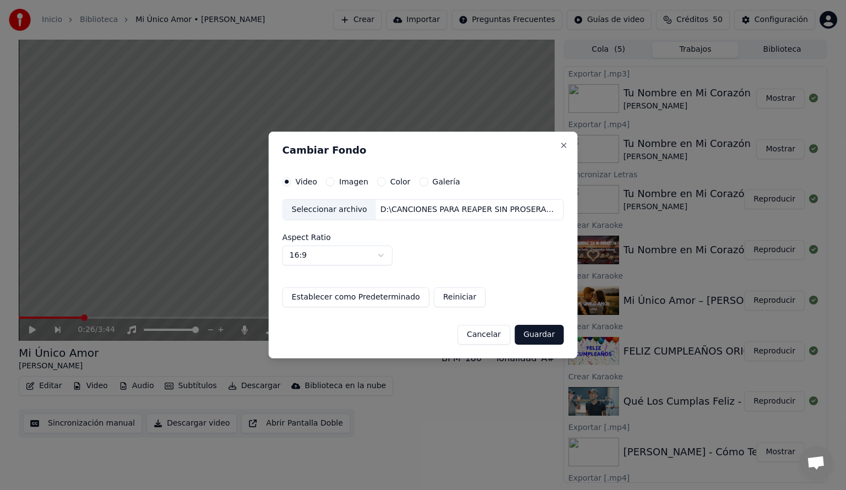
click at [530, 334] on button "Guardar" at bounding box center [538, 335] width 49 height 20
click at [534, 333] on button "Guardar" at bounding box center [538, 335] width 49 height 20
click at [454, 300] on button "Reiniciar" at bounding box center [459, 297] width 52 height 20
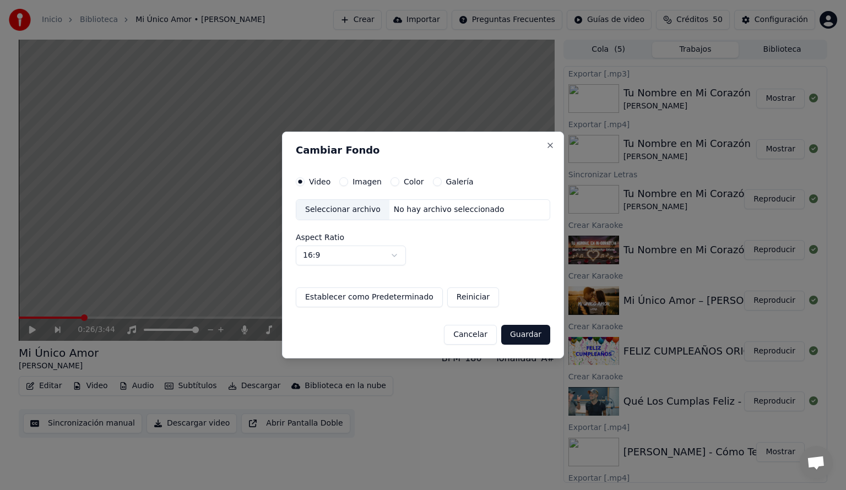
click at [344, 211] on div "Seleccionar archivo" at bounding box center [342, 210] width 93 height 20
click at [351, 210] on div "Seleccionar archivo" at bounding box center [342, 210] width 93 height 20
click at [339, 211] on div "Seleccionar archivo" at bounding box center [342, 210] width 93 height 20
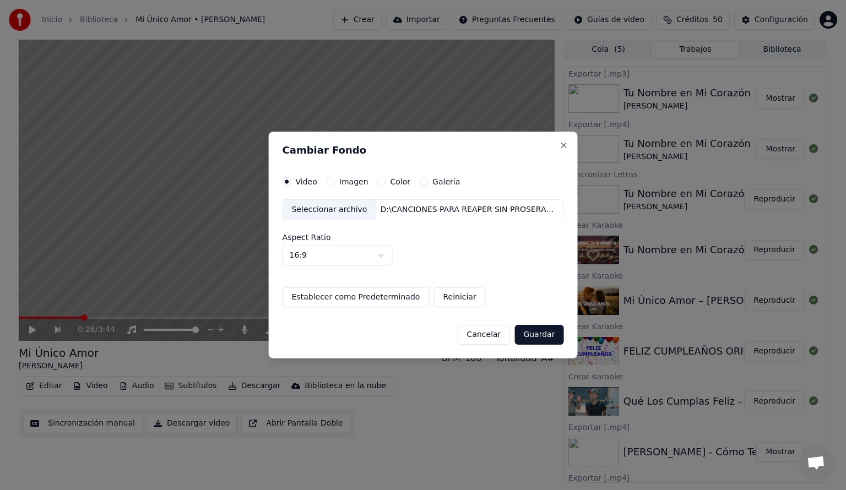
click at [322, 208] on div "Seleccionar archivo" at bounding box center [329, 210] width 93 height 20
click at [532, 338] on button "Guardar" at bounding box center [538, 335] width 49 height 20
click at [532, 337] on button "Guardar" at bounding box center [538, 335] width 49 height 20
click at [531, 339] on button "Guardar" at bounding box center [538, 335] width 49 height 20
click at [531, 330] on button "Guardar" at bounding box center [538, 335] width 49 height 20
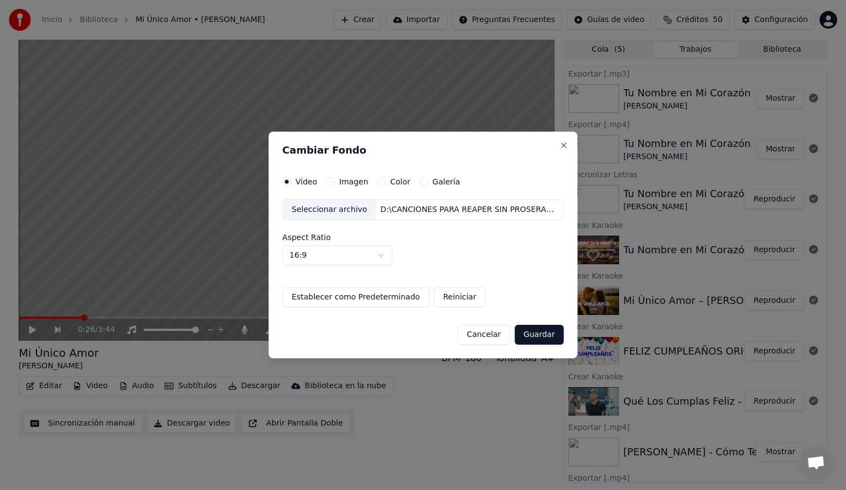
click at [531, 330] on button "Guardar" at bounding box center [538, 335] width 49 height 20
click at [531, 331] on button "Guardar" at bounding box center [538, 335] width 49 height 20
click at [533, 334] on button "Guardar" at bounding box center [538, 335] width 49 height 20
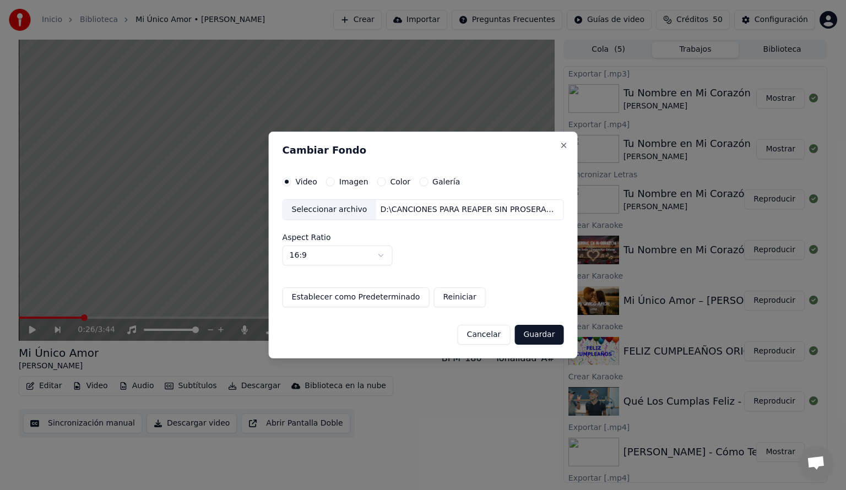
click at [533, 334] on button "Guardar" at bounding box center [538, 335] width 49 height 20
click at [559, 145] on button "Close" at bounding box center [563, 145] width 9 height 9
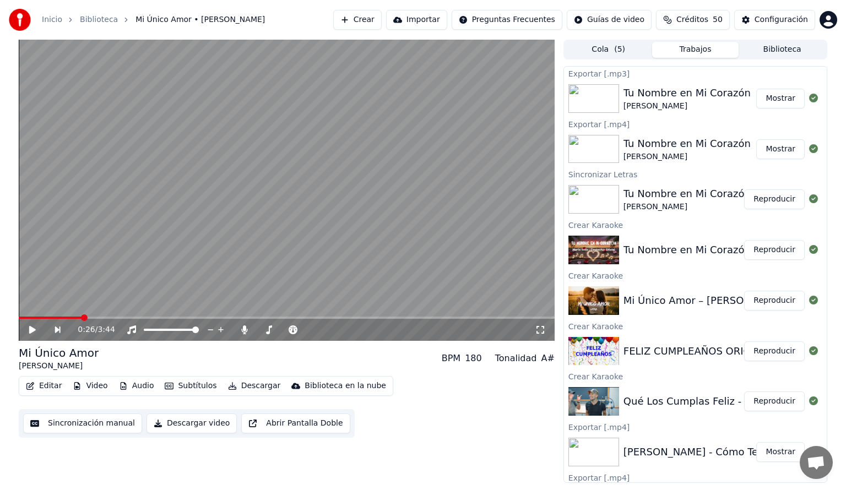
click at [363, 23] on button "Crear" at bounding box center [357, 20] width 48 height 20
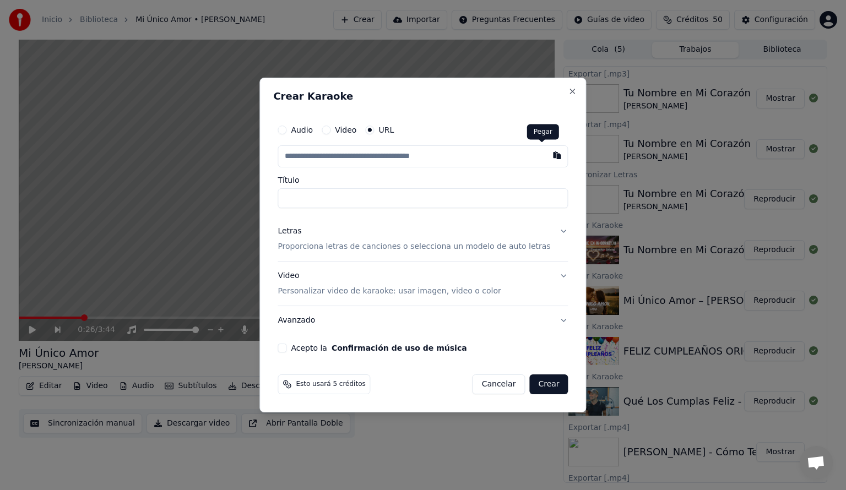
click at [546, 158] on button "button" at bounding box center [557, 155] width 22 height 20
type input "**********"
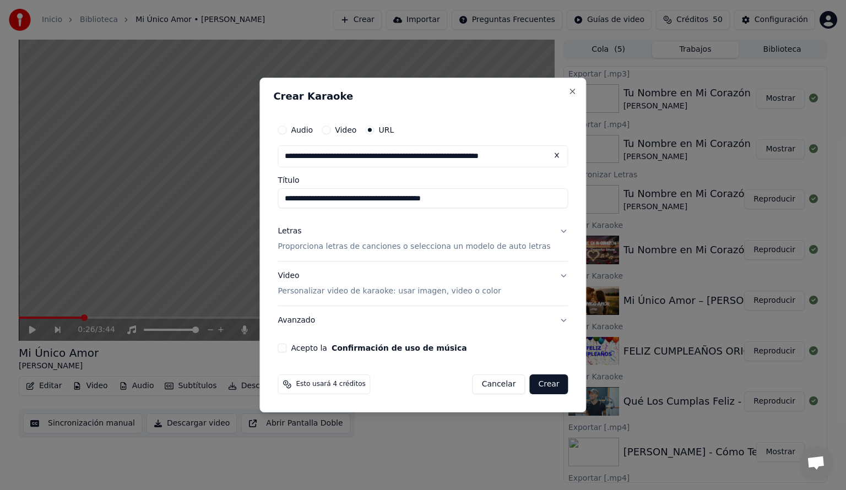
type input "**********"
click at [309, 247] on p "Proporciona letras de canciones o selecciona un modelo de auto letras" at bounding box center [414, 246] width 273 height 11
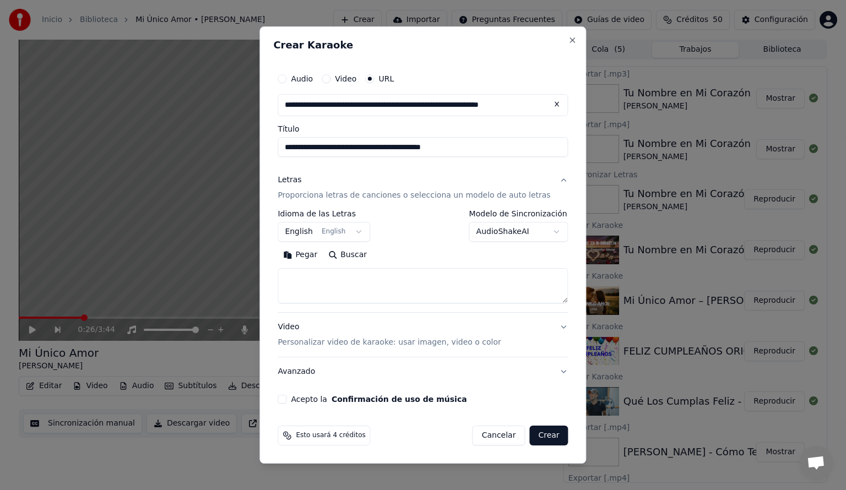
click at [363, 233] on body "Inicio Biblioteca Mi Único Amor • [PERSON_NAME] Crear Importar Preguntas Frecue…" at bounding box center [423, 245] width 846 height 490
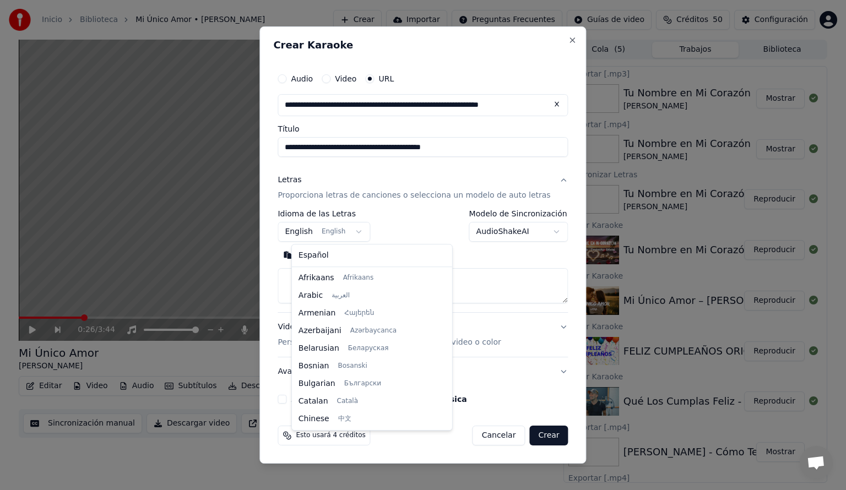
scroll to position [88, 0]
select select "**"
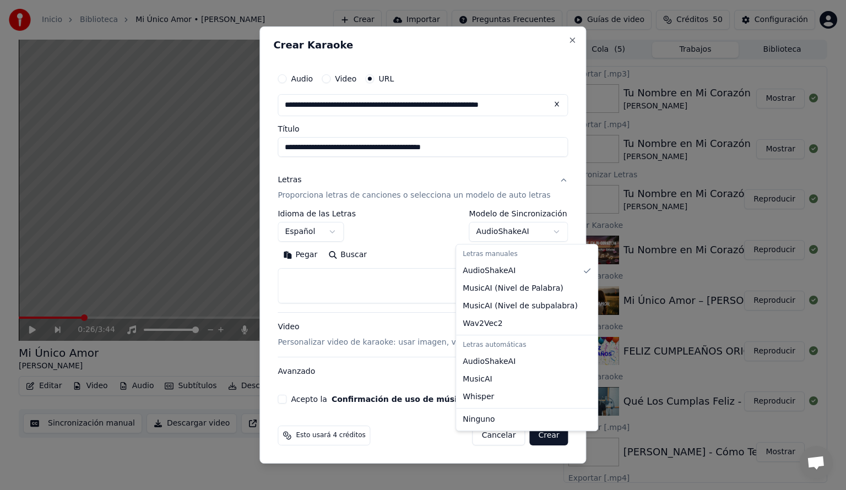
click at [545, 230] on body "Inicio Biblioteca Mi Único Amor • [PERSON_NAME] Crear Importar Preguntas Frecue…" at bounding box center [423, 245] width 846 height 490
select select "**********"
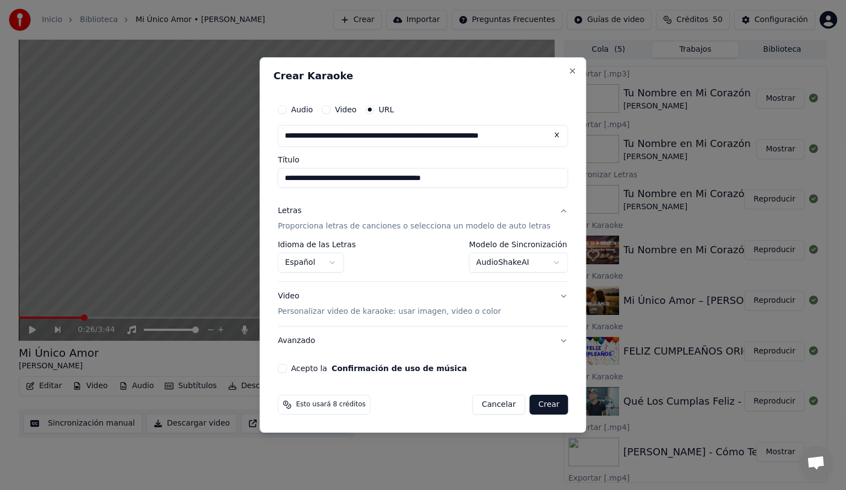
click at [286, 368] on button "Acepto la Confirmación de uso de música" at bounding box center [282, 368] width 9 height 9
click at [302, 309] on p "Personalizar video de karaoke: usar imagen, video o color" at bounding box center [389, 311] width 223 height 11
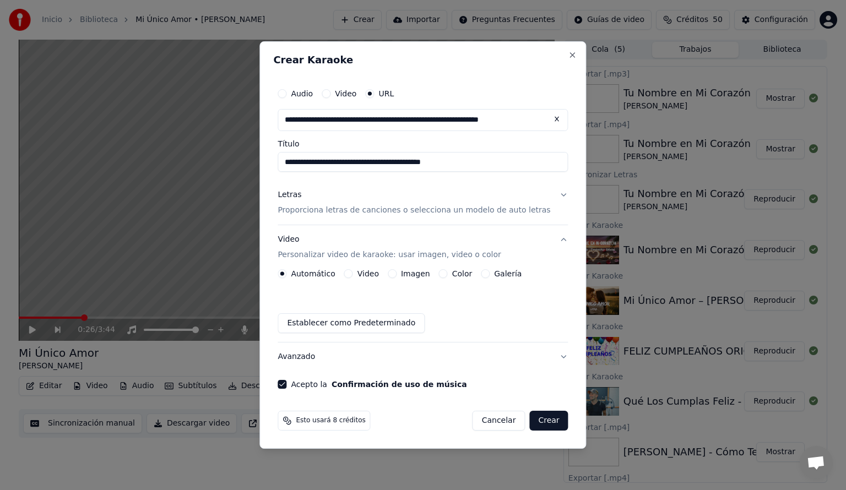
click at [377, 275] on label "Video" at bounding box center [367, 274] width 21 height 8
click at [353, 275] on button "Video" at bounding box center [348, 273] width 9 height 9
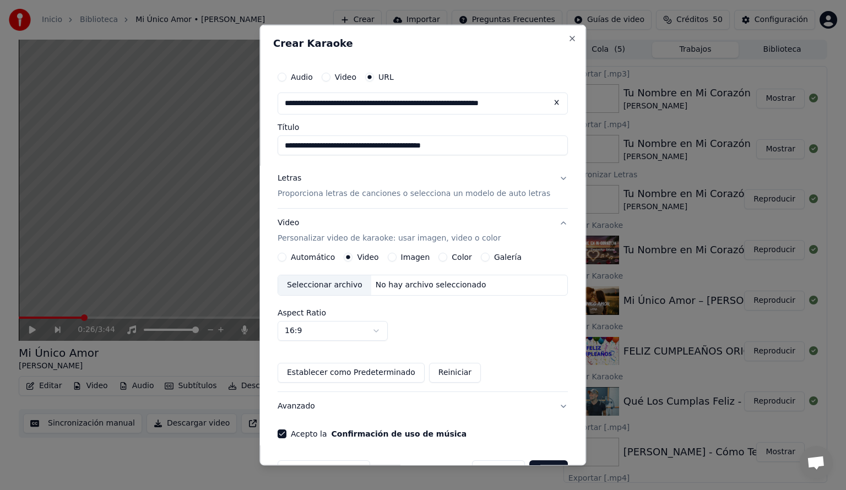
click at [344, 289] on div "Seleccionar archivo" at bounding box center [324, 285] width 93 height 20
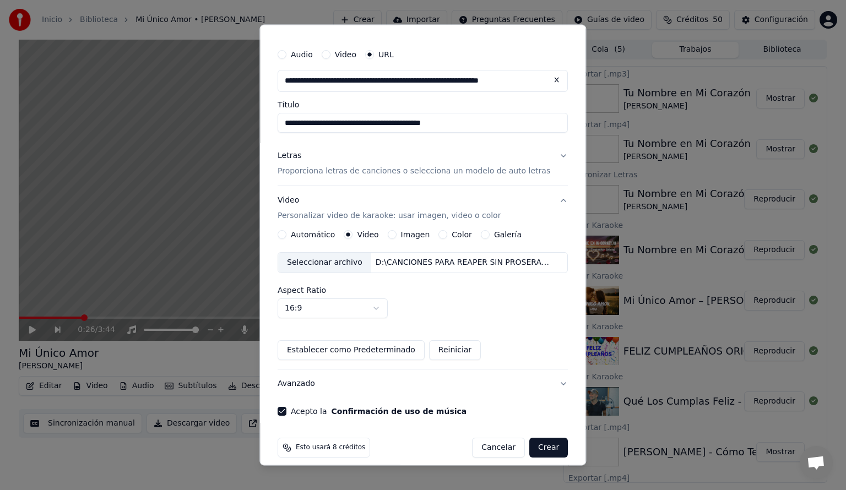
scroll to position [29, 0]
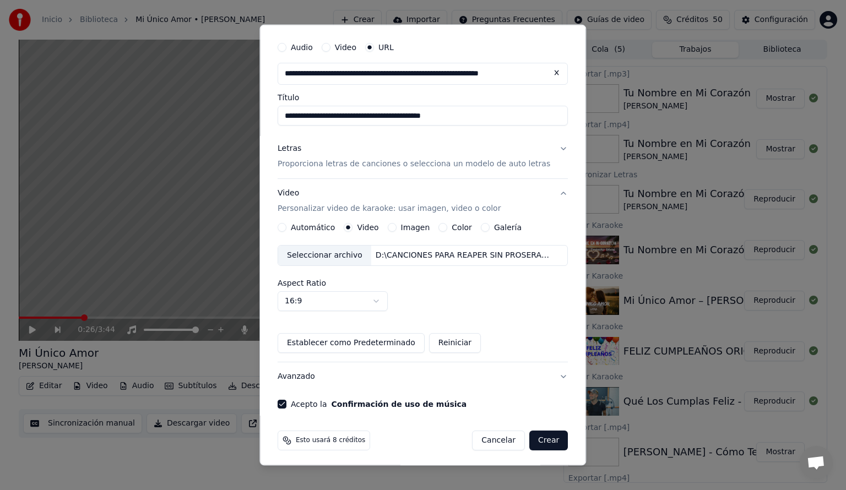
click at [540, 444] on button "Crear" at bounding box center [548, 441] width 39 height 20
click at [531, 444] on button "Crear" at bounding box center [548, 441] width 39 height 20
click at [531, 442] on button "Crear" at bounding box center [548, 441] width 39 height 20
click at [533, 437] on button "Crear" at bounding box center [548, 441] width 39 height 20
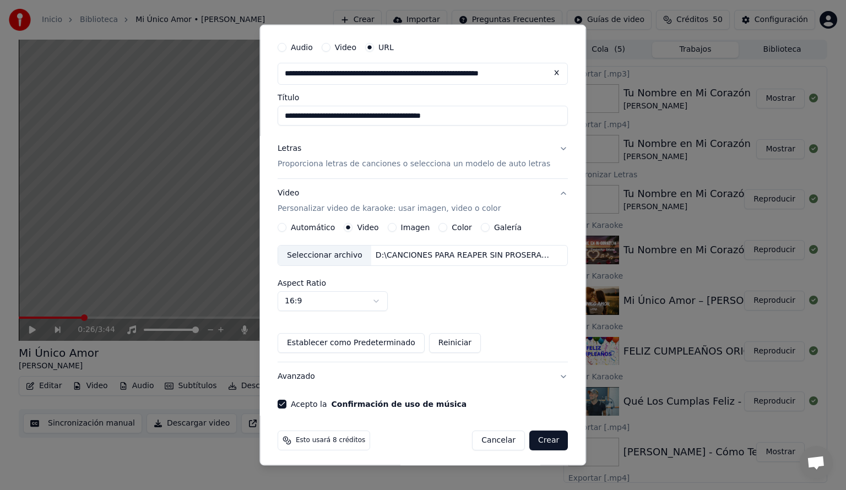
click at [533, 437] on button "Crear" at bounding box center [548, 441] width 39 height 20
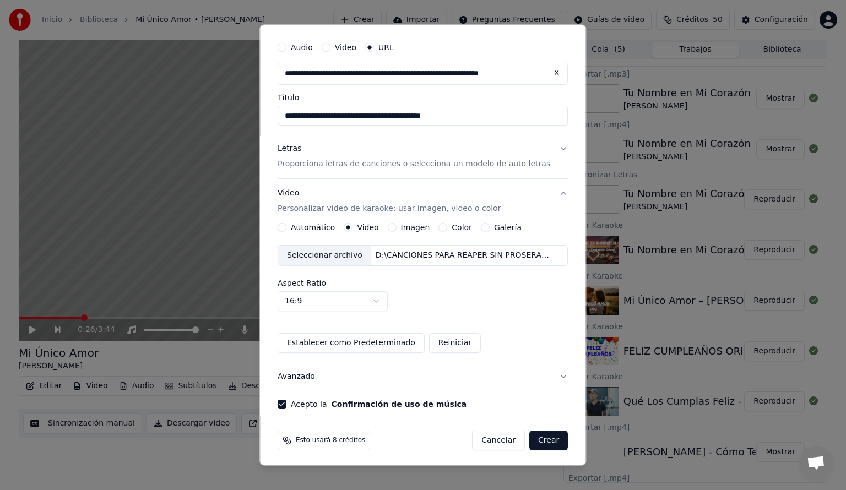
click at [533, 437] on button "Crear" at bounding box center [548, 441] width 39 height 20
click at [330, 47] on button "Video" at bounding box center [326, 47] width 9 height 9
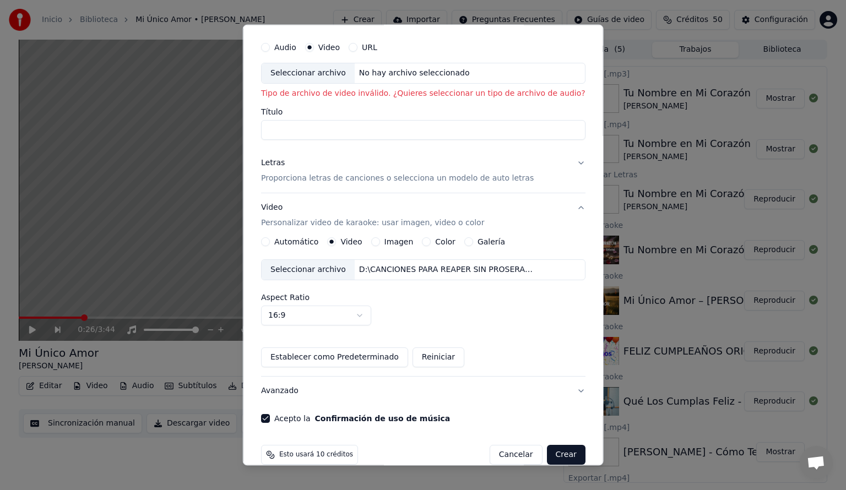
click at [357, 48] on button "URL" at bounding box center [353, 47] width 9 height 9
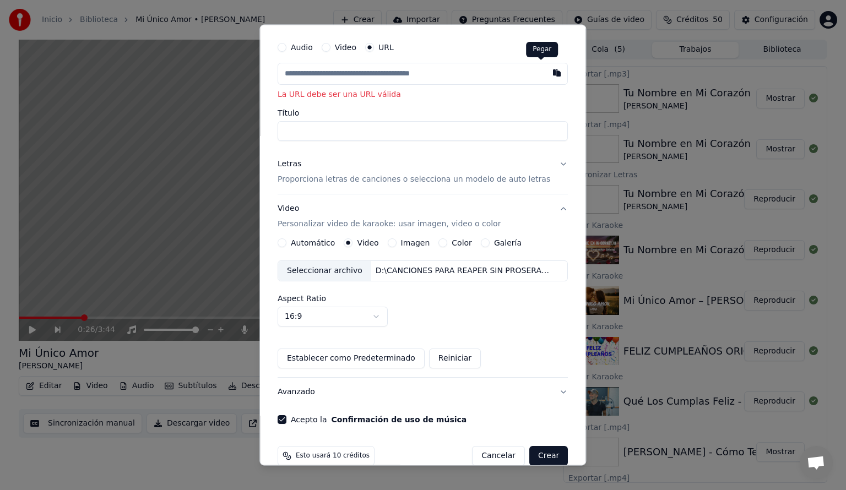
click at [546, 74] on button "button" at bounding box center [557, 73] width 22 height 20
type input "**********"
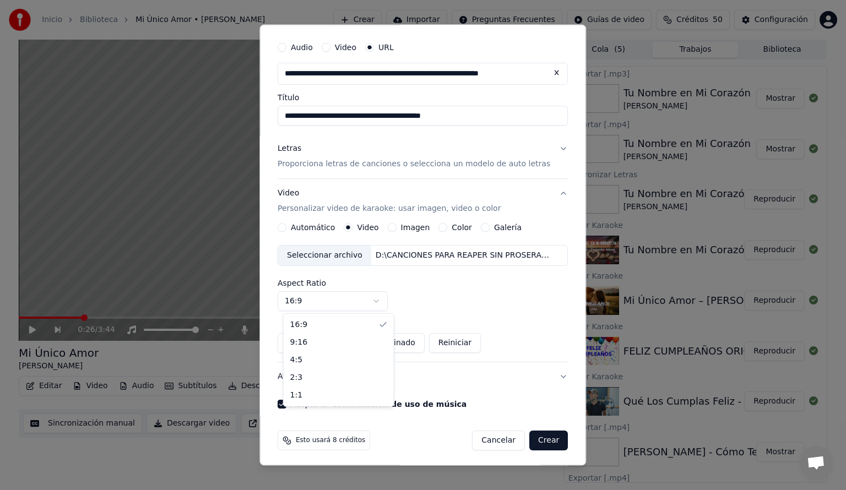
click at [385, 301] on body "Inicio Biblioteca Mi Único Amor • [PERSON_NAME] Crear Importar Preguntas Frecue…" at bounding box center [423, 245] width 846 height 490
click at [548, 374] on button "Avanzado" at bounding box center [423, 376] width 290 height 29
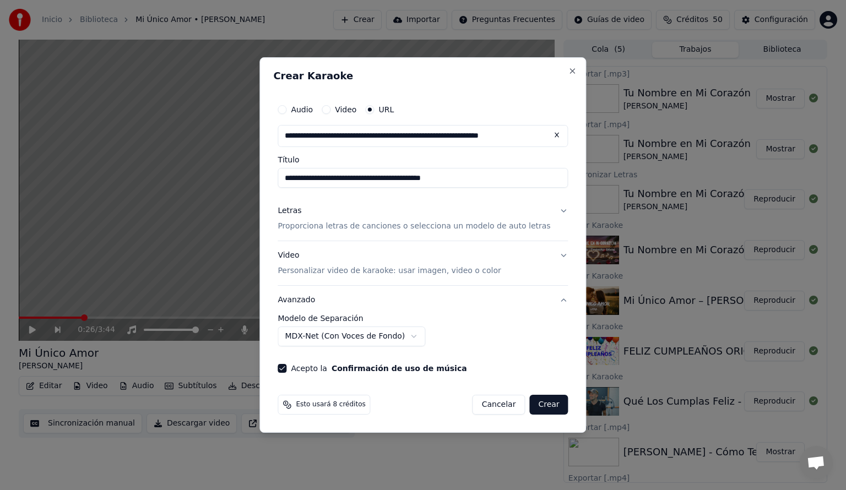
click at [418, 335] on body "Inicio Biblioteca Mi Único Amor • [PERSON_NAME] Crear Importar Preguntas Frecue…" at bounding box center [423, 245] width 846 height 490
click at [538, 406] on button "Crear" at bounding box center [548, 405] width 39 height 20
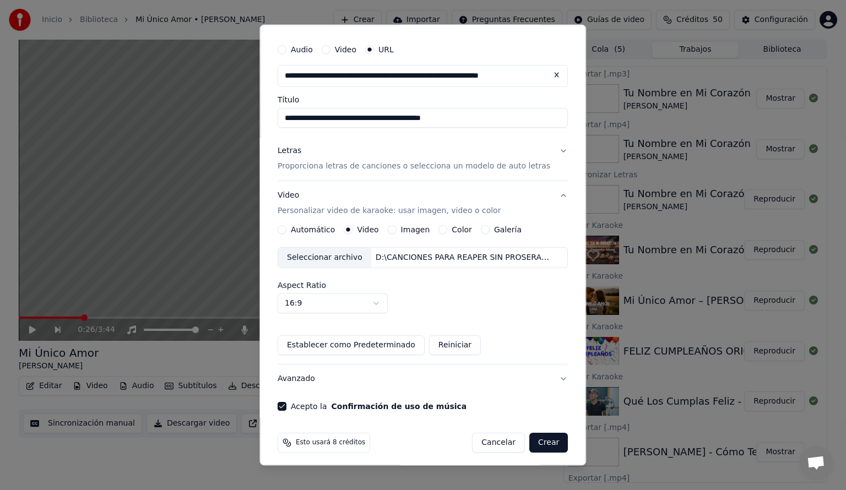
scroll to position [32, 0]
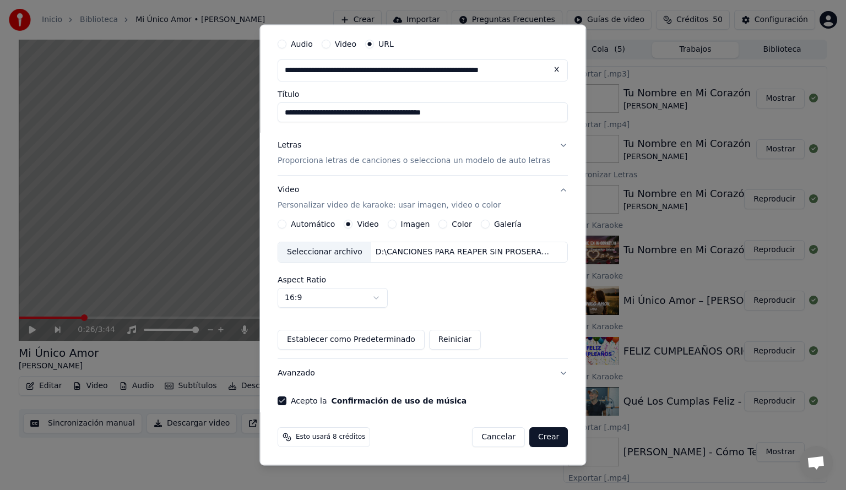
click at [535, 434] on button "Crear" at bounding box center [548, 437] width 39 height 20
click at [539, 439] on button "Crear" at bounding box center [548, 437] width 39 height 20
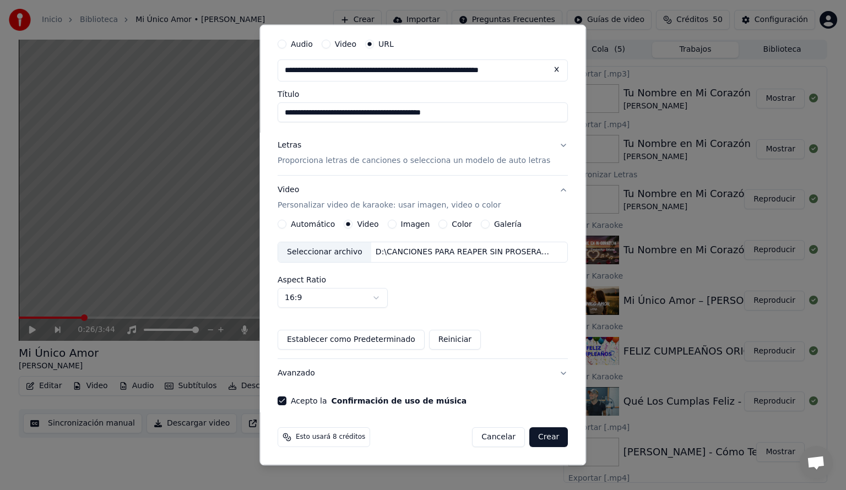
click at [539, 439] on button "Crear" at bounding box center [548, 437] width 39 height 20
click at [533, 251] on div "D:\CANCIONES PARA REAPER SIN PROSERAR\VIDEO PARA FONDO DE CANCIONES\3.mp4" at bounding box center [464, 252] width 187 height 11
click at [383, 300] on body "Inicio Biblioteca Mi Único Amor • [PERSON_NAME] Crear Importar Preguntas Frecue…" at bounding box center [423, 245] width 846 height 490
click at [529, 436] on button "Crear" at bounding box center [548, 437] width 39 height 20
click at [533, 449] on div "Esto usará 8 créditos Cancelar Crear" at bounding box center [422, 437] width 299 height 29
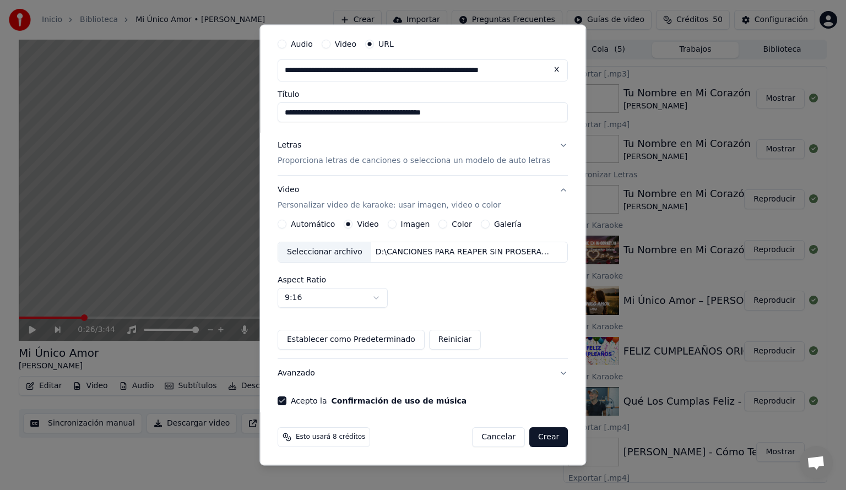
click at [531, 440] on button "Crear" at bounding box center [548, 437] width 39 height 20
click at [380, 296] on body "Inicio Biblioteca Mi Único Amor • [PERSON_NAME] Crear Importar Preguntas Frecue…" at bounding box center [423, 245] width 846 height 490
click at [534, 440] on button "Crear" at bounding box center [548, 437] width 39 height 20
click at [536, 445] on button "Crear" at bounding box center [548, 437] width 39 height 20
click at [378, 296] on body "Inicio Biblioteca Mi Único Amor • [PERSON_NAME] Crear Importar Preguntas Frecue…" at bounding box center [423, 245] width 846 height 490
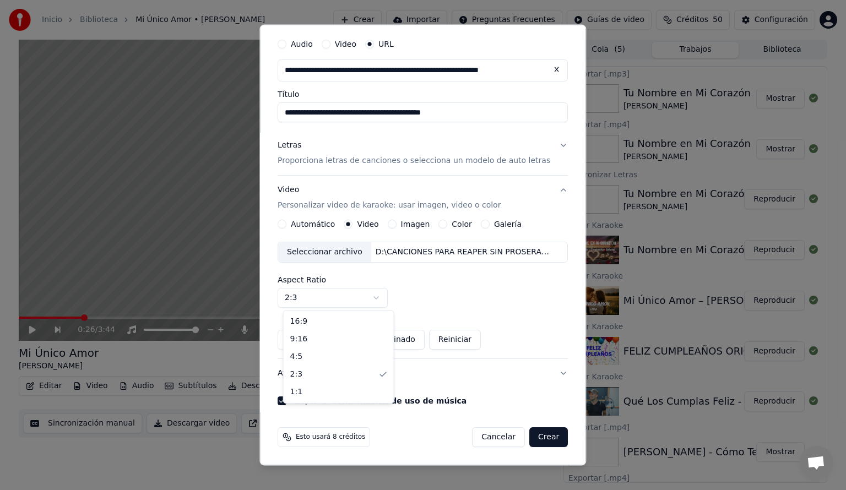
select select "****"
click at [379, 341] on button "Establecer como Predeterminado" at bounding box center [351, 340] width 147 height 20
click at [535, 440] on button "Crear" at bounding box center [548, 437] width 39 height 20
click at [537, 442] on button "Crear" at bounding box center [548, 437] width 39 height 20
click at [530, 435] on button "Crear" at bounding box center [548, 437] width 39 height 20
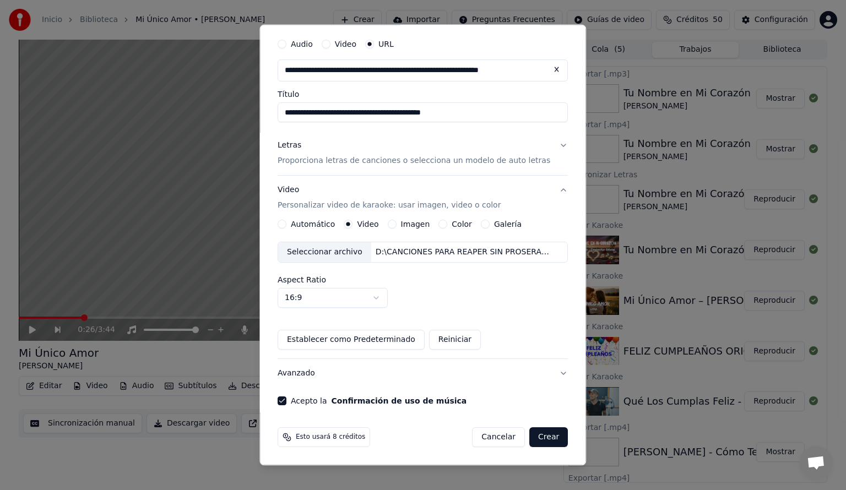
click at [536, 436] on button "Crear" at bounding box center [548, 437] width 39 height 20
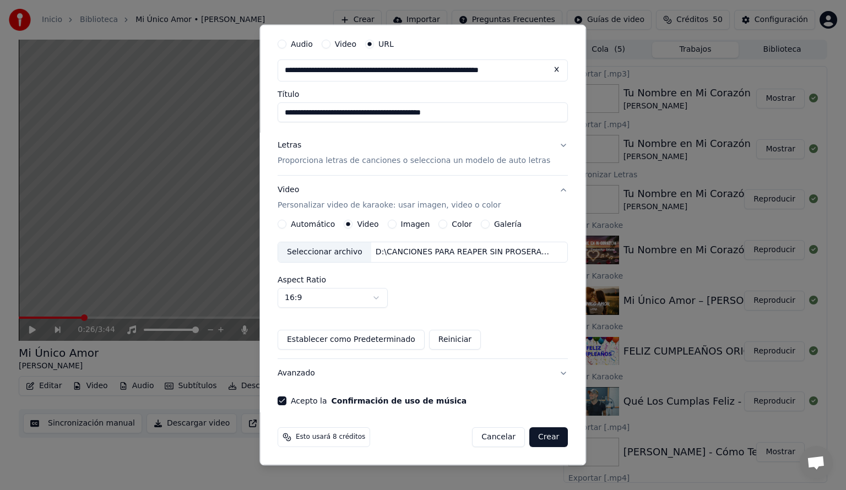
click at [536, 436] on button "Crear" at bounding box center [548, 437] width 39 height 20
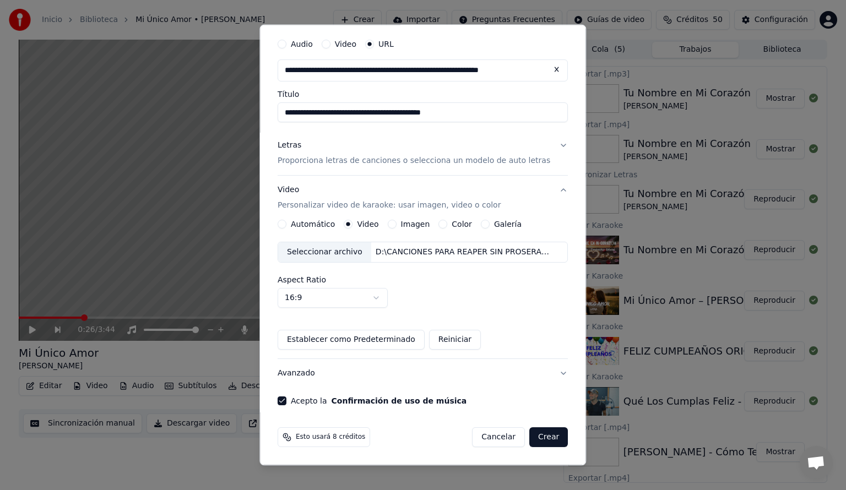
click at [536, 436] on button "Crear" at bounding box center [548, 437] width 39 height 20
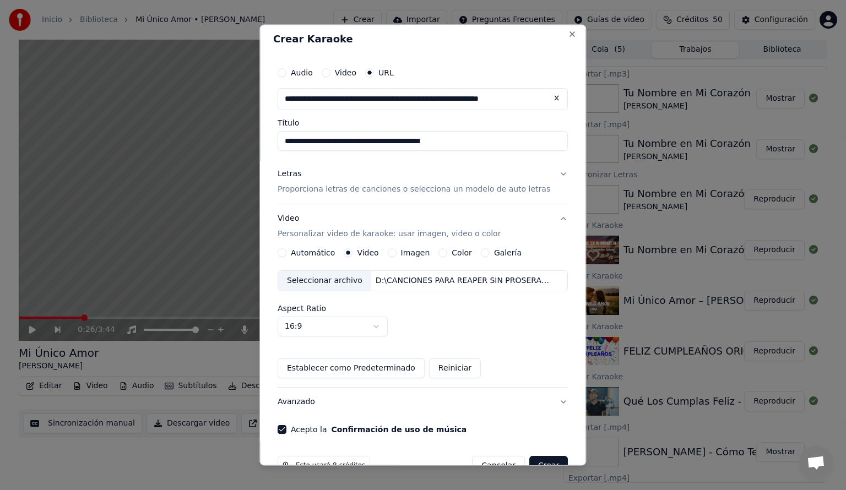
scroll to position [0, 0]
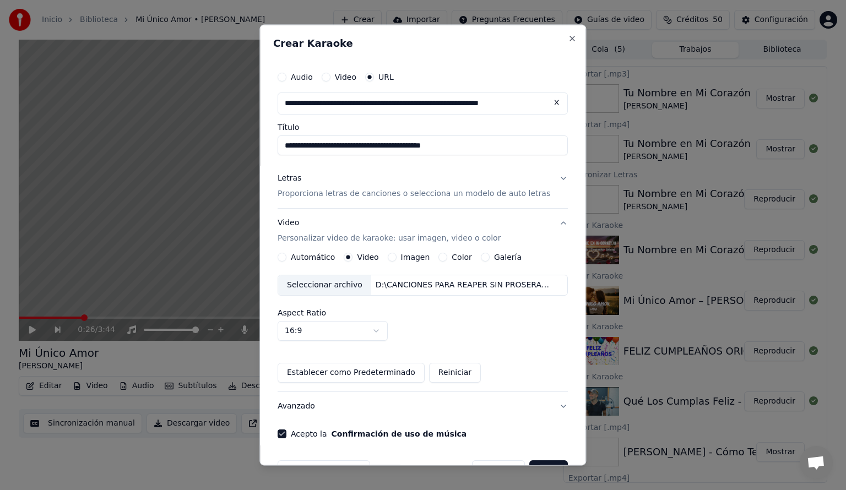
click at [330, 79] on button "Video" at bounding box center [326, 77] width 9 height 9
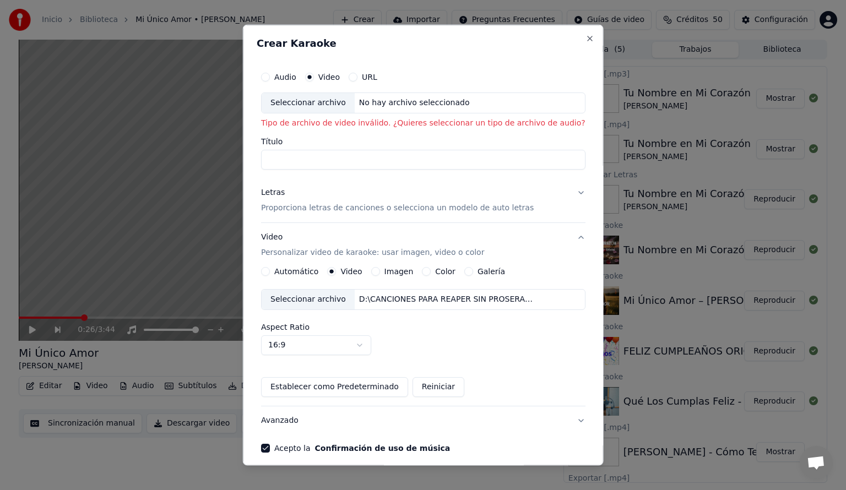
click at [335, 106] on div "Seleccionar archivo" at bounding box center [308, 103] width 93 height 20
click at [357, 75] on button "URL" at bounding box center [353, 77] width 9 height 9
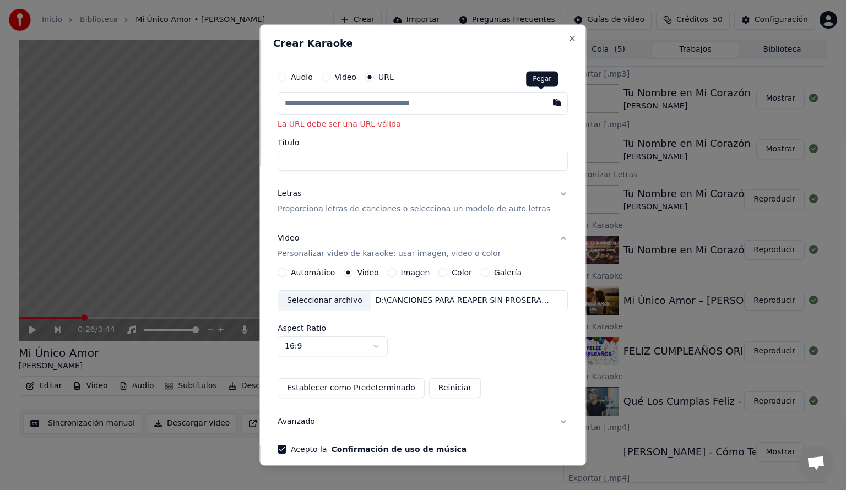
click at [546, 108] on button "button" at bounding box center [557, 103] width 22 height 20
type input "**********"
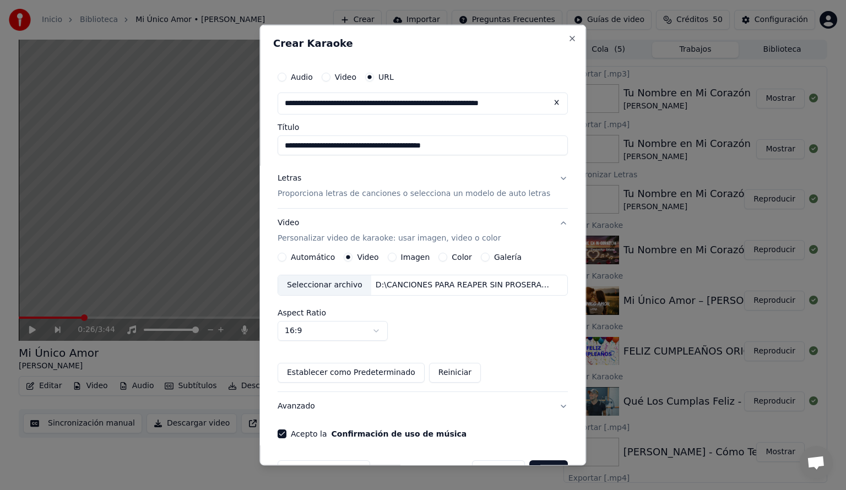
click at [300, 194] on p "Proporciona letras de canciones o selecciona un modelo de auto letras" at bounding box center [414, 193] width 273 height 11
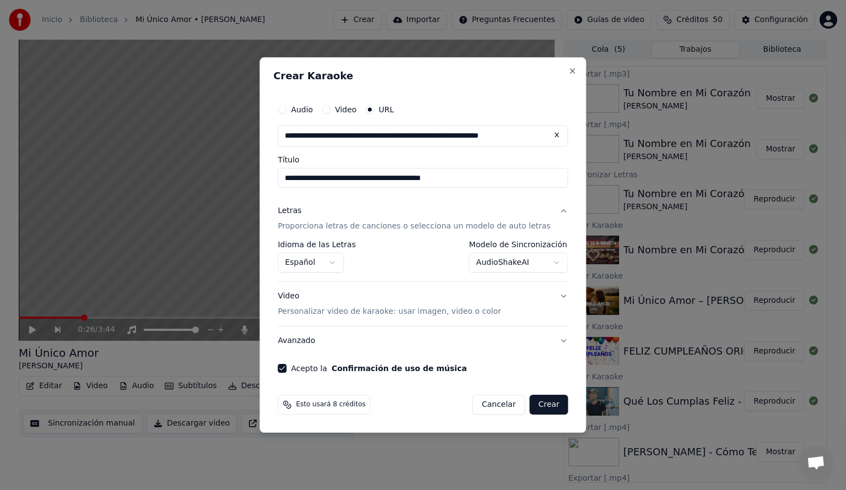
click at [539, 402] on button "Crear" at bounding box center [548, 405] width 39 height 20
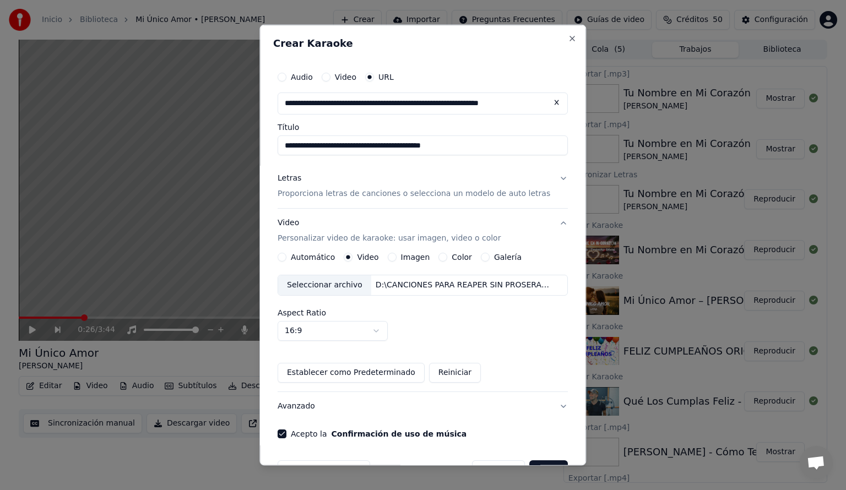
click at [308, 405] on button "Avanzado" at bounding box center [423, 405] width 290 height 29
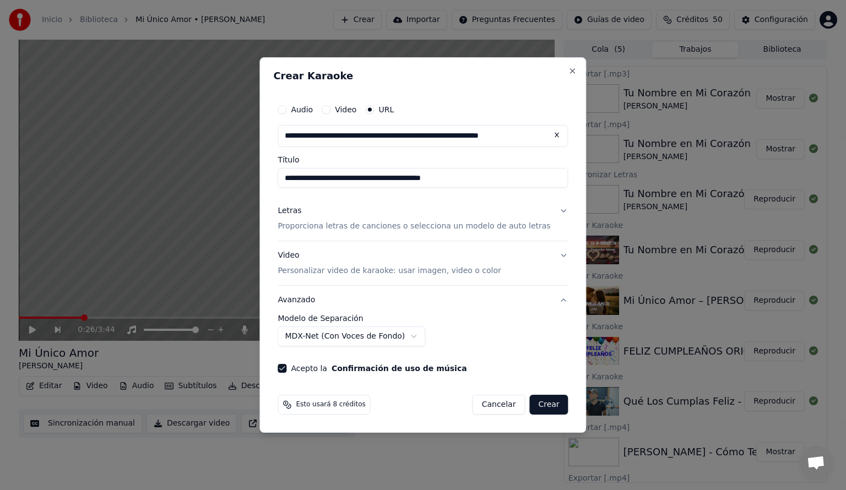
click at [546, 298] on button "Avanzado" at bounding box center [423, 300] width 290 height 29
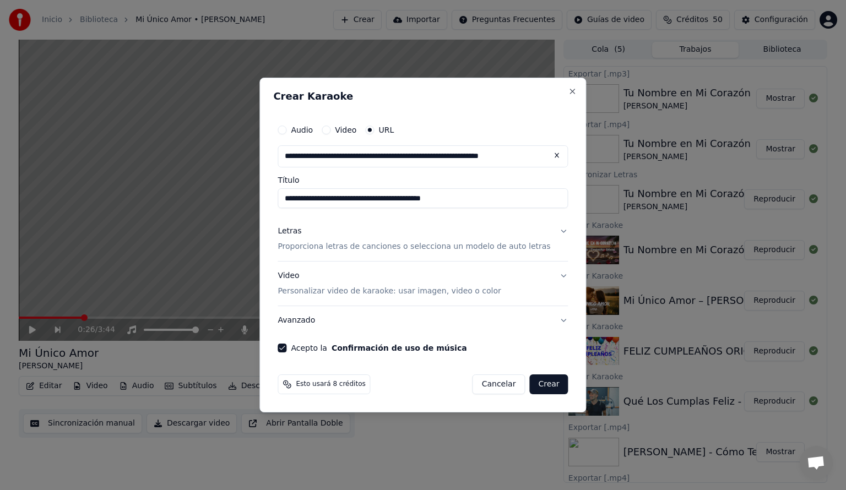
click at [548, 321] on button "Avanzado" at bounding box center [423, 320] width 290 height 29
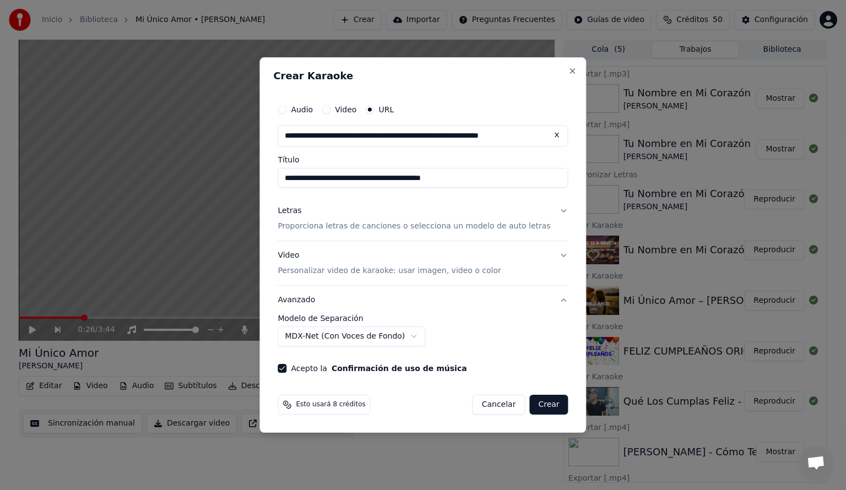
click at [534, 404] on button "Crear" at bounding box center [548, 405] width 39 height 20
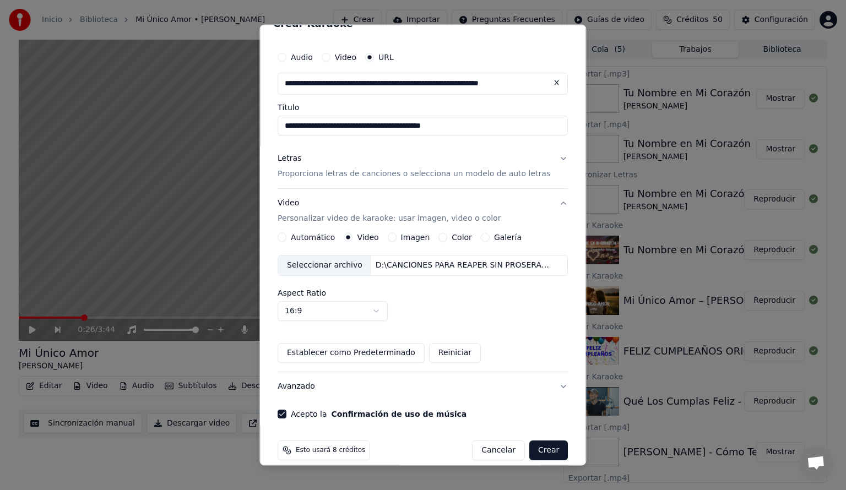
scroll to position [32, 0]
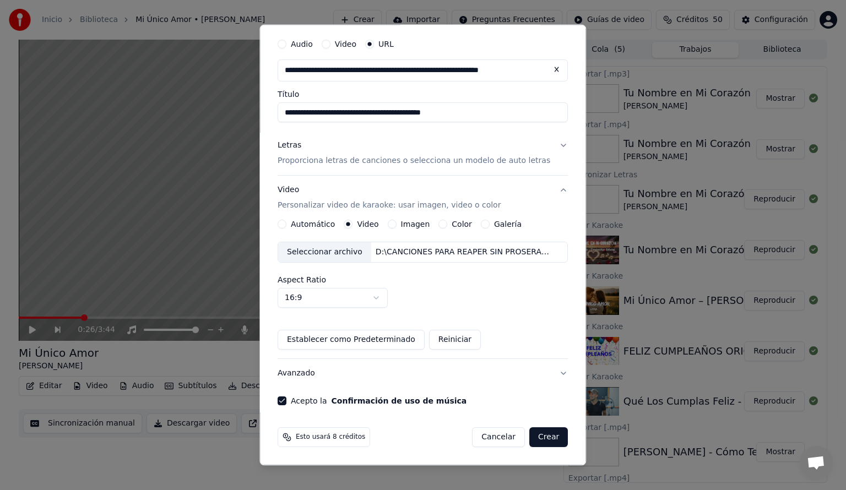
click at [482, 222] on button "Galería" at bounding box center [485, 224] width 9 height 9
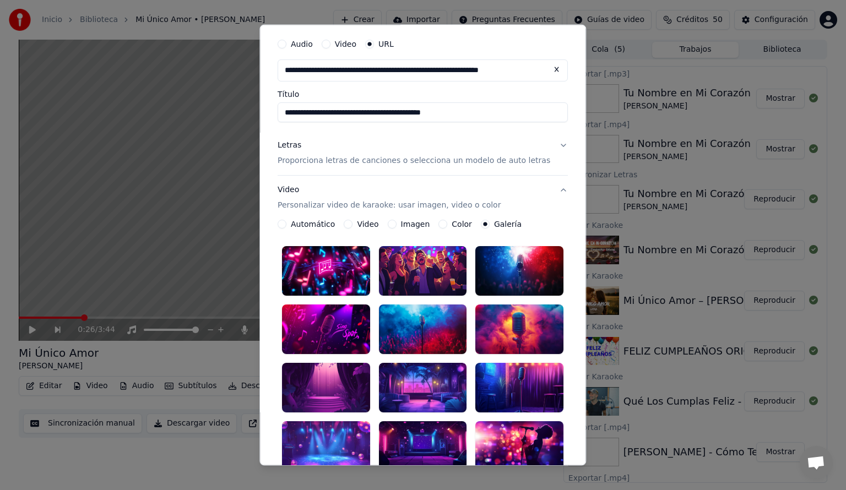
click at [445, 225] on button "Color" at bounding box center [443, 224] width 9 height 9
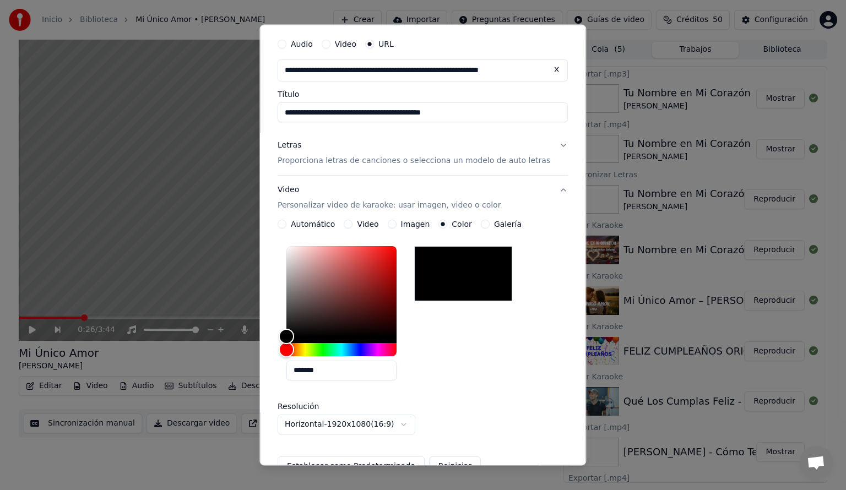
click at [396, 224] on button "Imagen" at bounding box center [392, 224] width 9 height 9
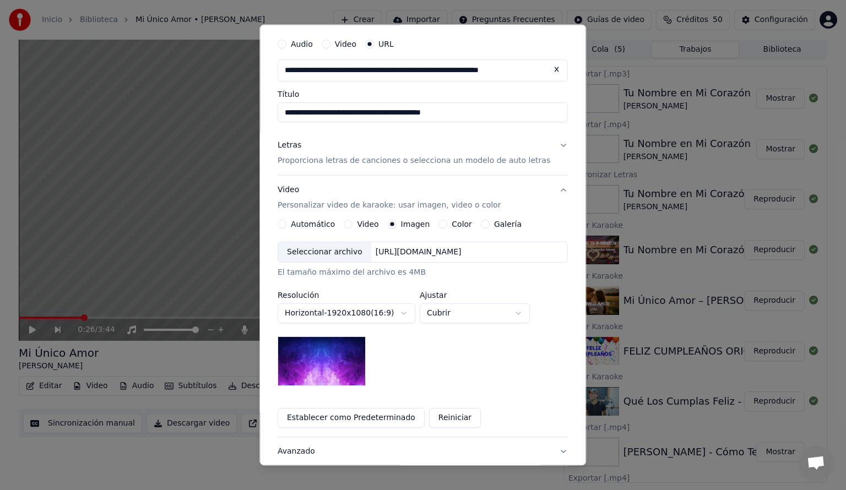
click at [349, 225] on button "Video" at bounding box center [348, 224] width 9 height 9
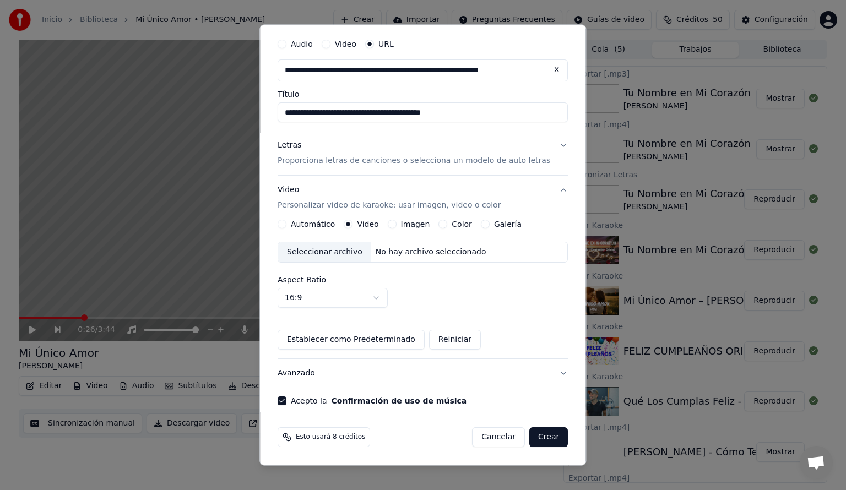
click at [286, 223] on button "Automático" at bounding box center [282, 224] width 9 height 9
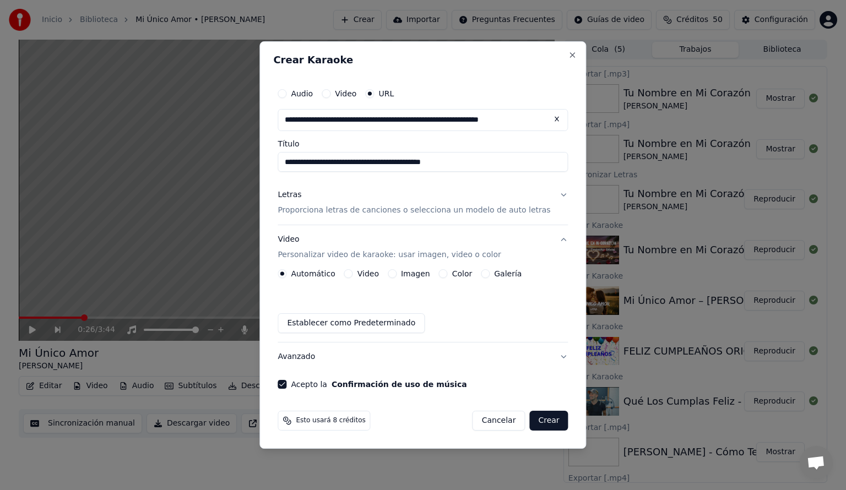
click at [372, 274] on label "Video" at bounding box center [367, 274] width 21 height 8
click at [353, 274] on button "Video" at bounding box center [348, 273] width 9 height 9
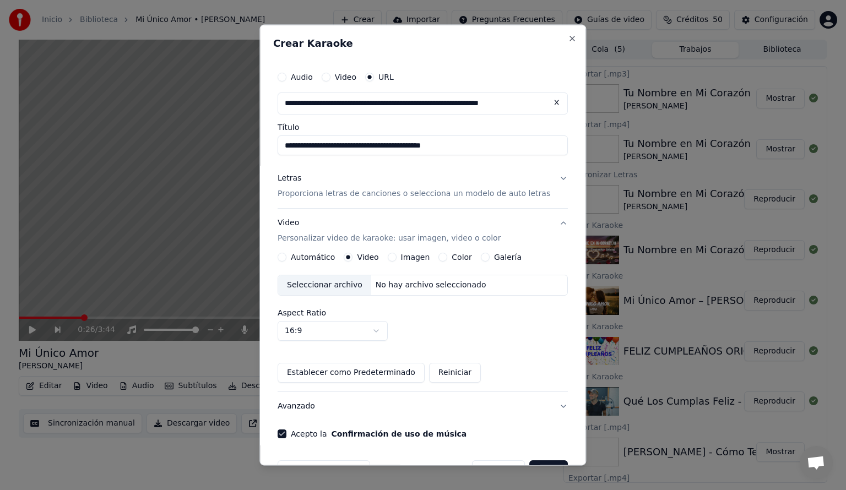
click at [348, 286] on div "Seleccionar archivo" at bounding box center [324, 285] width 93 height 20
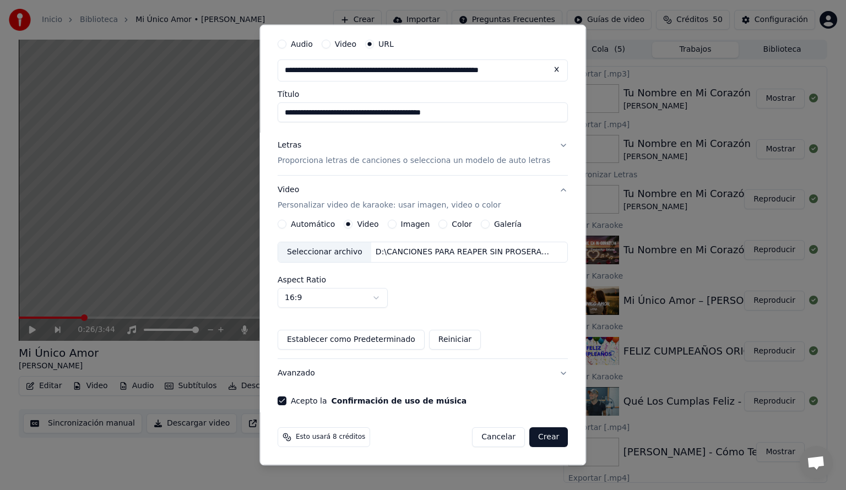
click at [536, 441] on button "Crear" at bounding box center [548, 437] width 39 height 20
click at [535, 436] on button "Crear" at bounding box center [548, 437] width 39 height 20
click at [536, 441] on button "Crear" at bounding box center [548, 437] width 39 height 20
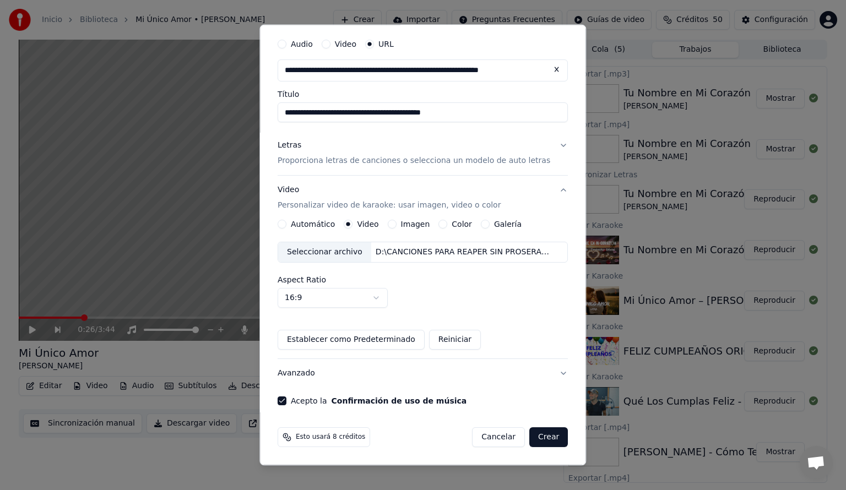
click at [536, 441] on button "Crear" at bounding box center [548, 437] width 39 height 20
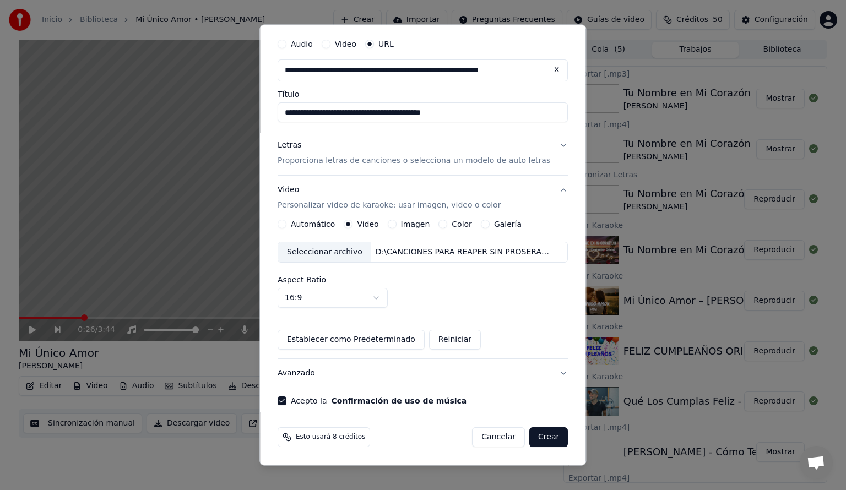
click at [536, 441] on button "Crear" at bounding box center [548, 437] width 39 height 20
click at [548, 373] on button "Avanzado" at bounding box center [423, 373] width 290 height 29
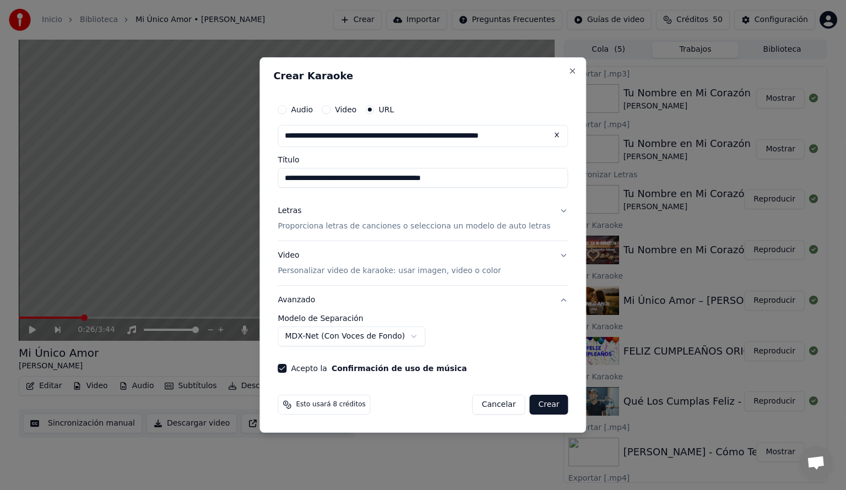
click at [548, 298] on button "Avanzado" at bounding box center [423, 300] width 290 height 29
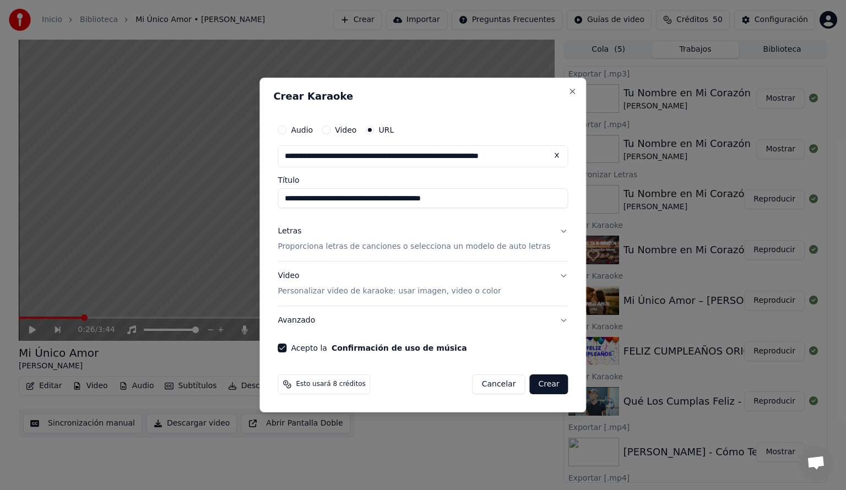
click at [548, 298] on button "Video Personalizar video de karaoke: usar imagen, video o color" at bounding box center [423, 284] width 290 height 44
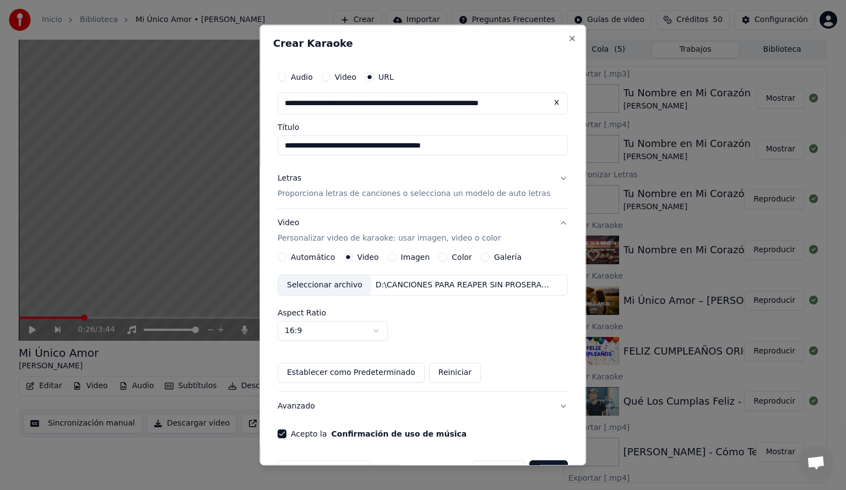
click at [547, 407] on button "Avanzado" at bounding box center [423, 405] width 290 height 29
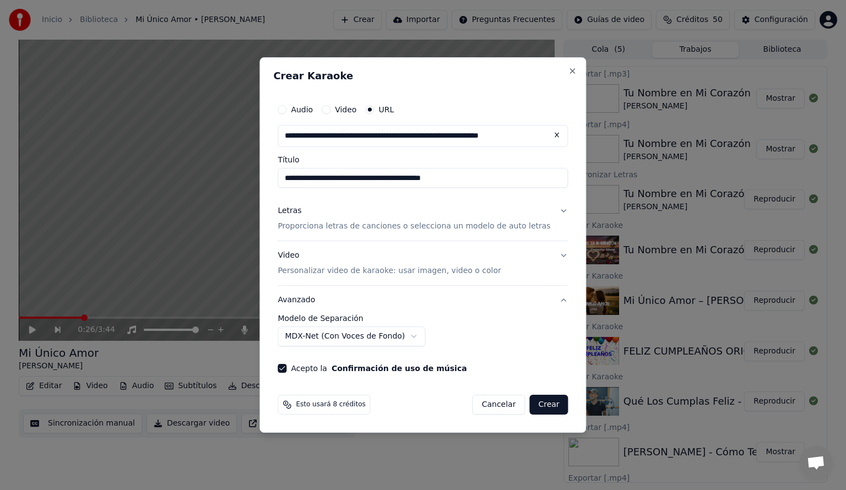
click at [538, 404] on button "Crear" at bounding box center [548, 405] width 39 height 20
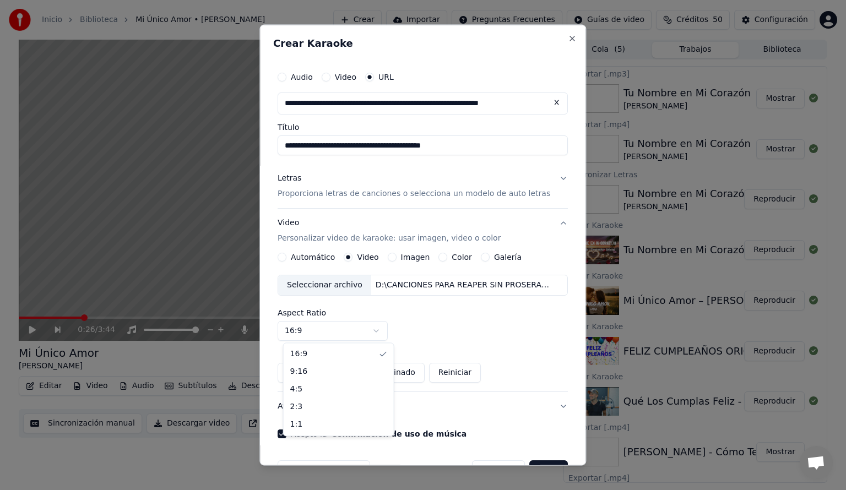
click at [383, 332] on body "Inicio Biblioteca Mi Único Amor • [PERSON_NAME] Crear Importar Preguntas Frecue…" at bounding box center [423, 245] width 846 height 490
click at [380, 330] on body "Inicio Biblioteca Mi Único Amor • [PERSON_NAME] Crear Importar Preguntas Frecue…" at bounding box center [423, 245] width 846 height 490
click at [383, 328] on body "Inicio Biblioteca Mi Único Amor • [PERSON_NAME] Crear Importar Preguntas Frecue…" at bounding box center [423, 245] width 846 height 490
click at [341, 289] on div "Seleccionar archivo" at bounding box center [324, 285] width 93 height 20
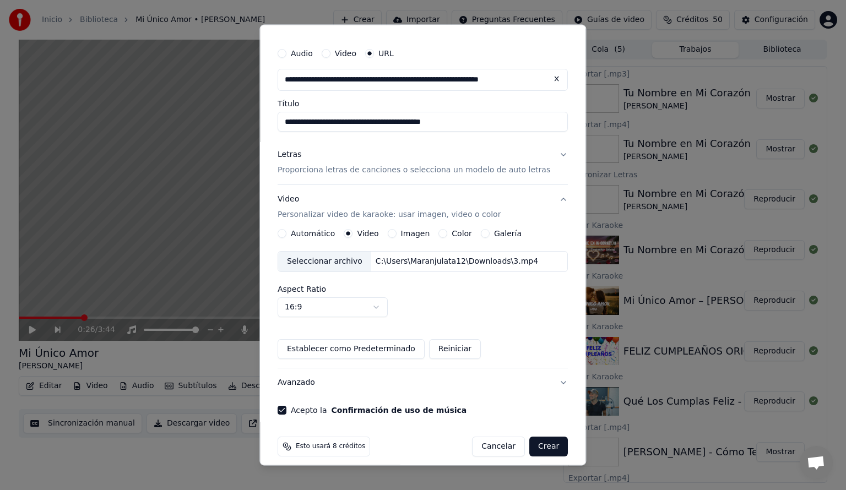
scroll to position [24, 0]
click at [530, 442] on button "Crear" at bounding box center [548, 446] width 39 height 20
click at [529, 446] on button "Crear" at bounding box center [548, 446] width 39 height 20
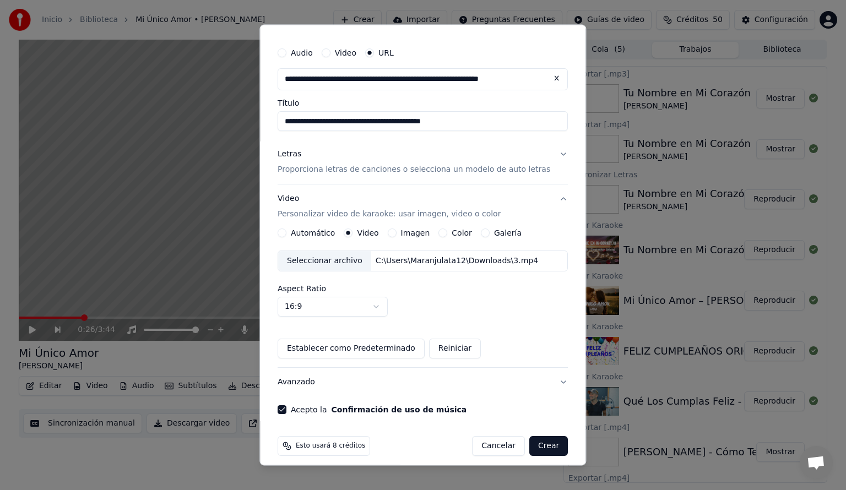
click at [529, 446] on button "Crear" at bounding box center [548, 446] width 39 height 20
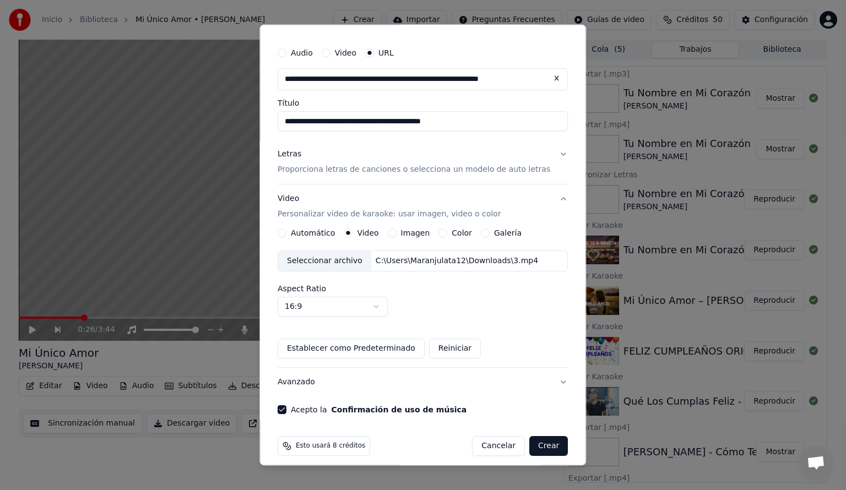
click at [529, 446] on button "Crear" at bounding box center [548, 446] width 39 height 20
click at [531, 448] on button "Crear" at bounding box center [548, 446] width 39 height 20
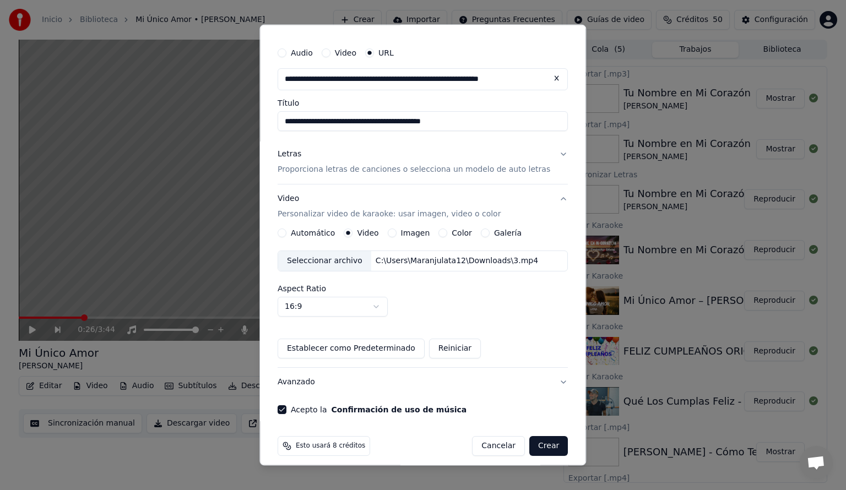
click at [531, 448] on button "Crear" at bounding box center [548, 446] width 39 height 20
click at [485, 443] on button "Cancelar" at bounding box center [498, 446] width 53 height 20
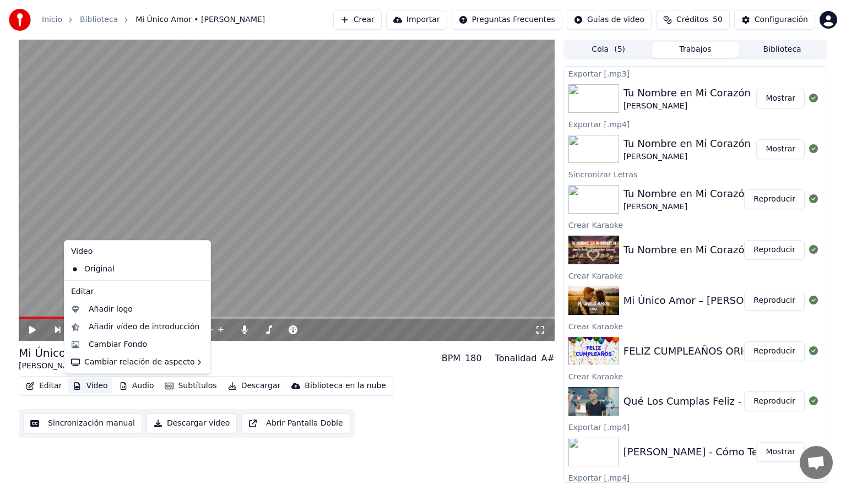
click at [99, 387] on button "Video" at bounding box center [89, 385] width 43 height 15
click at [105, 343] on div "Cambiar Fondo" at bounding box center [118, 344] width 58 height 11
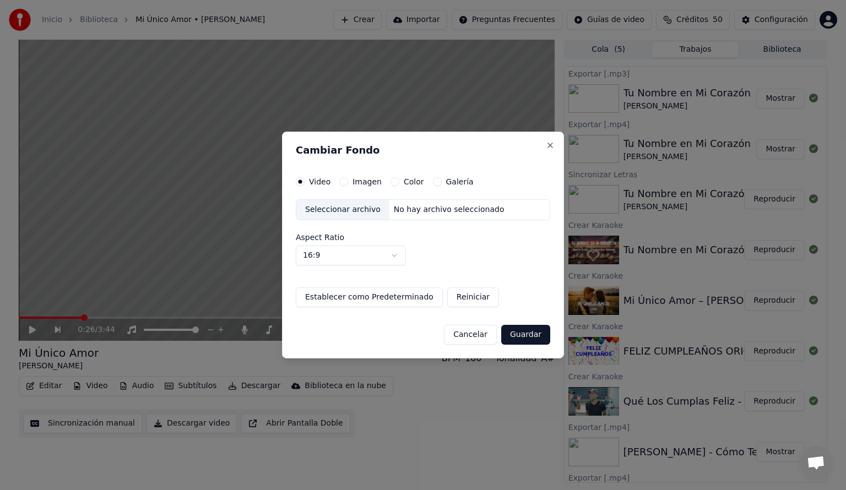
click at [336, 214] on div "Seleccionar archivo" at bounding box center [342, 210] width 93 height 20
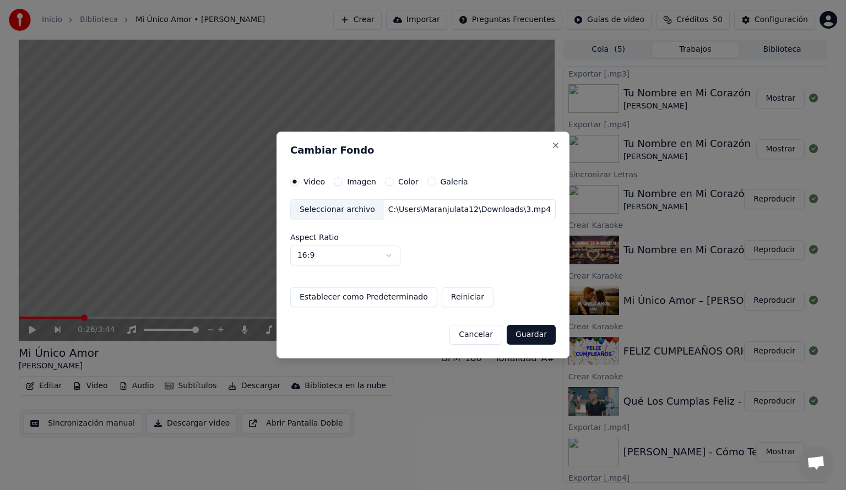
click at [525, 331] on button "Guardar" at bounding box center [531, 335] width 49 height 20
click at [515, 339] on button "Guardar" at bounding box center [531, 335] width 49 height 20
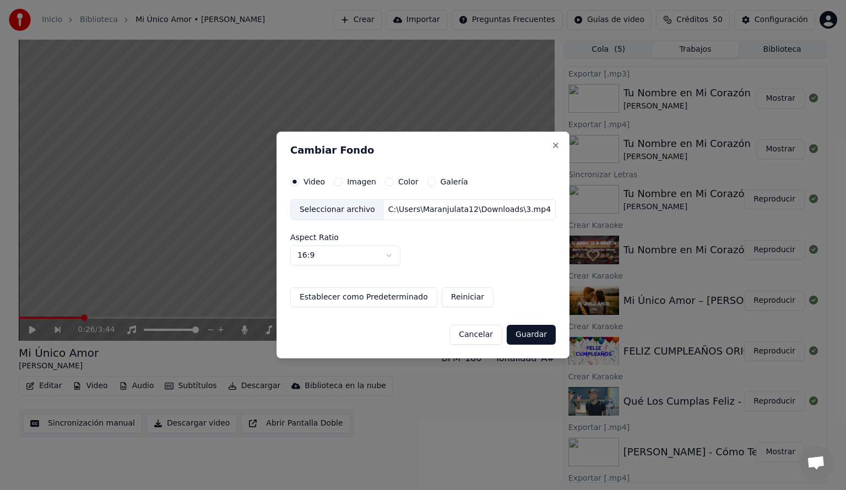
click at [515, 339] on button "Guardar" at bounding box center [531, 335] width 49 height 20
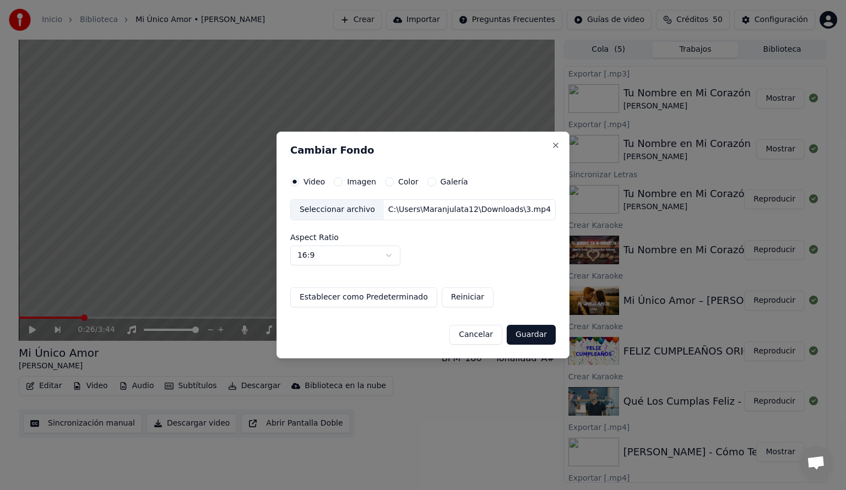
click at [515, 339] on button "Guardar" at bounding box center [531, 335] width 49 height 20
click at [525, 338] on button "Guardar" at bounding box center [531, 335] width 49 height 20
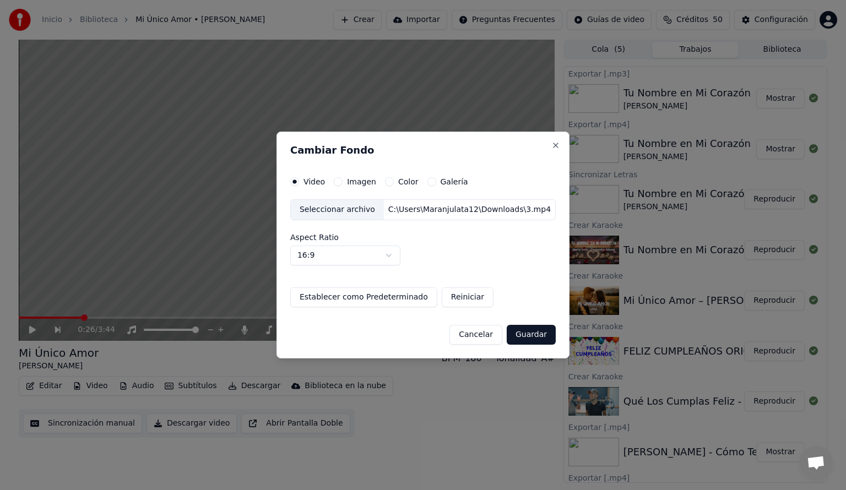
drag, startPoint x: 525, startPoint y: 338, endPoint x: 557, endPoint y: 448, distance: 115.2
click at [557, 448] on body "Inicio Biblioteca Mi Único Amor • [PERSON_NAME] Crear Importar Preguntas Frecue…" at bounding box center [423, 245] width 846 height 490
click at [551, 142] on button "Close" at bounding box center [555, 145] width 9 height 9
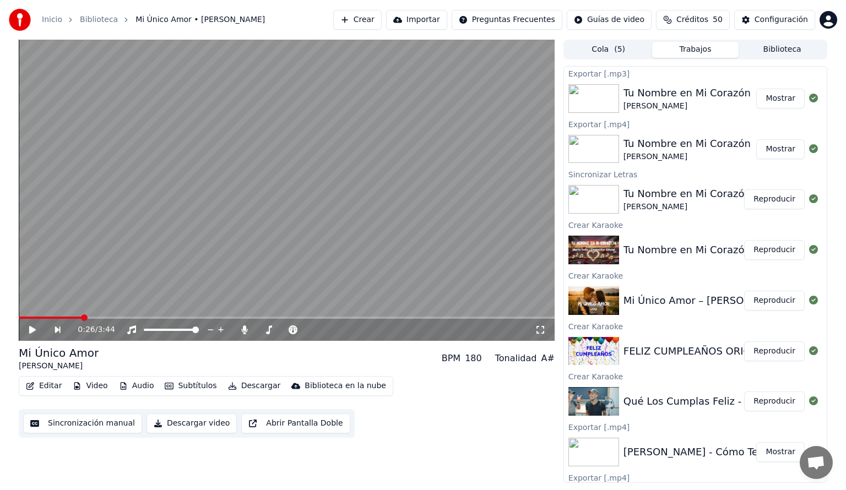
click at [361, 24] on button "Crear" at bounding box center [357, 20] width 48 height 20
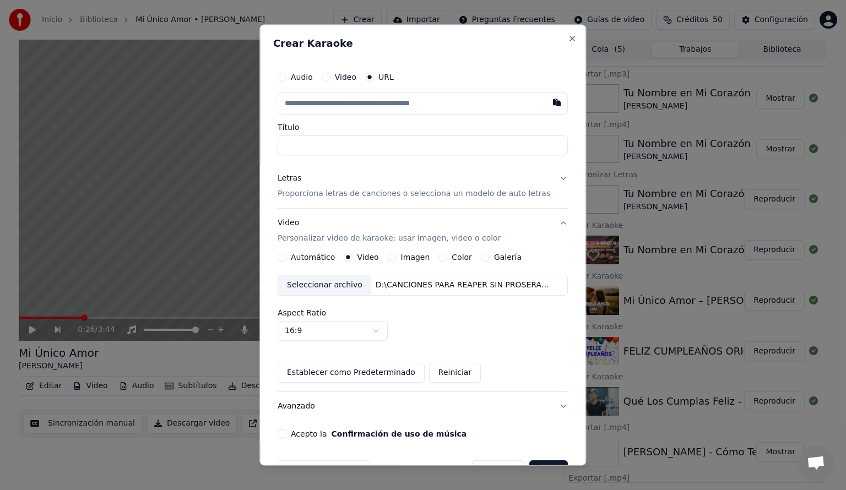
click at [546, 100] on button "button" at bounding box center [557, 103] width 22 height 20
type input "**********"
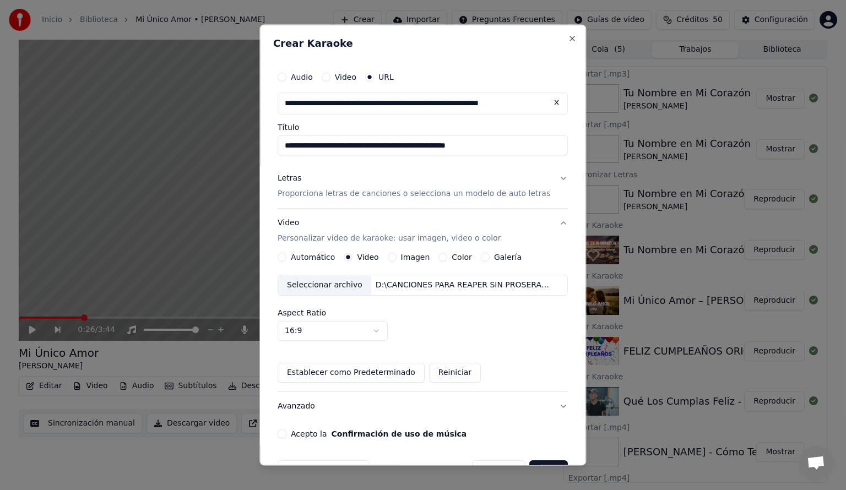
click at [551, 176] on button "Letras Proporciona letras de canciones o selecciona un modelo de auto letras" at bounding box center [423, 186] width 290 height 44
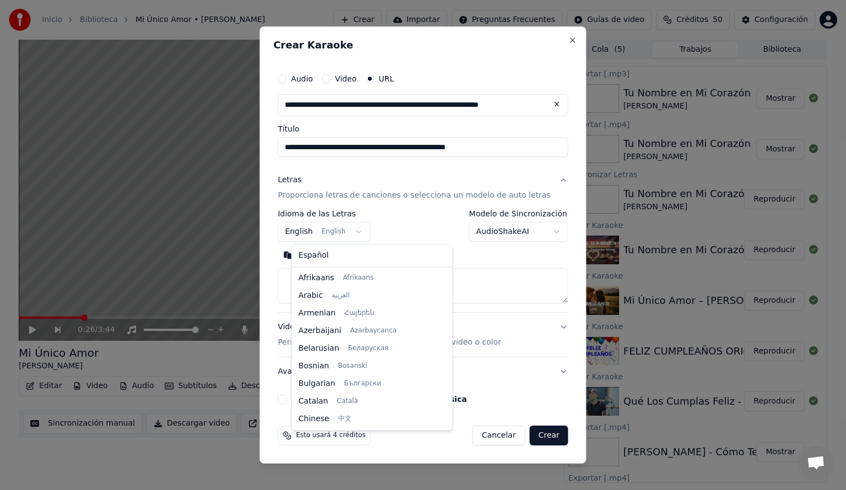
click at [364, 231] on body "Inicio Biblioteca Mi Único Amor • [PERSON_NAME] Crear Importar Preguntas Frecue…" at bounding box center [423, 245] width 846 height 490
select select "**"
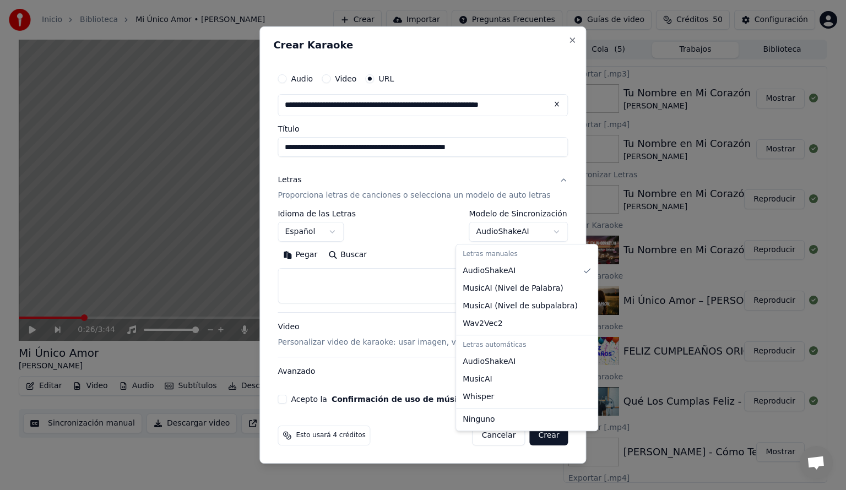
click at [539, 231] on body "Inicio Biblioteca Mi Único Amor • [PERSON_NAME] Crear Importar Preguntas Frecue…" at bounding box center [423, 245] width 846 height 490
select select "**********"
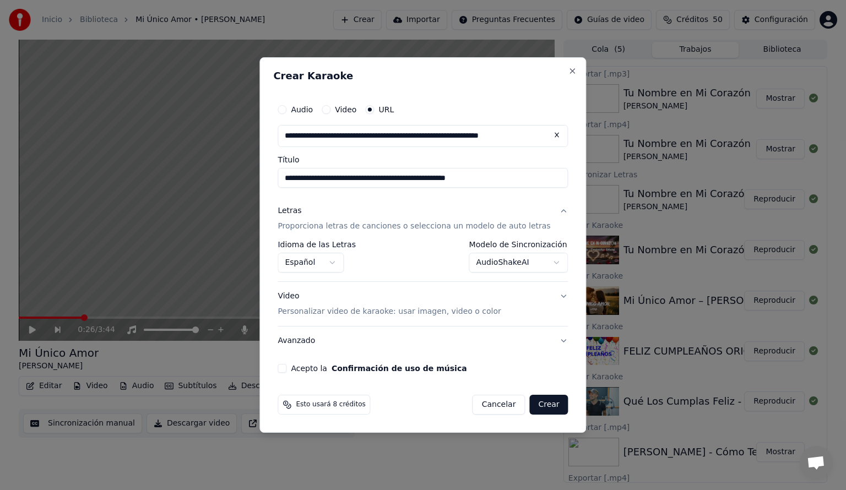
click at [320, 311] on p "Personalizar video de karaoke: usar imagen, video o color" at bounding box center [389, 311] width 223 height 11
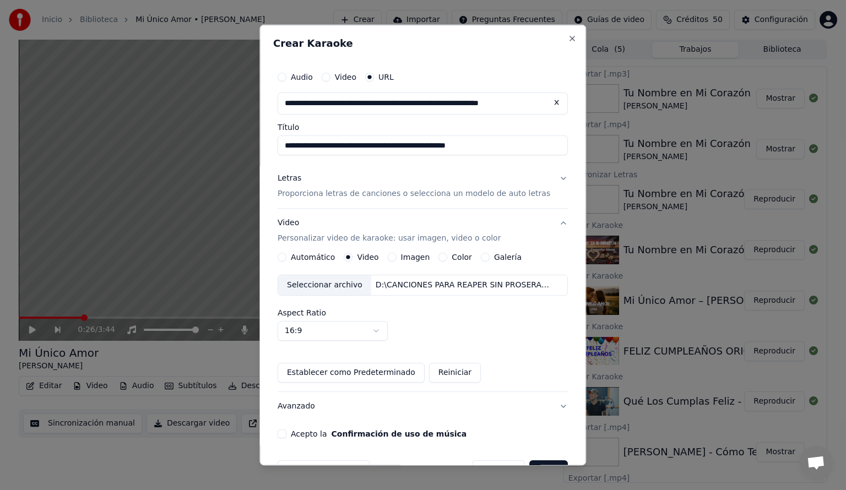
click at [286, 436] on button "Acepto la Confirmación de uso de música" at bounding box center [282, 433] width 9 height 9
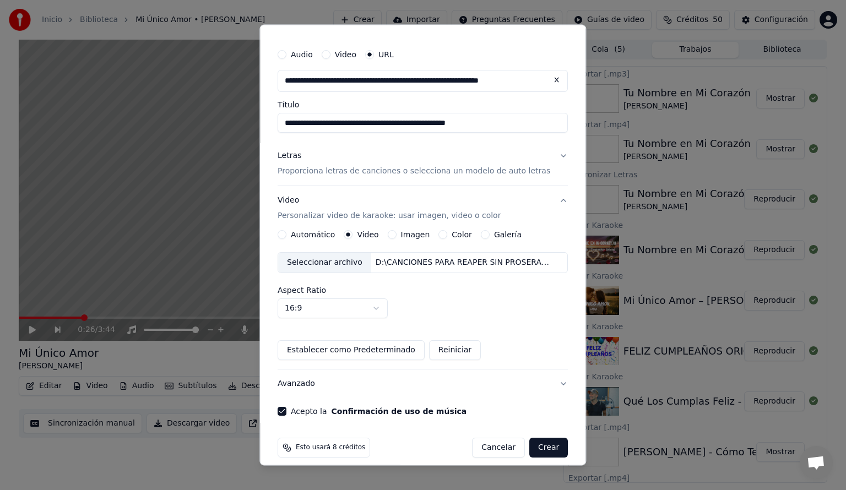
scroll to position [32, 0]
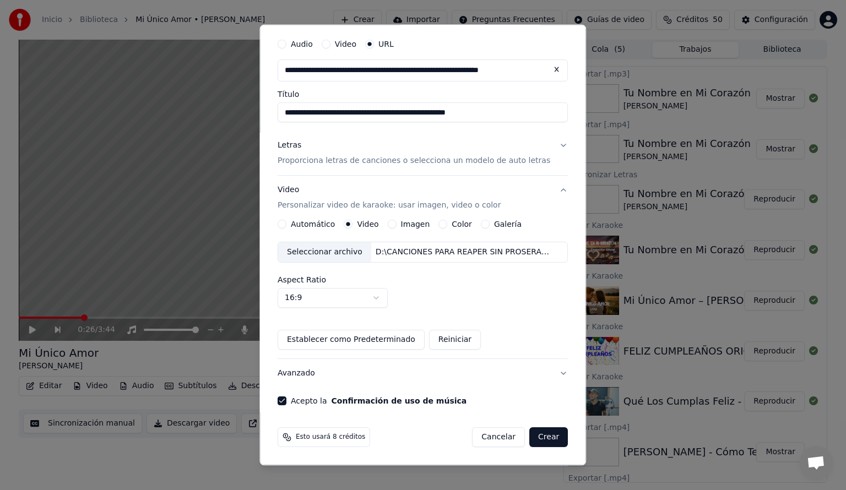
click at [537, 436] on button "Crear" at bounding box center [548, 437] width 39 height 20
click at [531, 437] on button "Crear" at bounding box center [548, 437] width 39 height 20
click at [529, 437] on button "Crear" at bounding box center [548, 437] width 39 height 20
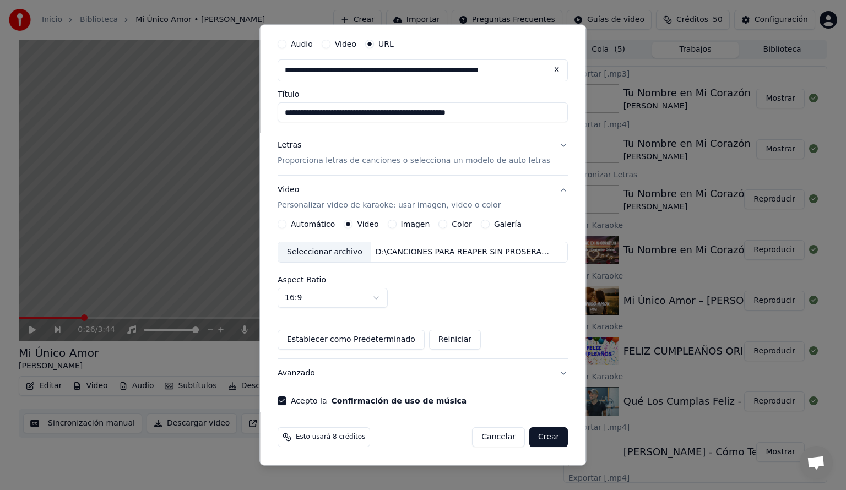
click at [529, 437] on button "Crear" at bounding box center [548, 437] width 39 height 20
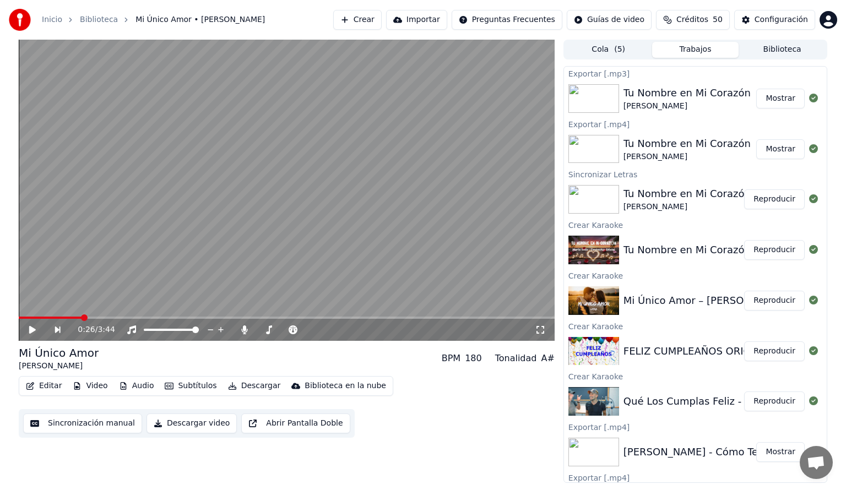
click at [347, 21] on button "Crear" at bounding box center [357, 20] width 48 height 20
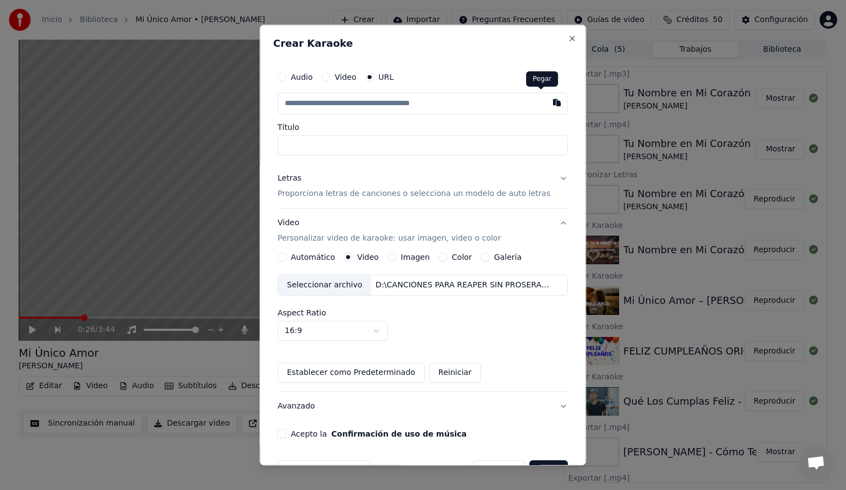
click at [546, 104] on button "button" at bounding box center [557, 103] width 22 height 20
type input "**********"
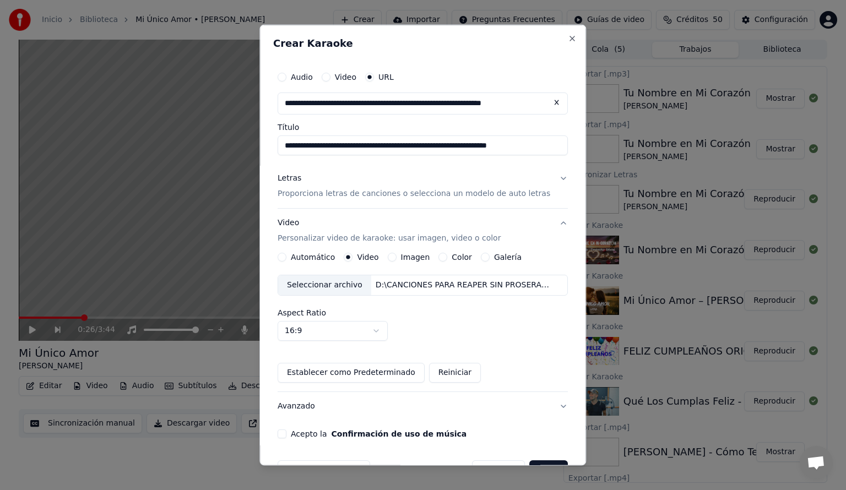
click at [448, 193] on p "Proporciona letras de canciones o selecciona un modelo de auto letras" at bounding box center [414, 193] width 273 height 11
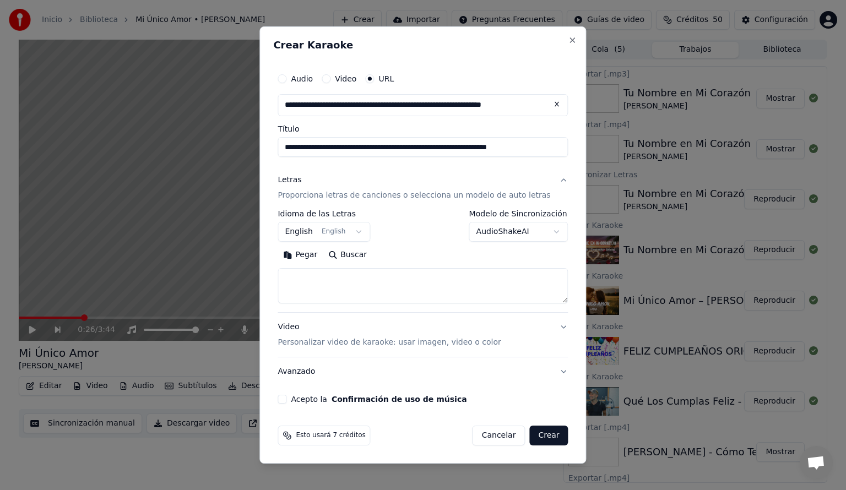
click at [365, 232] on body "Inicio Biblioteca Mi Único Amor • [PERSON_NAME] Crear Importar Preguntas Frecue…" at bounding box center [423, 245] width 846 height 490
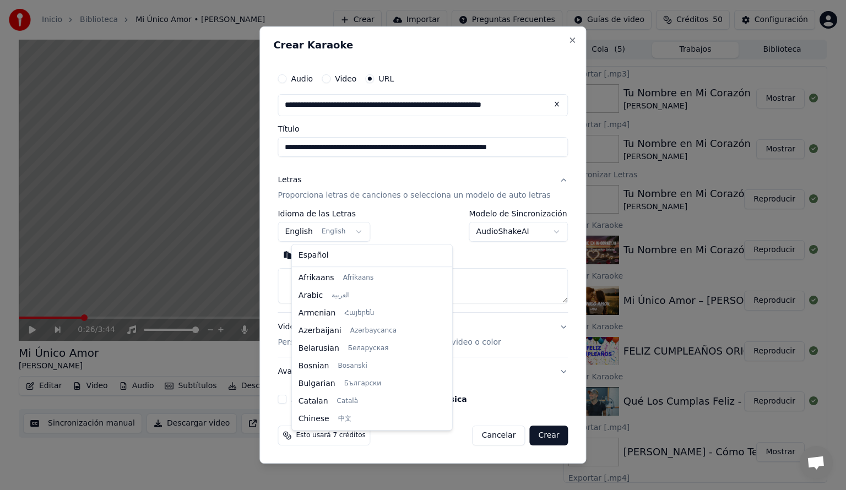
scroll to position [88, 0]
select select "**"
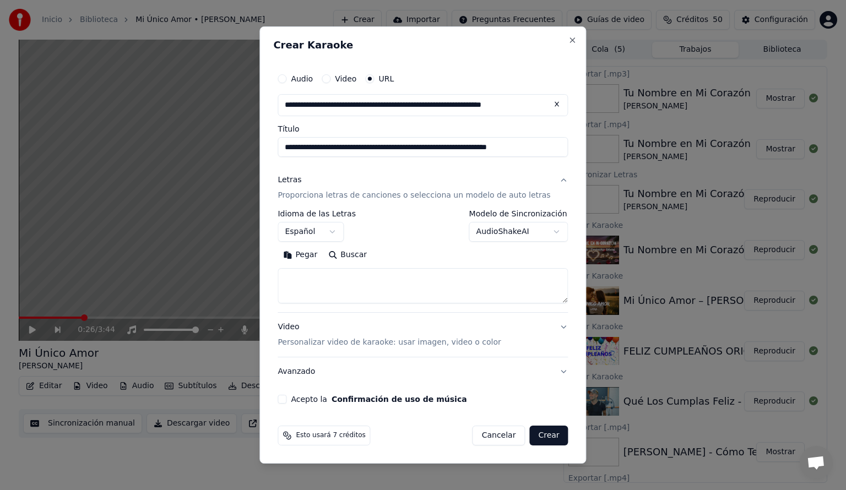
click at [542, 231] on body "Inicio Biblioteca Mi Único Amor • [PERSON_NAME] Crear Importar Preguntas Frecue…" at bounding box center [423, 245] width 846 height 490
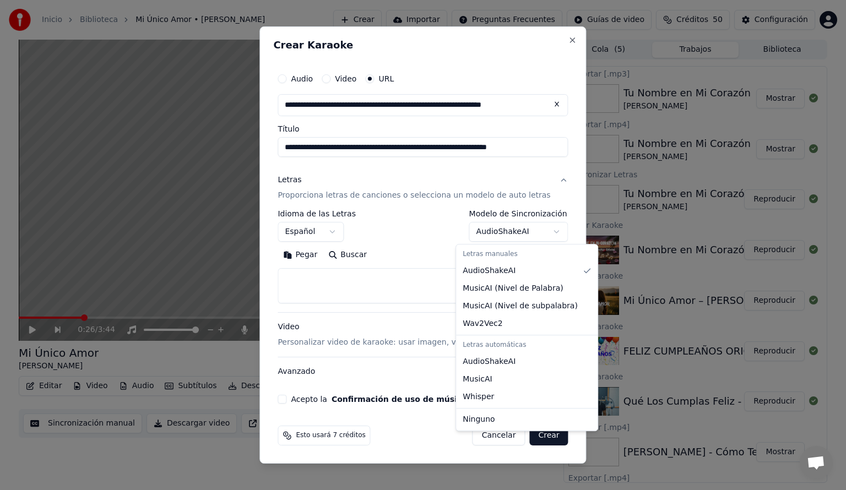
select select "**********"
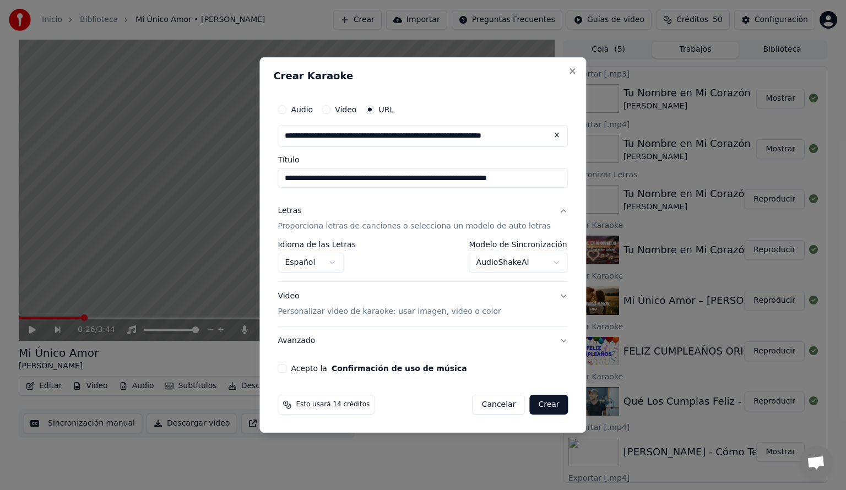
click at [286, 371] on button "Acepto la Confirmación de uso de música" at bounding box center [282, 368] width 9 height 9
click at [421, 311] on p "Personalizar video de karaoke: usar imagen, video o color" at bounding box center [389, 311] width 223 height 11
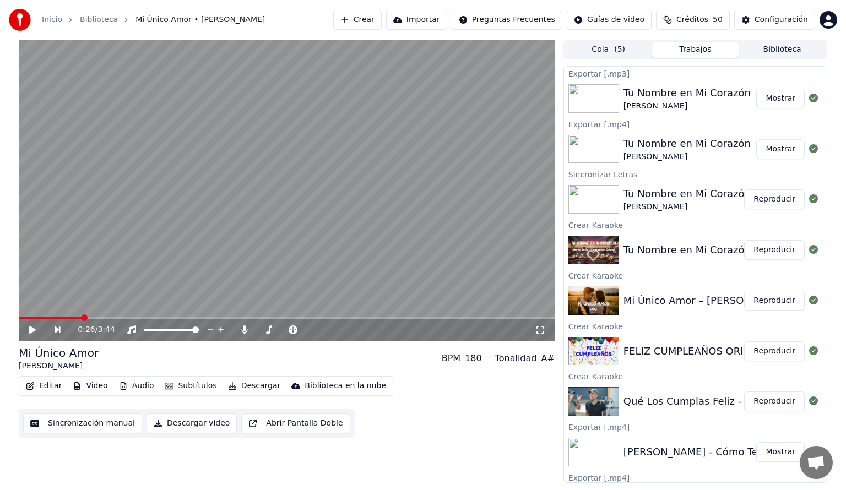
click at [359, 18] on button "Crear" at bounding box center [357, 20] width 48 height 20
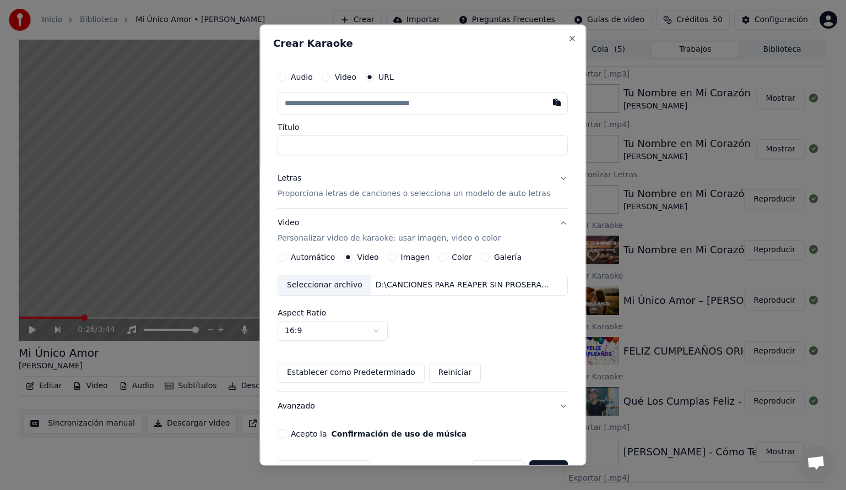
click at [546, 101] on button "button" at bounding box center [557, 103] width 22 height 20
type input "**********"
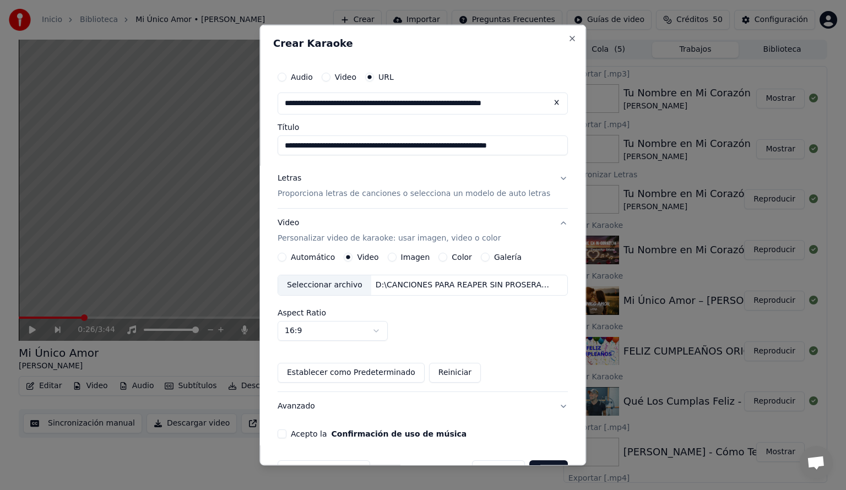
type input "**********"
click at [290, 178] on div "Letras" at bounding box center [290, 178] width 24 height 11
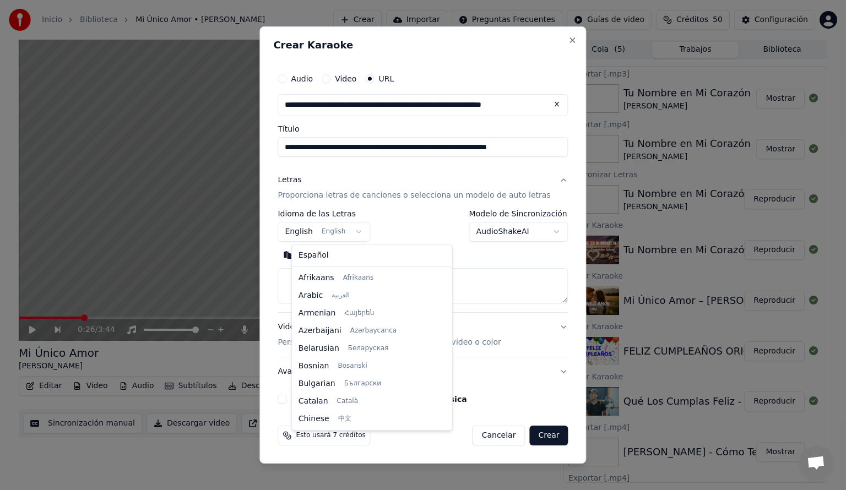
click at [366, 233] on body "Inicio Biblioteca Mi Único Amor • [PERSON_NAME] Crear Importar Preguntas Frecue…" at bounding box center [423, 245] width 846 height 490
select select "**"
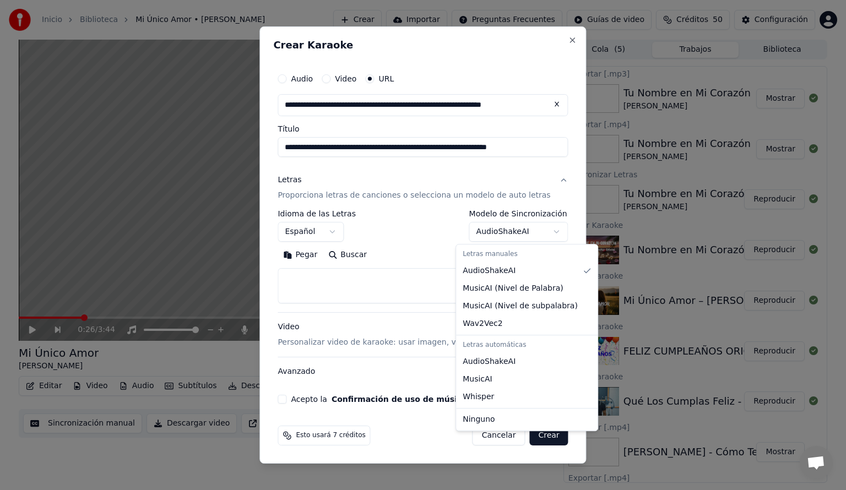
click at [550, 233] on body "Inicio Biblioteca Mi Único Amor • [PERSON_NAME] Crear Importar Preguntas Frecue…" at bounding box center [423, 245] width 846 height 490
select select "**********"
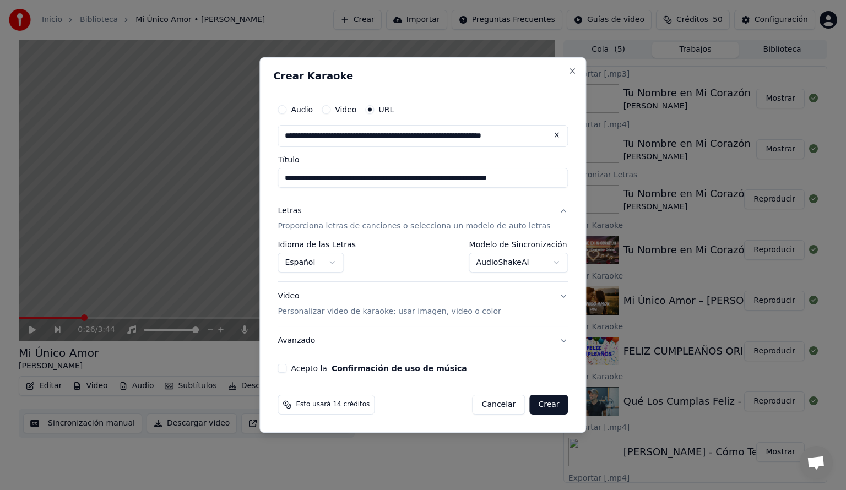
click at [286, 370] on button "Acepto la Confirmación de uso de música" at bounding box center [282, 368] width 9 height 9
click at [304, 299] on div "Video Personalizar video de karaoke: usar imagen, video o color" at bounding box center [389, 304] width 223 height 26
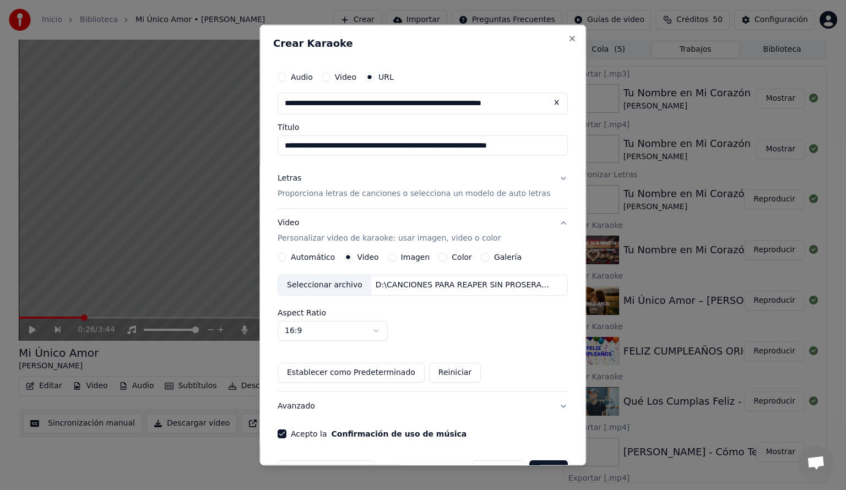
click at [341, 289] on div "Seleccionar archivo" at bounding box center [324, 285] width 93 height 20
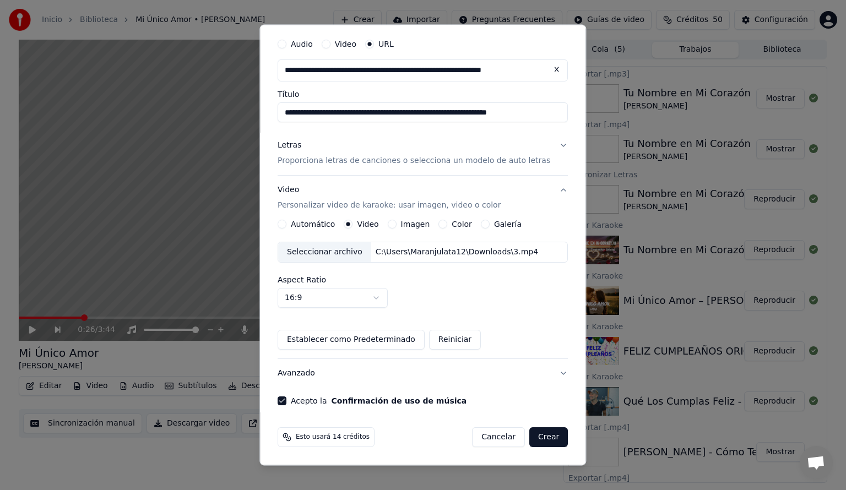
click at [536, 437] on button "Crear" at bounding box center [548, 437] width 39 height 20
click at [529, 436] on button "Crear" at bounding box center [548, 437] width 39 height 20
click at [529, 437] on button "Crear" at bounding box center [548, 437] width 39 height 20
click at [528, 403] on div "Acepto la Confirmación de uso de música" at bounding box center [423, 400] width 290 height 9
click at [530, 438] on button "Crear" at bounding box center [548, 437] width 39 height 20
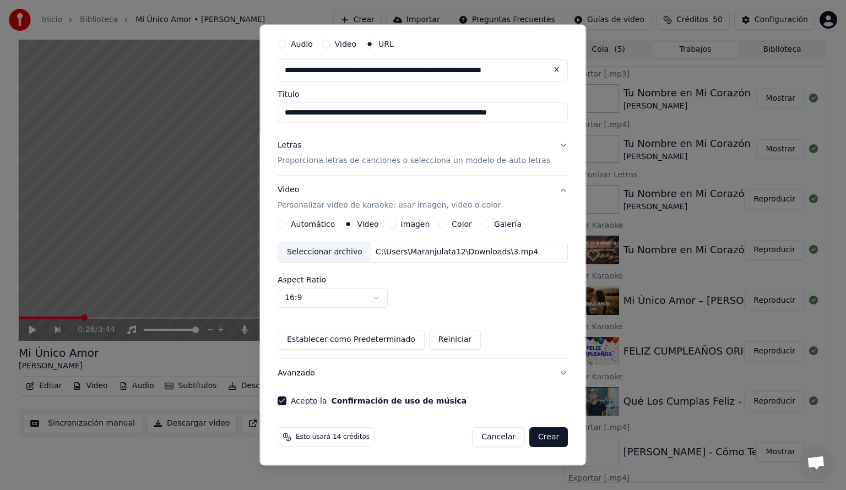
click at [540, 441] on button "Crear" at bounding box center [548, 437] width 39 height 20
click at [298, 189] on div "Video Personalizar video de karaoke: usar imagen, video o color" at bounding box center [389, 197] width 223 height 26
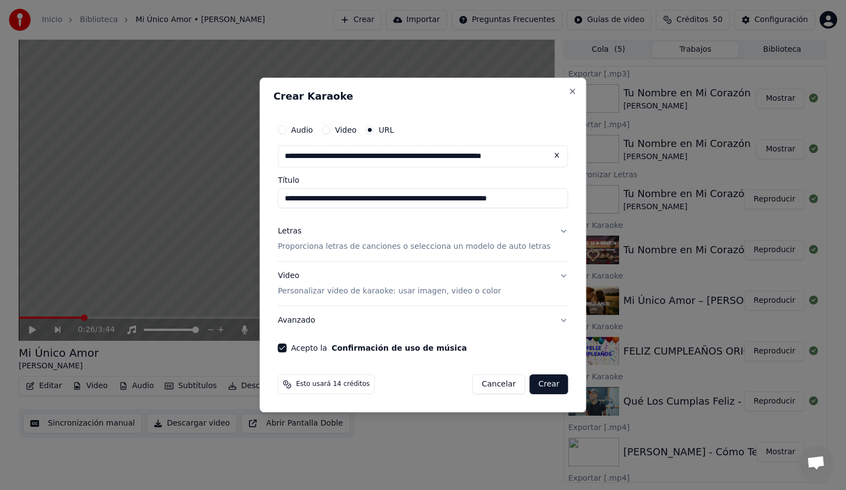
click at [552, 274] on button "Video Personalizar video de karaoke: usar imagen, video o color" at bounding box center [423, 284] width 290 height 44
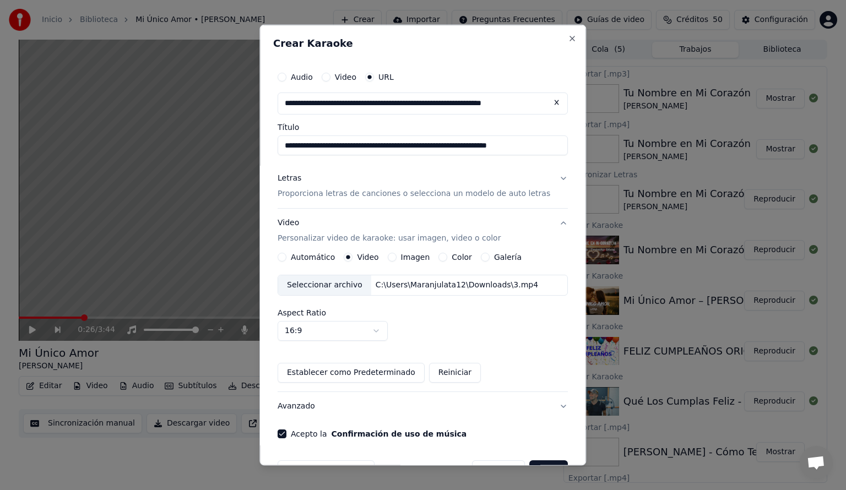
click at [350, 285] on div "Seleccionar archivo" at bounding box center [324, 285] width 93 height 20
click at [286, 257] on button "Automático" at bounding box center [282, 256] width 9 height 9
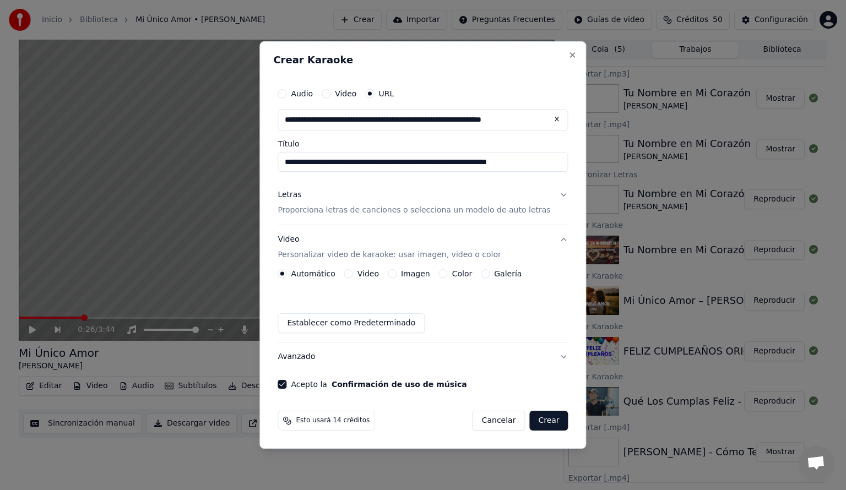
click at [546, 417] on button "Crear" at bounding box center [548, 421] width 39 height 20
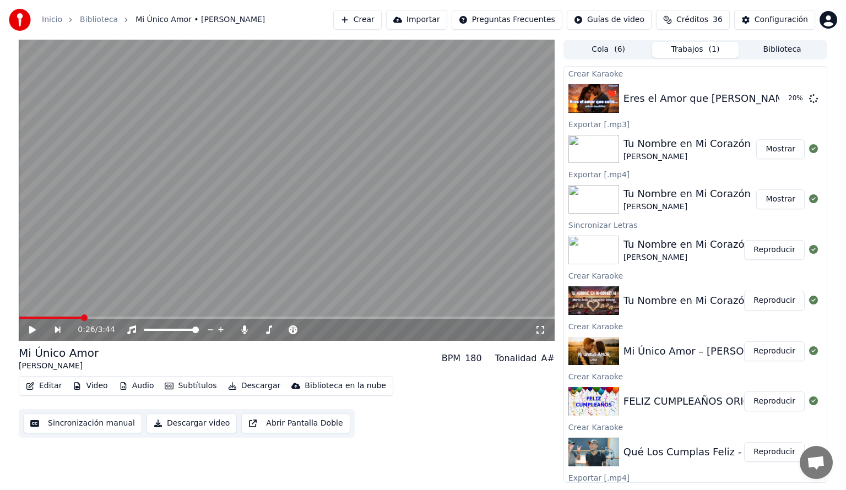
click at [365, 21] on button "Crear" at bounding box center [357, 20] width 48 height 20
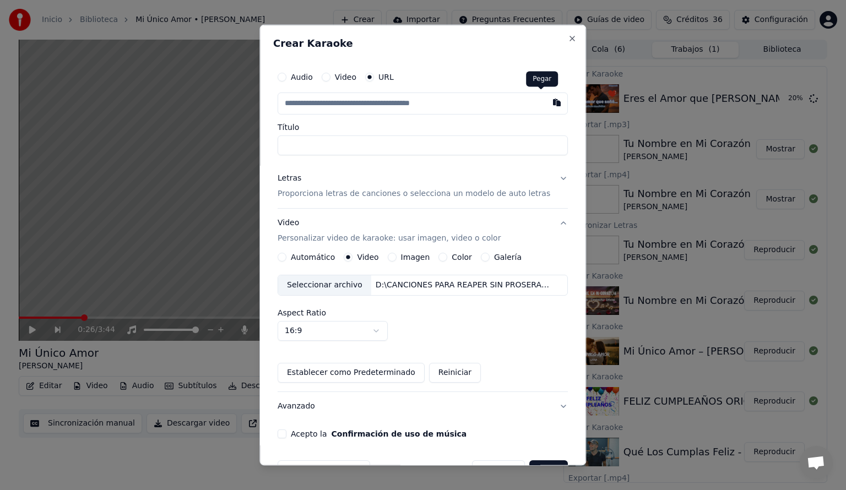
click at [546, 103] on button "button" at bounding box center [557, 103] width 22 height 20
type input "**********"
click at [303, 193] on p "Proporciona letras de canciones o selecciona un modelo de auto letras" at bounding box center [414, 193] width 273 height 11
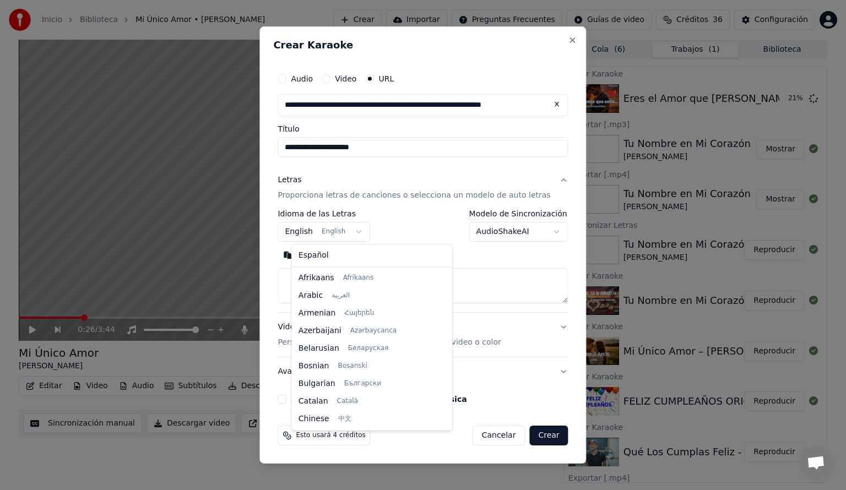
click at [365, 232] on body "Inicio Biblioteca Mi Único Amor • [PERSON_NAME] Crear Importar Preguntas Frecue…" at bounding box center [423, 245] width 846 height 490
select select "**"
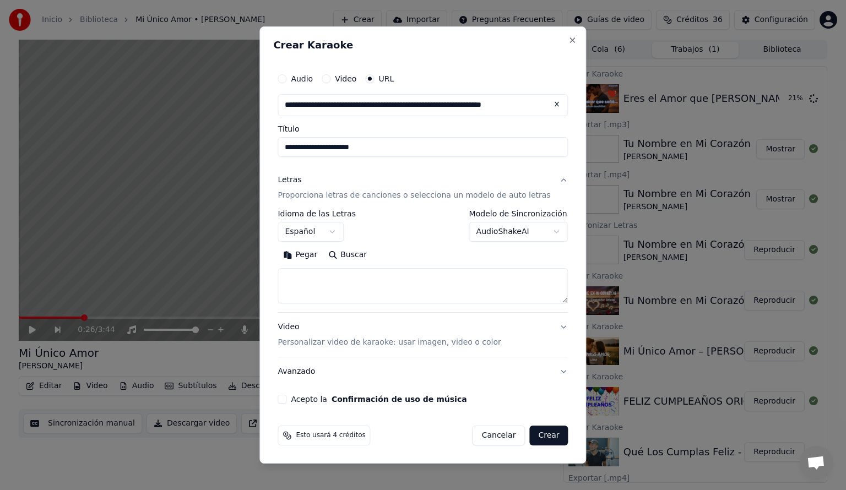
click at [540, 232] on body "Inicio Biblioteca Mi Único Amor • [PERSON_NAME] Crear Importar Preguntas Frecue…" at bounding box center [423, 245] width 846 height 490
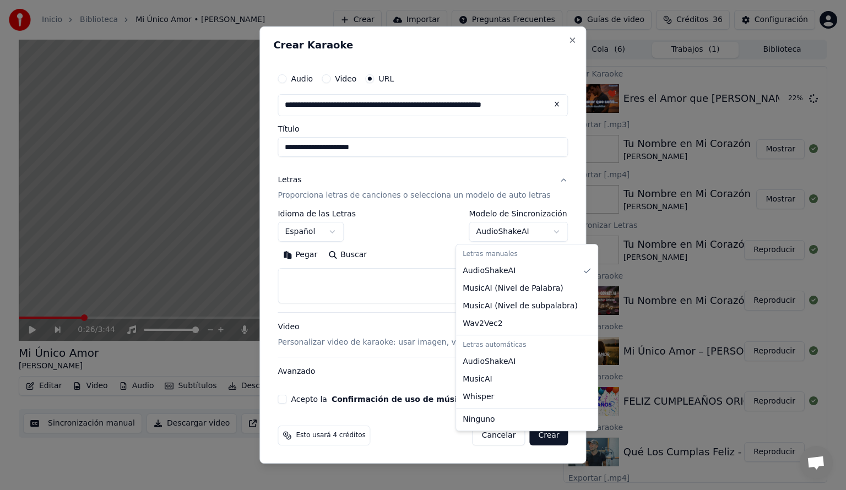
select select "**********"
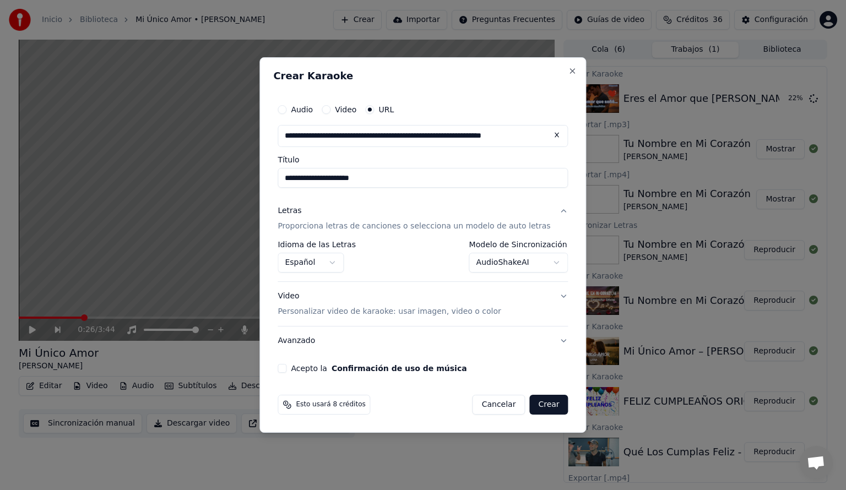
click at [286, 368] on button "Acepto la Confirmación de uso de música" at bounding box center [282, 368] width 9 height 9
click at [540, 405] on button "Crear" at bounding box center [548, 405] width 39 height 20
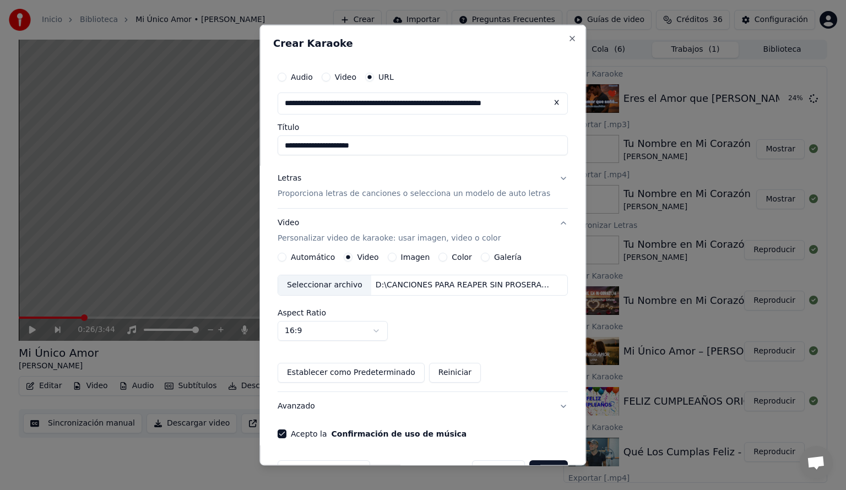
click at [286, 259] on button "Automático" at bounding box center [282, 256] width 9 height 9
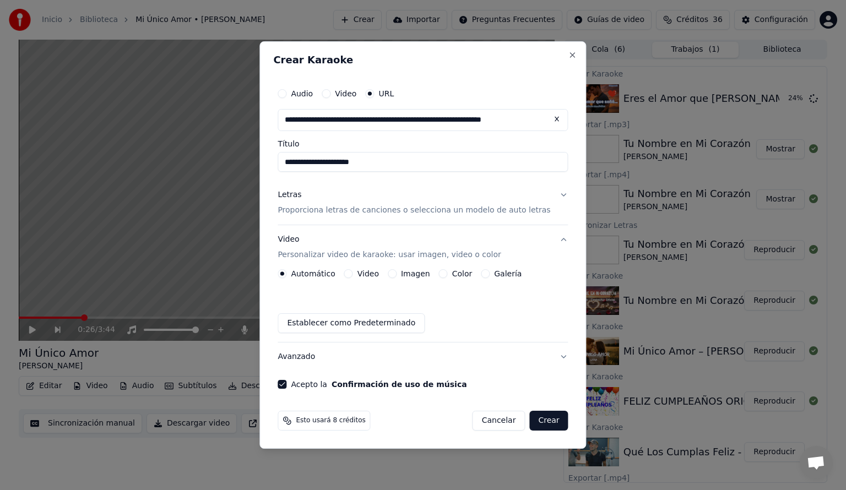
click at [534, 418] on button "Crear" at bounding box center [548, 421] width 39 height 20
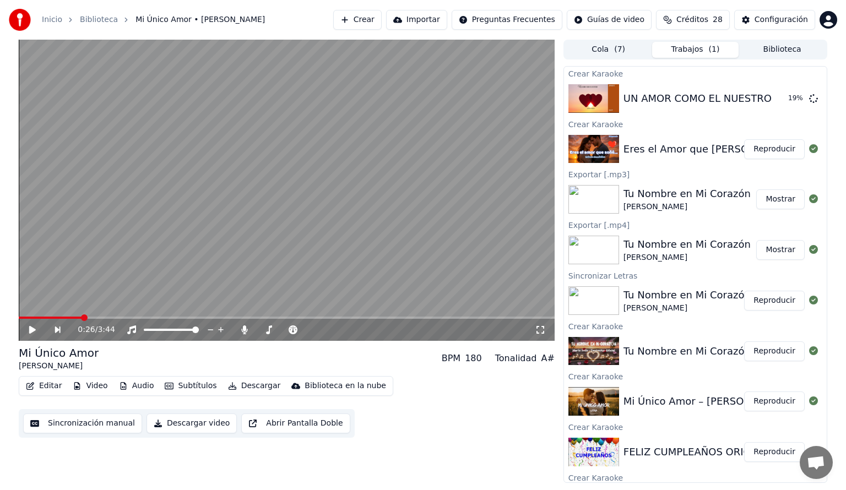
click at [767, 152] on button "Reproducir" at bounding box center [774, 149] width 61 height 20
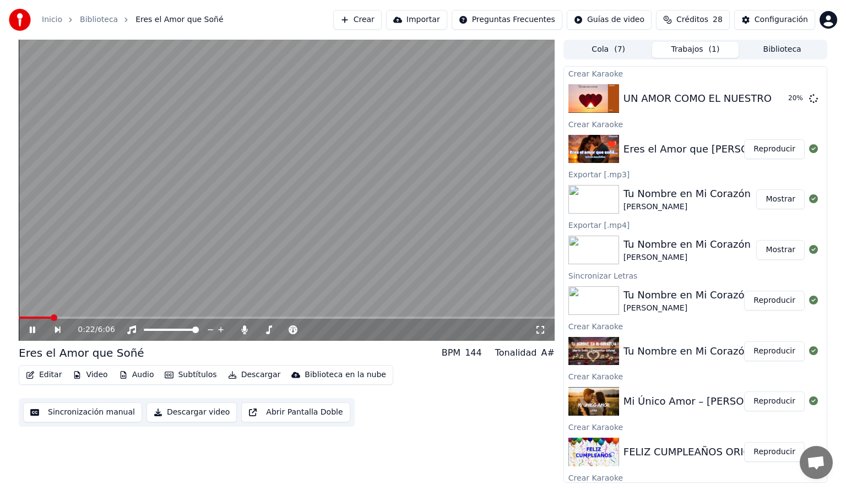
click at [50, 318] on span at bounding box center [287, 318] width 536 height 2
click at [30, 329] on icon at bounding box center [33, 330] width 6 height 7
click at [361, 20] on button "Crear" at bounding box center [357, 20] width 48 height 20
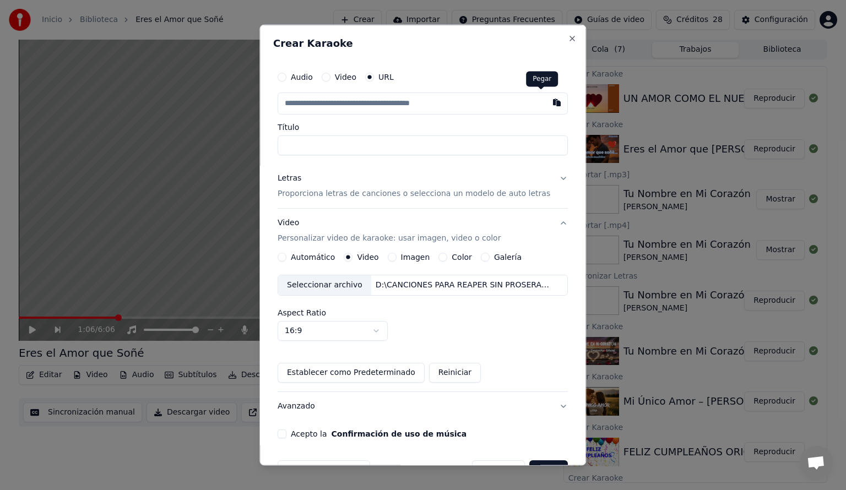
click at [546, 102] on button "button" at bounding box center [557, 103] width 22 height 20
type input "**********"
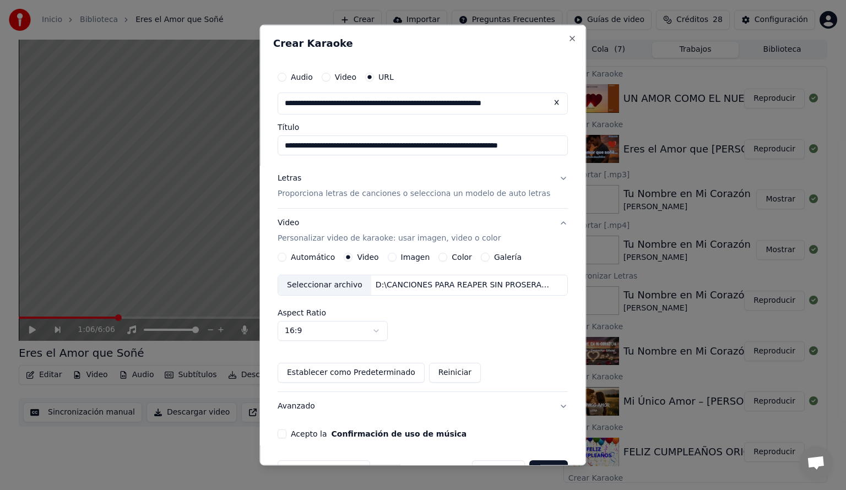
type input "**********"
click at [286, 194] on p "Proporciona letras de canciones o selecciona un modelo de auto letras" at bounding box center [414, 193] width 273 height 11
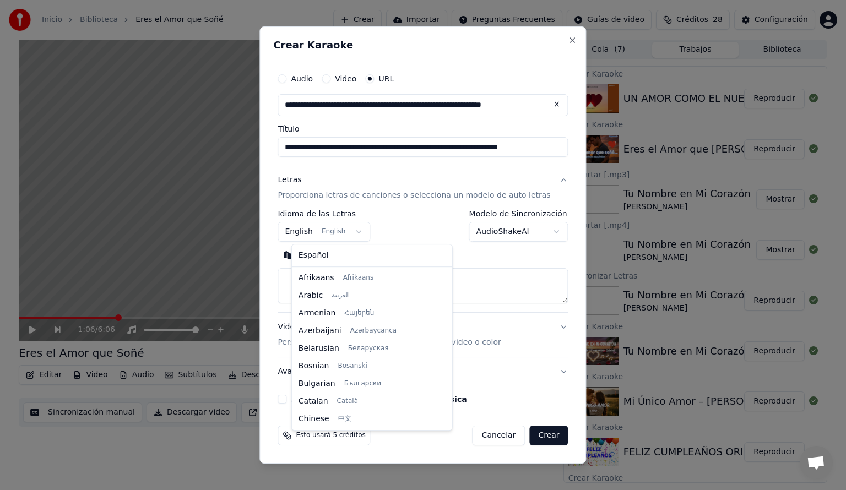
click at [366, 233] on body "Inicio Biblioteca Eres el Amor que Soñé Crear Importar Preguntas Frecuentes Guí…" at bounding box center [423, 245] width 846 height 490
select select "**"
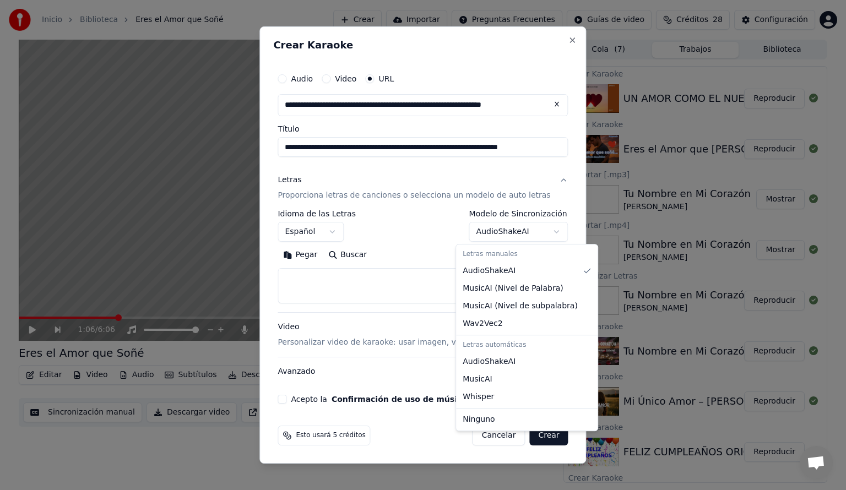
click at [549, 232] on body "Inicio Biblioteca Eres el Amor que Soñé Crear Importar Preguntas Frecuentes Guí…" at bounding box center [423, 245] width 846 height 490
select select "**********"
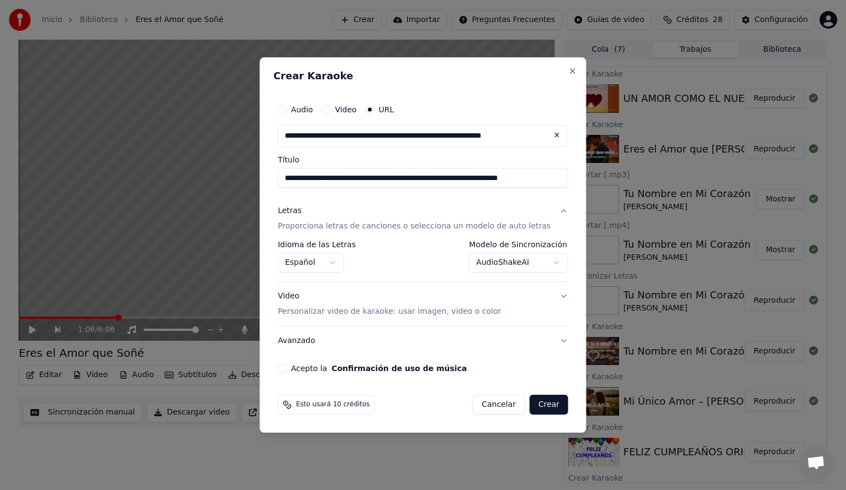
click at [286, 368] on button "Acepto la Confirmación de uso de música" at bounding box center [282, 368] width 9 height 9
click at [533, 406] on button "Crear" at bounding box center [548, 405] width 39 height 20
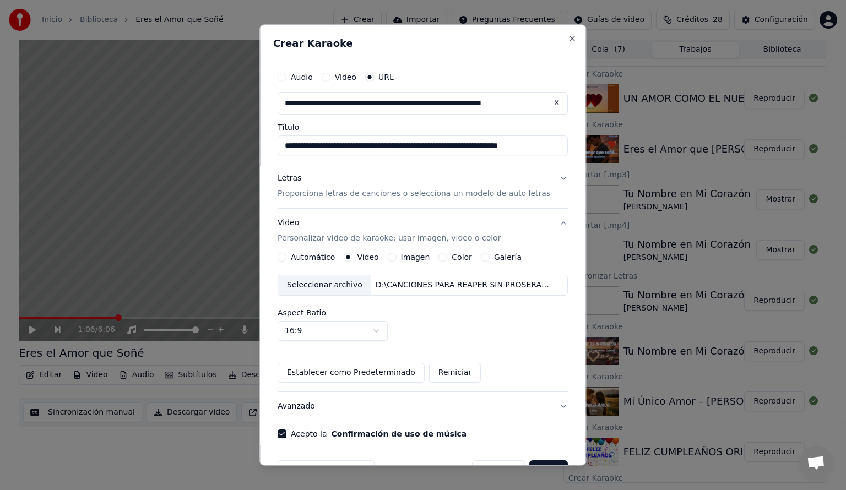
click at [285, 258] on button "Automático" at bounding box center [282, 256] width 9 height 9
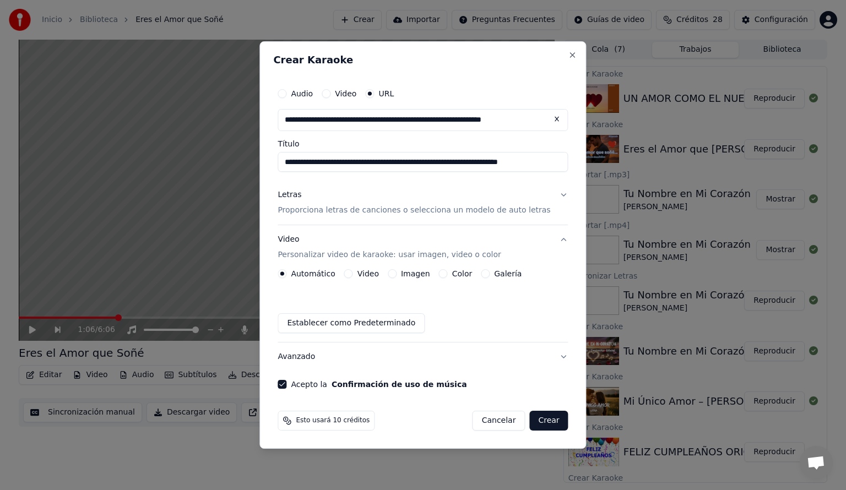
click at [544, 420] on button "Crear" at bounding box center [548, 421] width 39 height 20
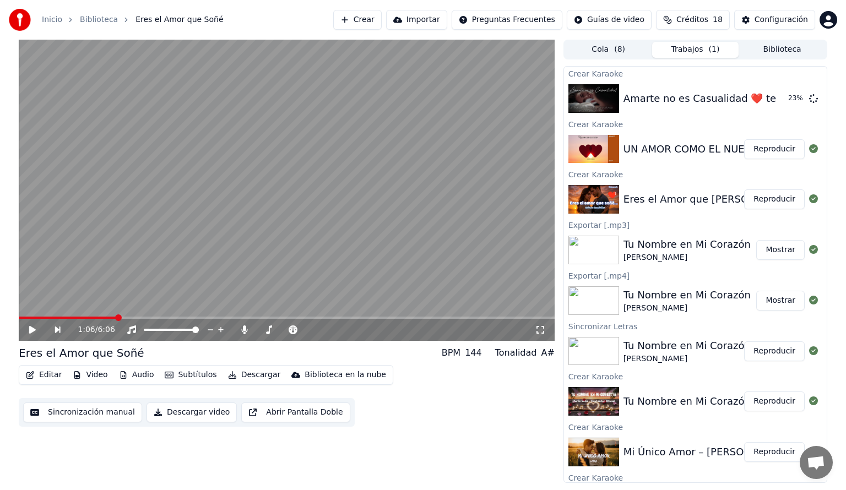
click at [765, 147] on button "Reproducir" at bounding box center [774, 149] width 61 height 20
click at [75, 317] on span at bounding box center [287, 318] width 536 height 2
click at [129, 317] on span at bounding box center [287, 318] width 536 height 2
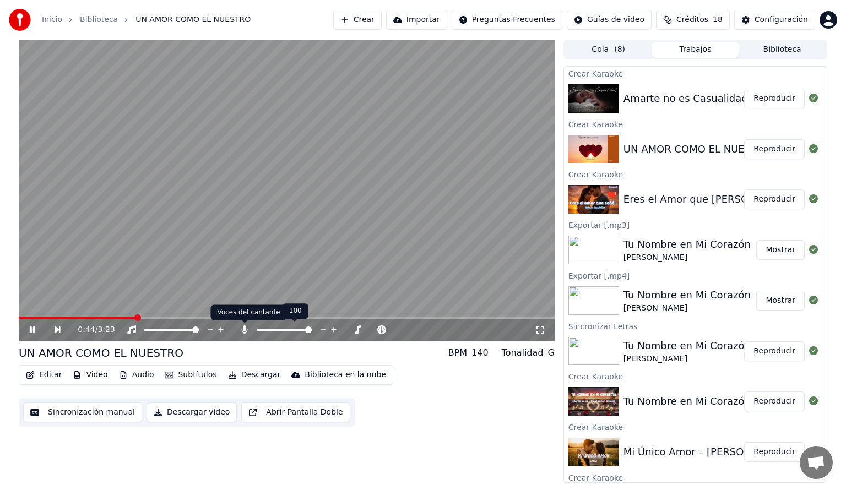
click at [244, 329] on icon at bounding box center [245, 329] width 6 height 9
click at [204, 319] on div "1:00 / 3:23" at bounding box center [287, 330] width 536 height 22
click at [210, 318] on span at bounding box center [287, 318] width 536 height 2
click at [31, 330] on icon at bounding box center [33, 330] width 6 height 7
click at [764, 96] on button "Reproducir" at bounding box center [774, 99] width 61 height 20
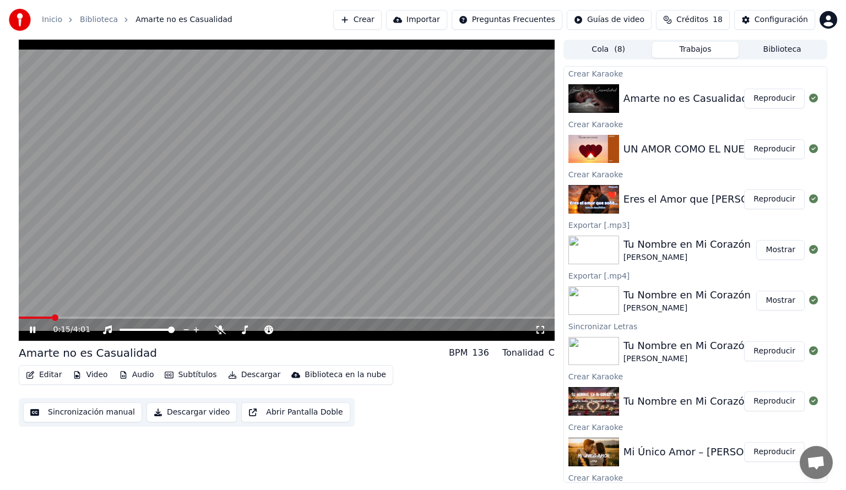
click at [51, 318] on span at bounding box center [287, 318] width 536 height 2
click at [86, 317] on span at bounding box center [287, 318] width 536 height 2
click at [218, 328] on icon at bounding box center [220, 329] width 11 height 9
click at [191, 373] on button "Subtítulos" at bounding box center [190, 374] width 61 height 15
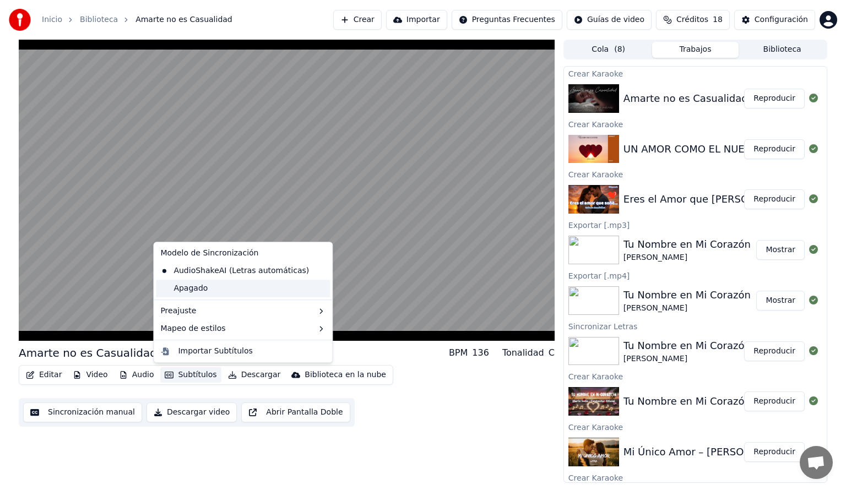
click at [203, 286] on div "Apagado" at bounding box center [243, 289] width 174 height 18
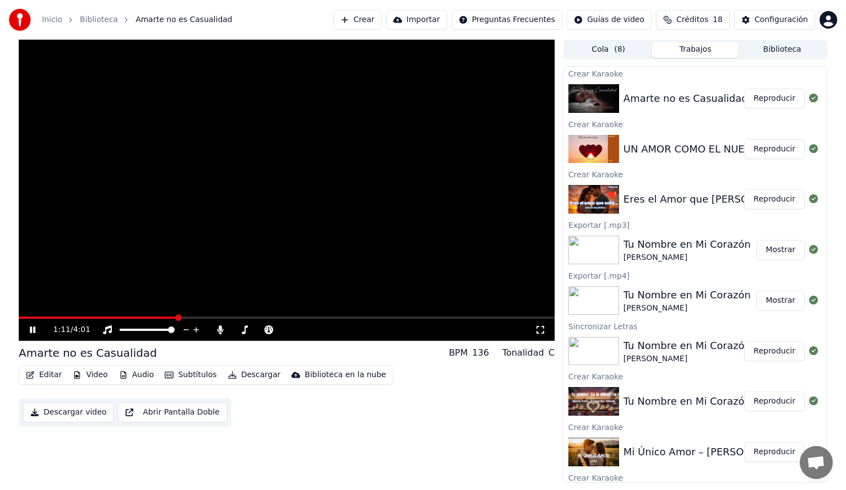
click at [30, 328] on icon at bounding box center [33, 330] width 6 height 7
click at [106, 332] on icon at bounding box center [107, 329] width 11 height 9
click at [220, 333] on icon at bounding box center [220, 329] width 11 height 9
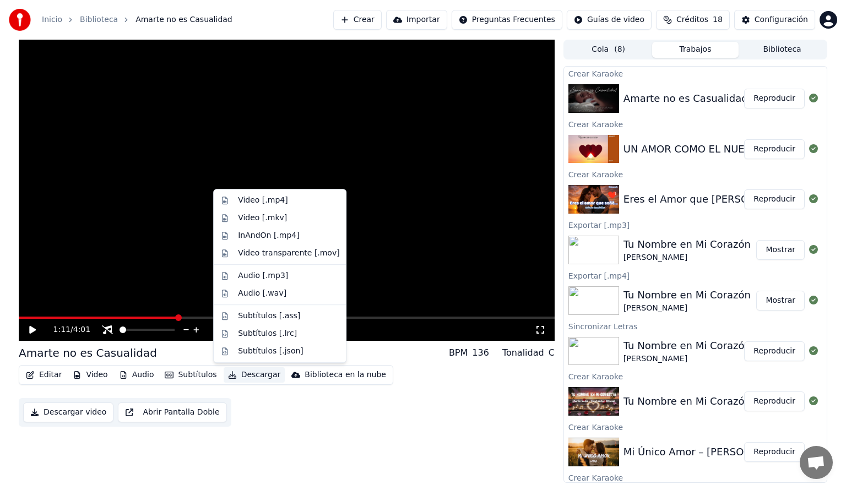
click at [247, 379] on button "Descargar" at bounding box center [255, 374] width 62 height 15
click at [264, 201] on div "Video [.mp4]" at bounding box center [263, 200] width 50 height 11
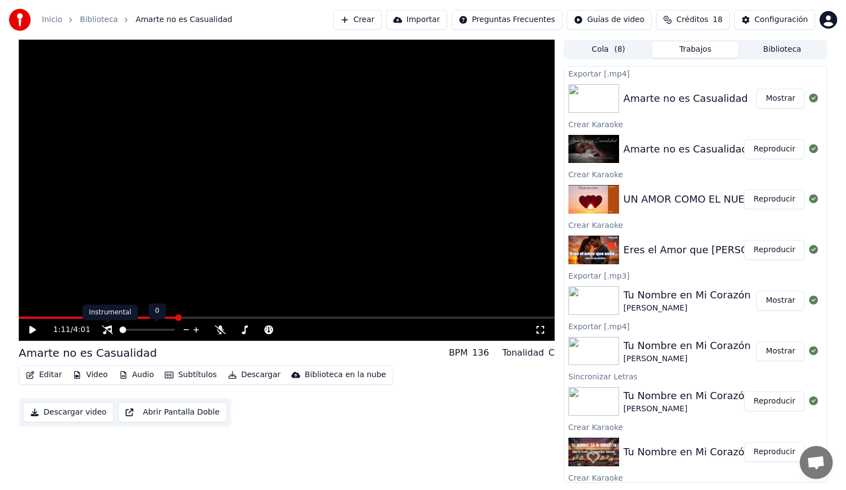
click at [106, 330] on icon at bounding box center [107, 329] width 11 height 9
click at [236, 374] on button "Descargar" at bounding box center [255, 374] width 62 height 15
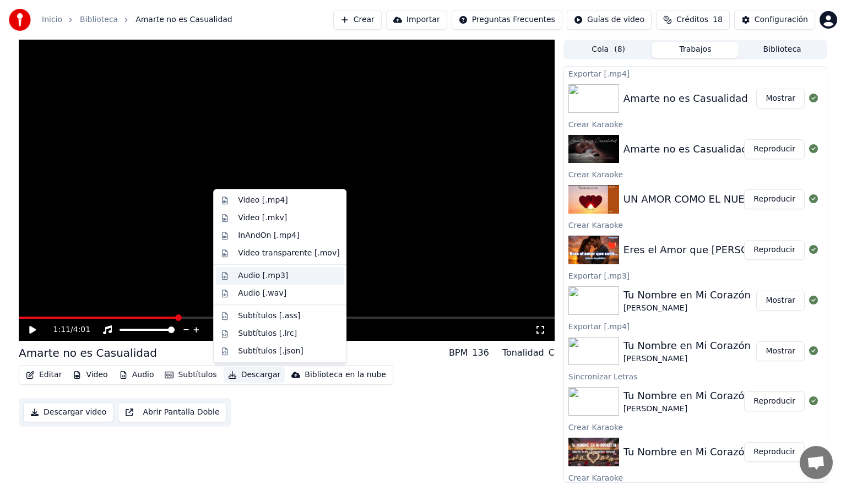
click at [269, 274] on div "Audio [.mp3]" at bounding box center [263, 275] width 50 height 11
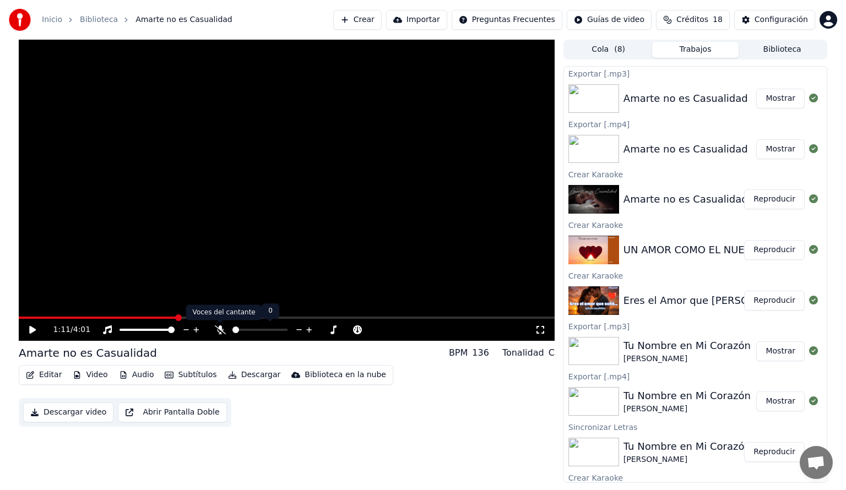
click at [220, 330] on icon at bounding box center [220, 329] width 11 height 9
click at [108, 330] on icon at bounding box center [107, 329] width 11 height 9
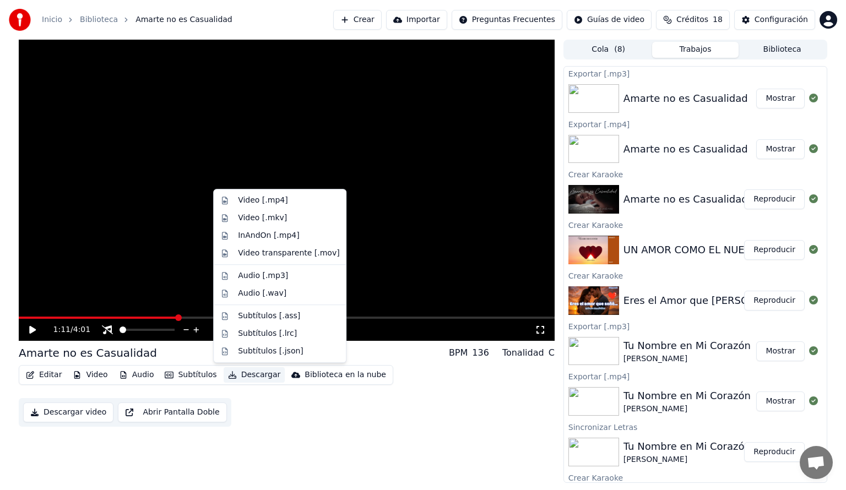
click at [247, 375] on button "Descargar" at bounding box center [255, 374] width 62 height 15
click at [247, 277] on div "Audio [.mp3]" at bounding box center [263, 275] width 50 height 11
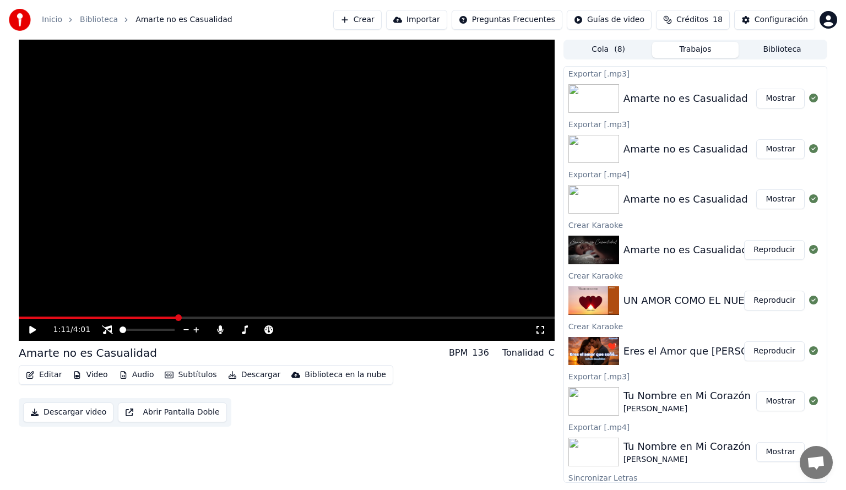
click at [418, 410] on div "Editar Video Audio Subtítulos Descargar Biblioteca en la nube Descargar video A…" at bounding box center [287, 396] width 536 height 62
click at [221, 329] on icon at bounding box center [220, 329] width 6 height 9
click at [105, 328] on icon at bounding box center [107, 329] width 11 height 9
click at [249, 378] on button "Descargar" at bounding box center [255, 374] width 62 height 15
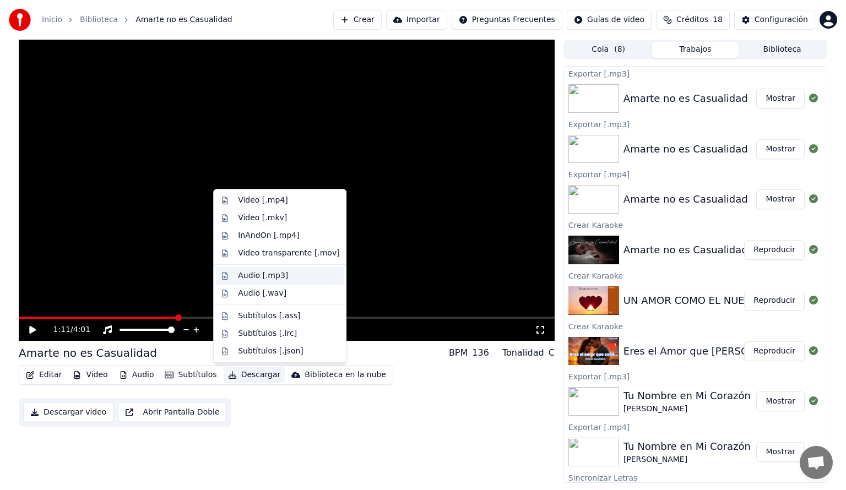
click at [254, 275] on div "Audio [.mp3]" at bounding box center [263, 275] width 50 height 11
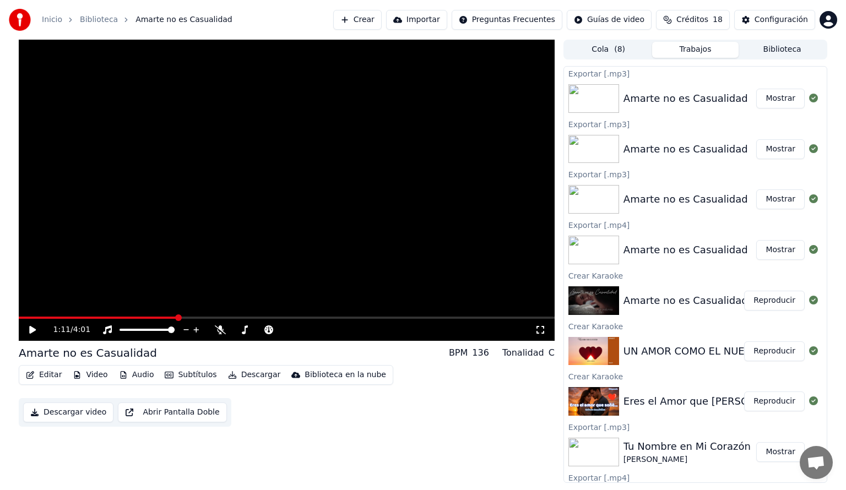
click at [248, 377] on button "Descargar" at bounding box center [255, 374] width 62 height 15
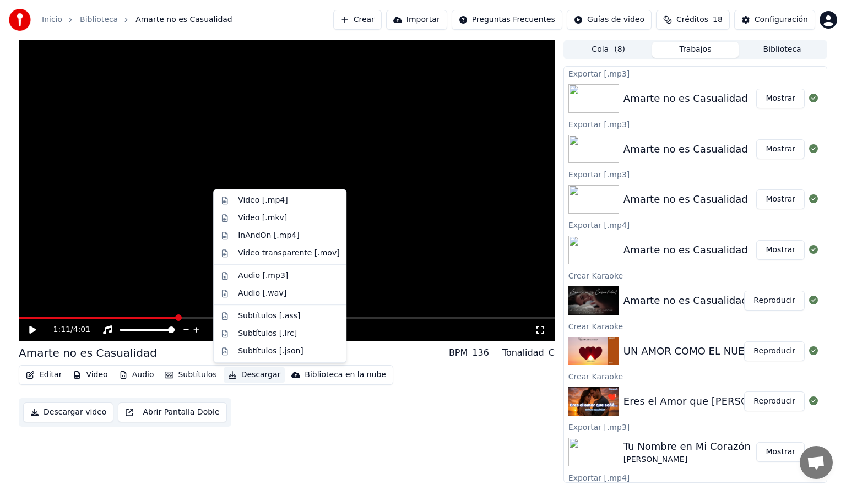
click at [768, 99] on button "Mostrar" at bounding box center [780, 99] width 48 height 20
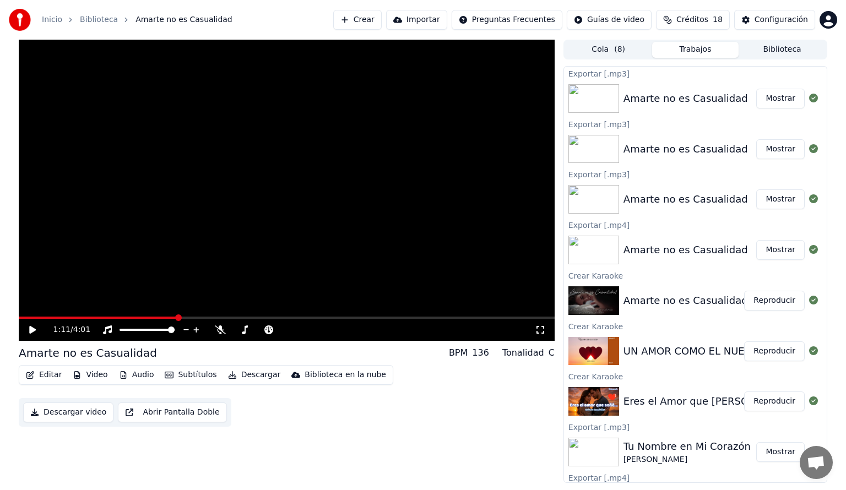
click at [768, 151] on button "Mostrar" at bounding box center [780, 149] width 48 height 20
click at [221, 333] on icon at bounding box center [220, 329] width 11 height 9
click at [106, 328] on icon at bounding box center [107, 329] width 9 height 9
click at [247, 380] on button "Descargar" at bounding box center [255, 374] width 62 height 15
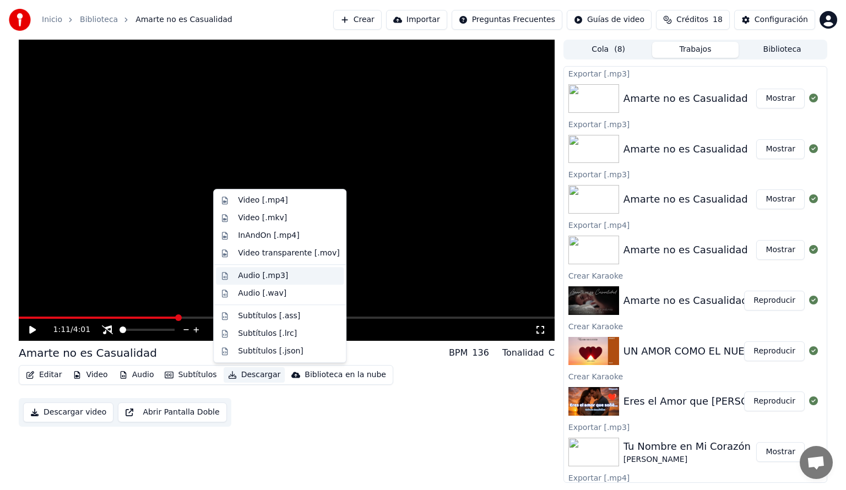
click at [251, 275] on div "Audio [.mp3]" at bounding box center [263, 275] width 50 height 11
